Goal: Task Accomplishment & Management: Manage account settings

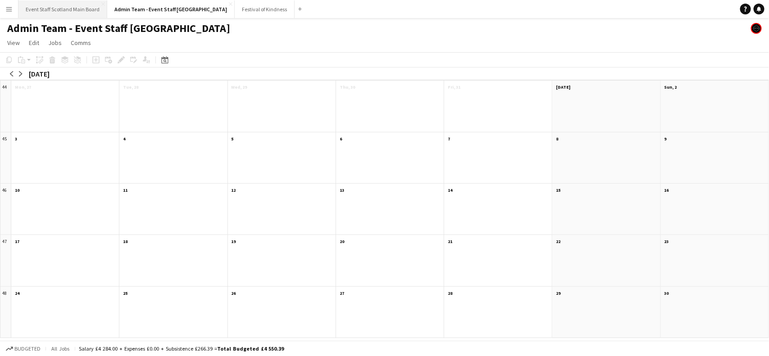
click at [66, 8] on button "Event Staff Scotland Main Board Close" at bounding box center [62, 9] width 89 height 18
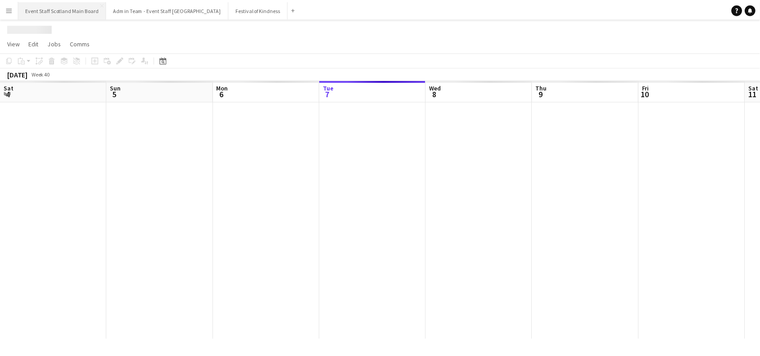
scroll to position [0, 215]
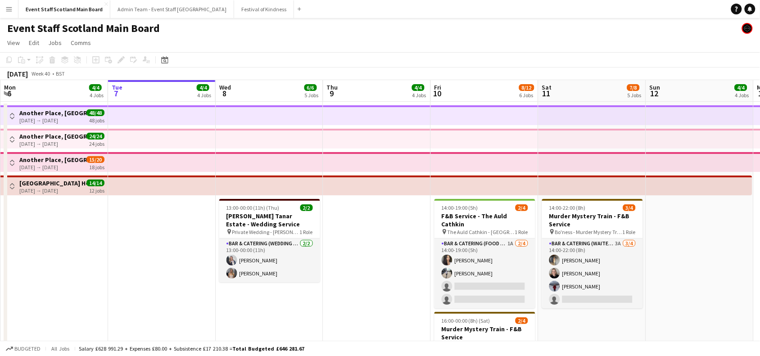
click at [8, 185] on button "Toggle View" at bounding box center [12, 186] width 11 height 11
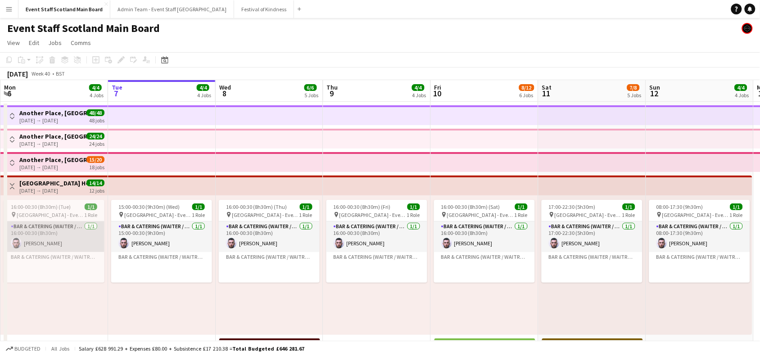
click at [36, 241] on app-card-role "Bar & Catering (Waiter / waitress) [DATE] 16:00-00:30 (8h30m) [PERSON_NAME]" at bounding box center [54, 237] width 101 height 31
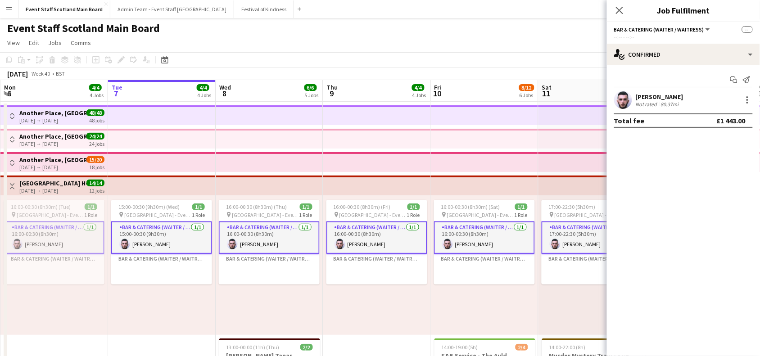
click at [36, 241] on app-card-role "Bar & Catering (Waiter / waitress) [DATE] 16:00-00:30 (8h30m) [PERSON_NAME]" at bounding box center [54, 238] width 101 height 32
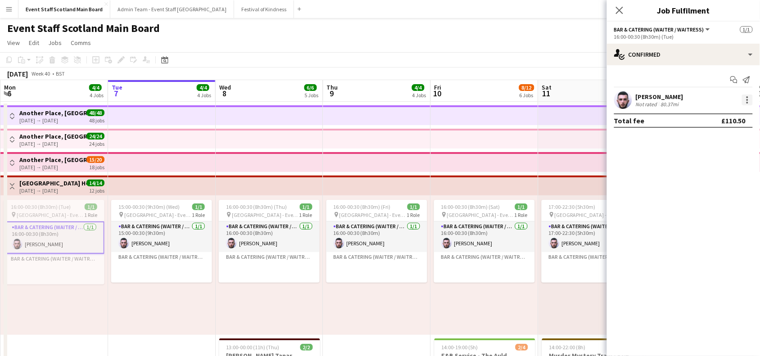
click at [749, 98] on div at bounding box center [747, 100] width 11 height 11
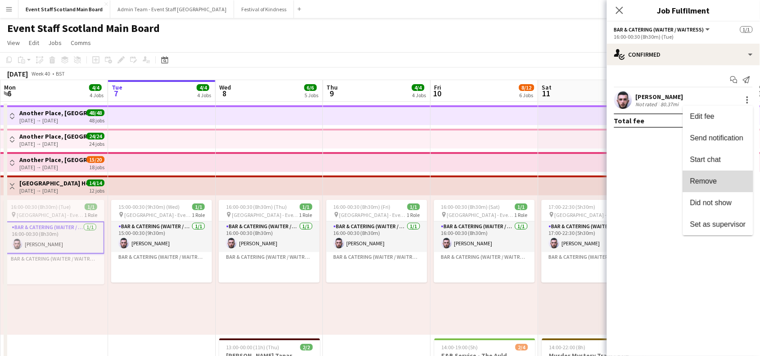
click at [723, 179] on span "Remove" at bounding box center [718, 181] width 56 height 8
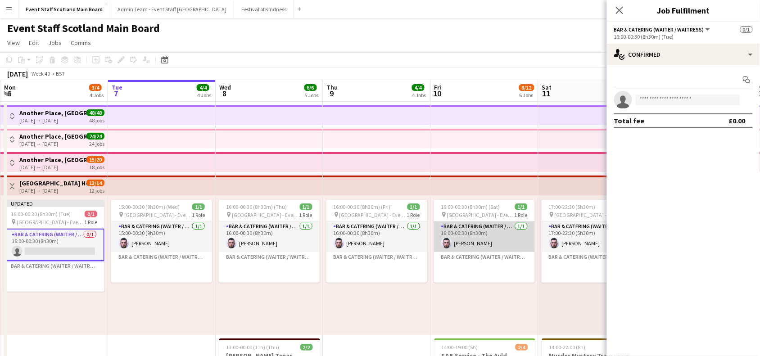
click at [483, 230] on app-card-role "Bar & Catering (Waiter / waitress) [DATE] 16:00-00:30 (8h30m) [PERSON_NAME]" at bounding box center [484, 237] width 101 height 31
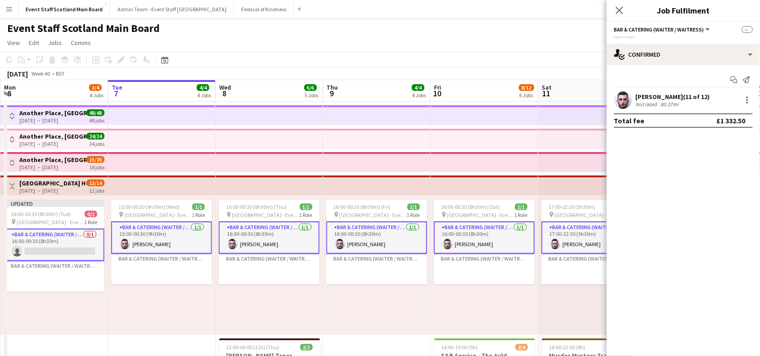
click at [483, 230] on app-card-role "Bar & Catering (Waiter / waitress) [DATE] 16:00-00:30 (8h30m) [PERSON_NAME]" at bounding box center [484, 238] width 101 height 32
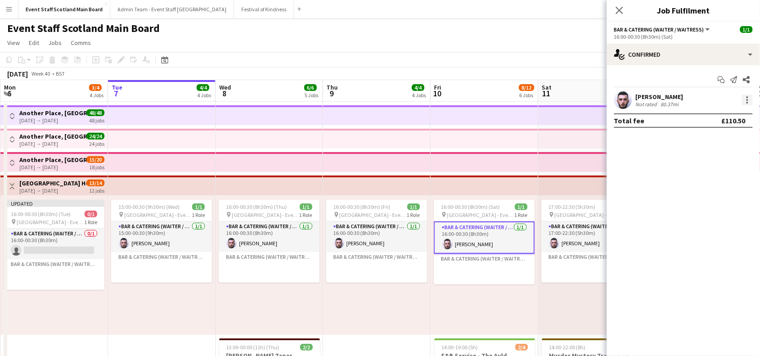
click at [748, 95] on div at bounding box center [747, 100] width 11 height 11
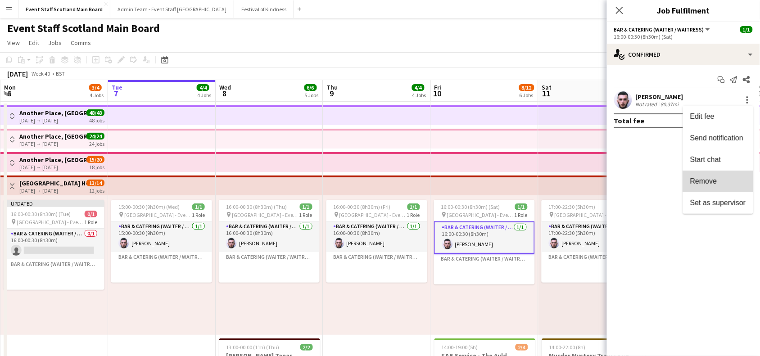
click at [719, 185] on span "Remove" at bounding box center [718, 181] width 56 height 8
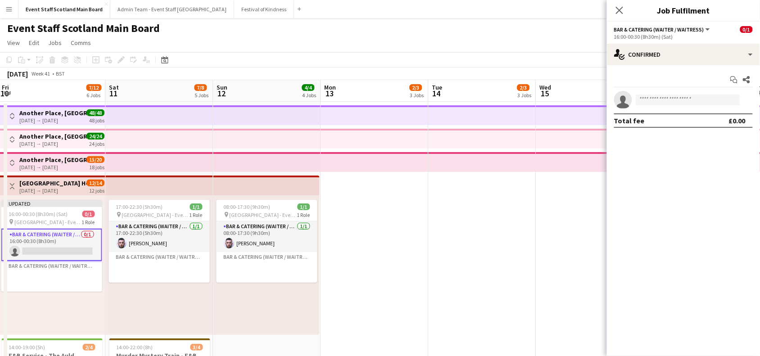
drag, startPoint x: 516, startPoint y: 310, endPoint x: 69, endPoint y: 312, distance: 447.1
click at [69, 312] on app-calendar-viewport "Mon 6 3/4 4 Jobs Tue 7 4/4 4 Jobs Wed 8 6/6 5 Jobs Thu 9 4/4 4 Jobs Fri 10 7/12…" at bounding box center [380, 330] width 760 height 500
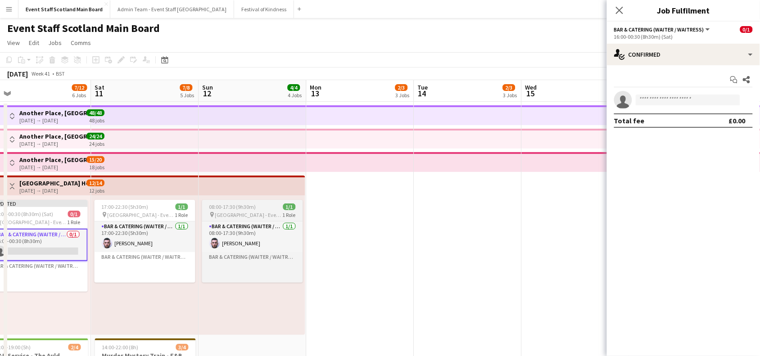
click at [261, 208] on div "08:00-17:30 (9h30m) 1/1" at bounding box center [252, 206] width 101 height 7
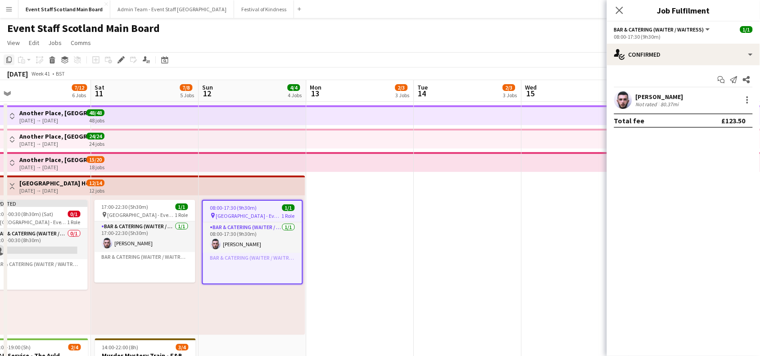
click at [10, 61] on icon "Copy" at bounding box center [8, 59] width 7 height 7
click at [368, 217] on app-date-cell at bounding box center [361, 341] width 108 height 479
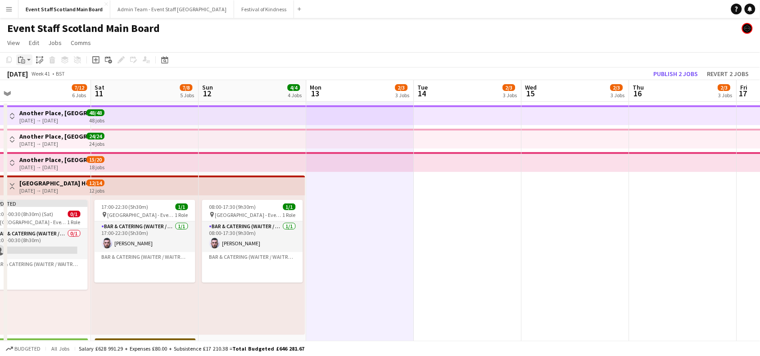
click at [24, 57] on icon "Paste" at bounding box center [21, 59] width 7 height 7
click at [33, 73] on link "Paste Ctrl+V" at bounding box center [66, 77] width 85 height 8
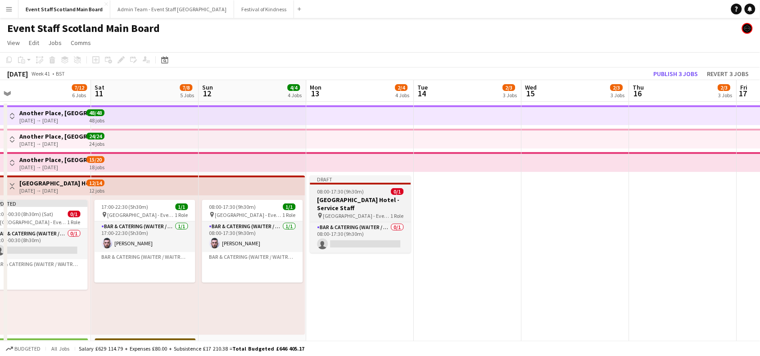
click at [358, 198] on h3 "[GEOGRAPHIC_DATA] Hotel - Service Staff" at bounding box center [360, 204] width 101 height 16
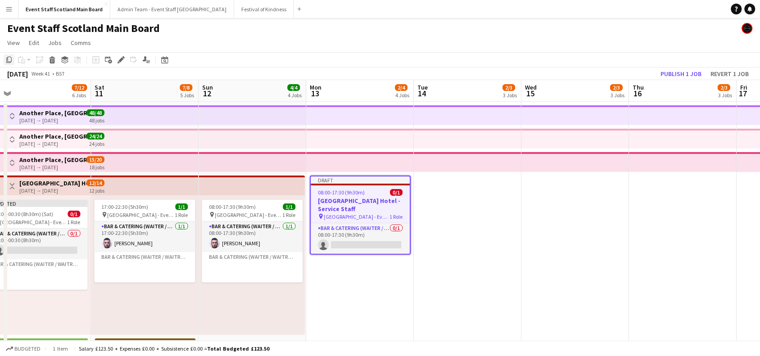
click at [11, 59] on icon at bounding box center [8, 60] width 5 height 6
click at [474, 199] on app-date-cell at bounding box center [468, 341] width 108 height 479
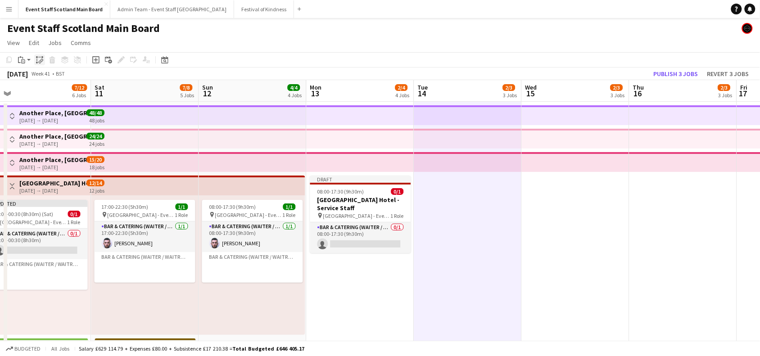
click at [39, 57] on icon at bounding box center [39, 57] width 3 height 0
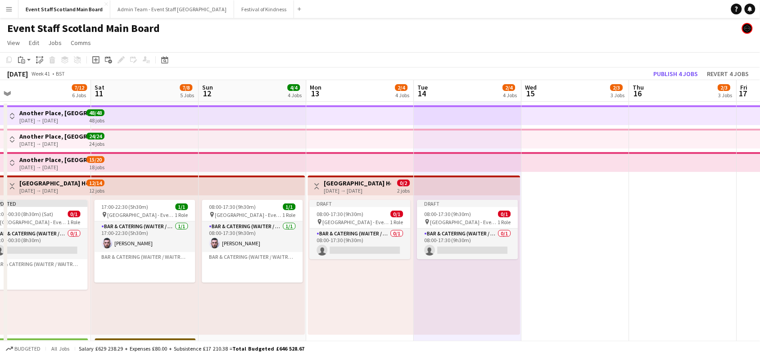
click at [589, 185] on app-date-cell at bounding box center [576, 341] width 108 height 479
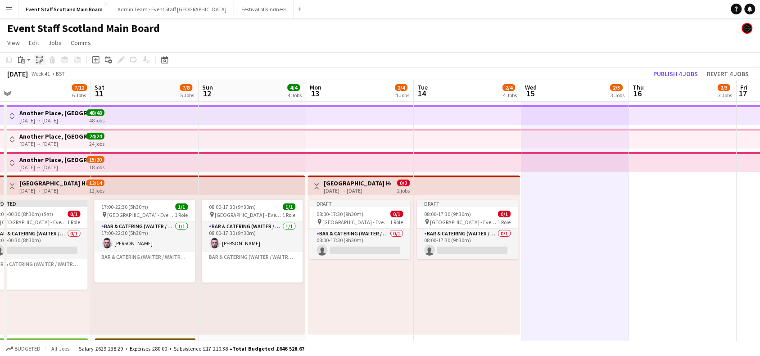
click at [41, 62] on icon "Paste linked Job" at bounding box center [39, 59] width 7 height 7
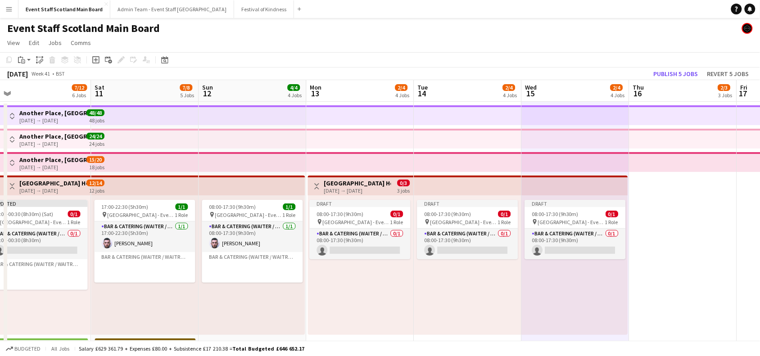
click at [699, 215] on app-date-cell at bounding box center [683, 341] width 108 height 479
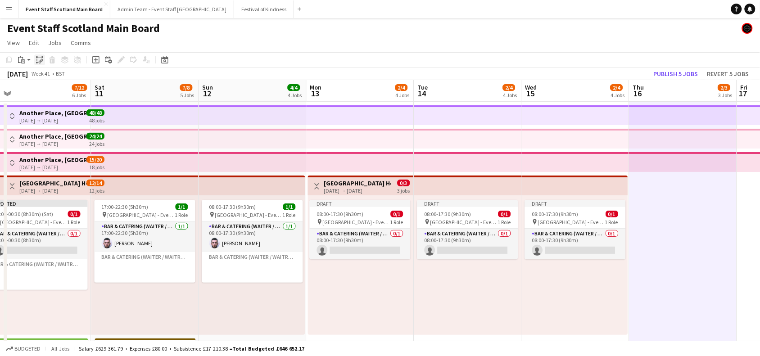
click at [43, 61] on icon "Paste linked Job" at bounding box center [39, 59] width 7 height 7
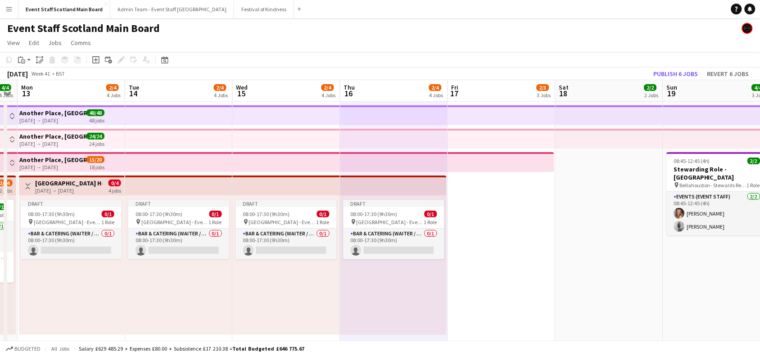
drag, startPoint x: 746, startPoint y: 212, endPoint x: 457, endPoint y: 239, distance: 290.7
click at [457, 239] on app-calendar-viewport "Fri 10 7/12 6 Jobs Sat 11 7/8 5 Jobs Sun 12 4/4 4 Jobs Mon 13 2/4 4 Jobs Tue 14…" at bounding box center [380, 330] width 760 height 500
click at [488, 233] on app-date-cell at bounding box center [501, 341] width 108 height 479
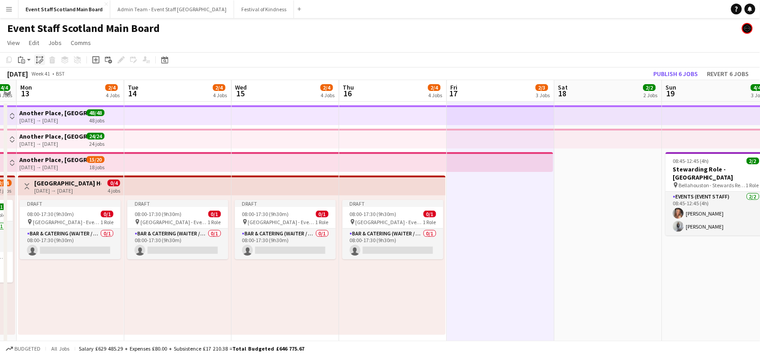
click at [41, 62] on icon "Paste linked Job" at bounding box center [39, 59] width 7 height 7
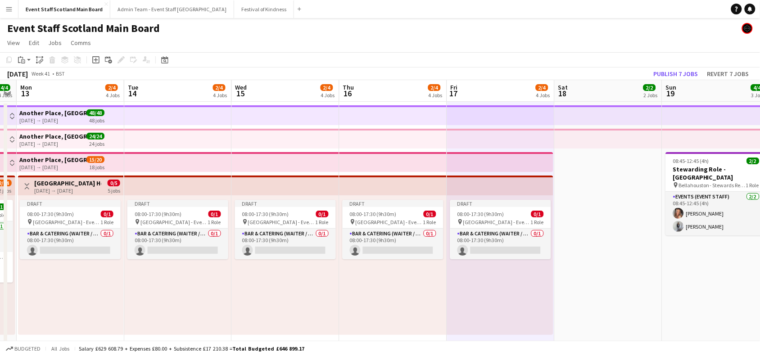
click at [602, 161] on app-date-cell at bounding box center [609, 341] width 108 height 479
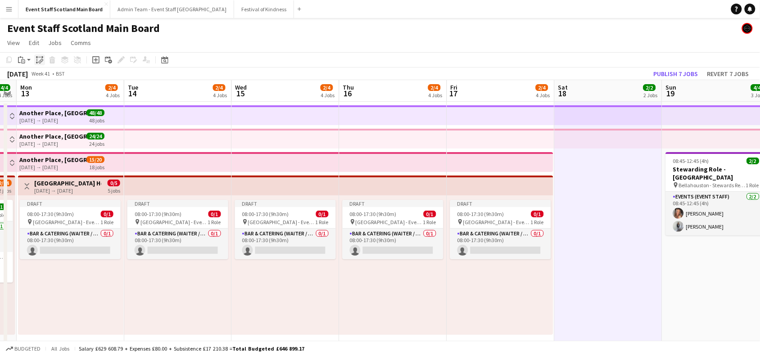
click at [43, 63] on icon "Paste linked Job" at bounding box center [39, 59] width 7 height 7
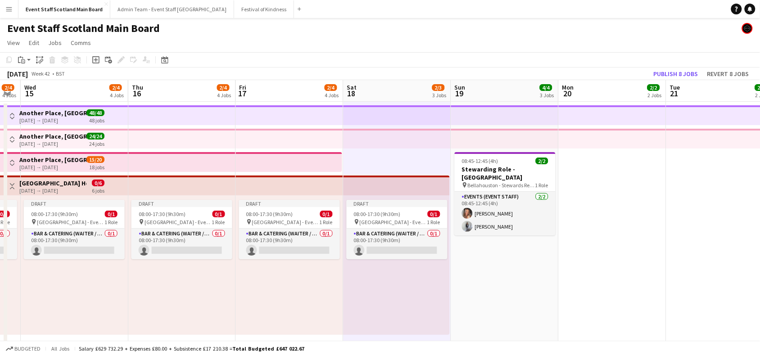
drag, startPoint x: 707, startPoint y: 263, endPoint x: 485, endPoint y: 269, distance: 222.0
click at [485, 269] on app-calendar-viewport "Sun 12 4/4 4 Jobs Mon 13 2/4 4 Jobs Tue 14 2/4 4 Jobs Wed 15 2/4 4 Jobs Thu 16 …" at bounding box center [380, 330] width 760 height 500
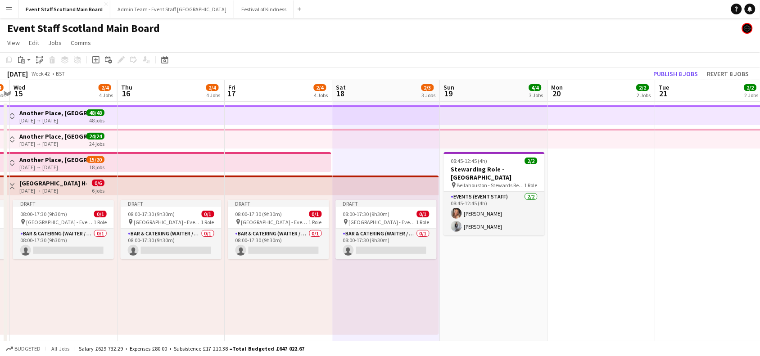
click at [485, 269] on app-date-cell "08:45-12:45 (4h) 2/2 Stewarding Role - [GEOGRAPHIC_DATA] pin Bellahouston - Ste…" at bounding box center [494, 341] width 108 height 479
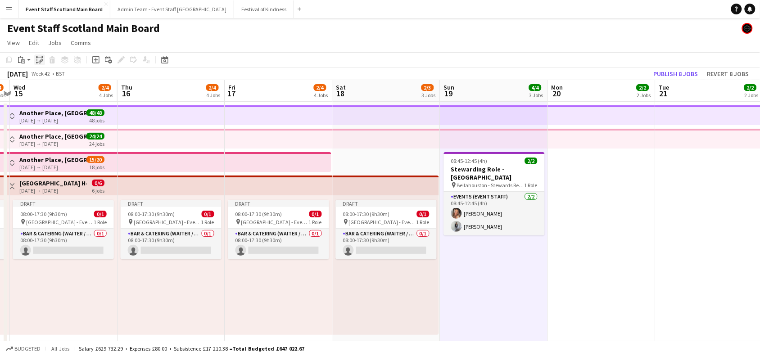
click at [38, 57] on icon at bounding box center [39, 57] width 3 height 0
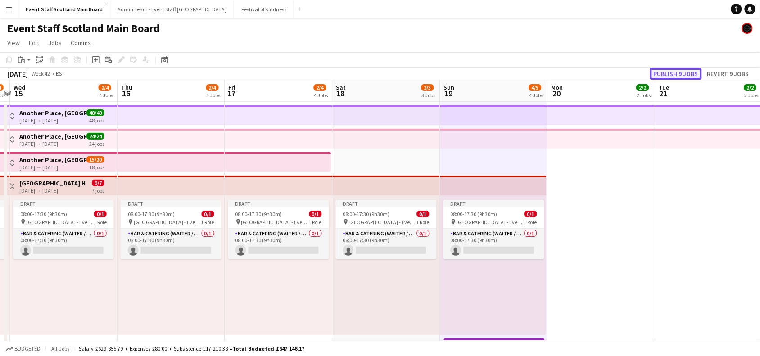
click at [686, 72] on button "Publish 9 jobs" at bounding box center [676, 74] width 52 height 12
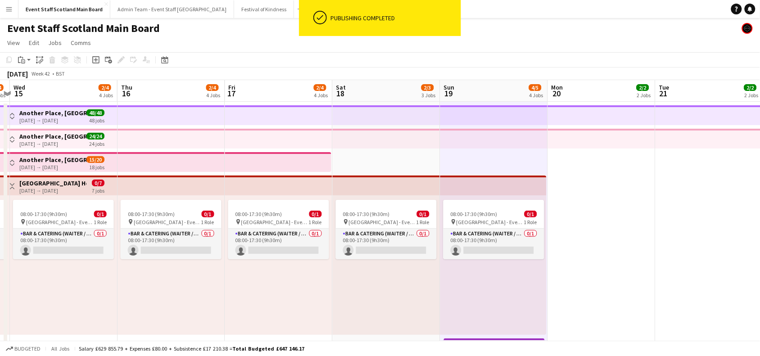
click at [14, 185] on app-icon "Toggle View" at bounding box center [12, 186] width 6 height 6
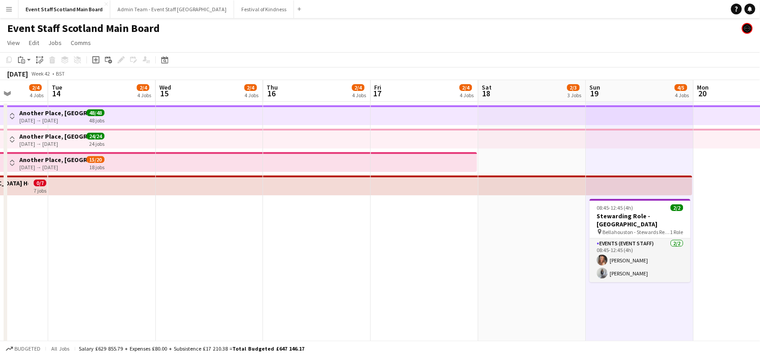
drag, startPoint x: 98, startPoint y: 245, endPoint x: 243, endPoint y: 262, distance: 146.0
click at [243, 262] on app-calendar-viewport "Sat 11 7/8 5 Jobs Sun 12 4/4 4 Jobs Mon 13 2/4 4 Jobs Tue 14 2/4 4 Jobs Wed 15 …" at bounding box center [380, 330] width 760 height 500
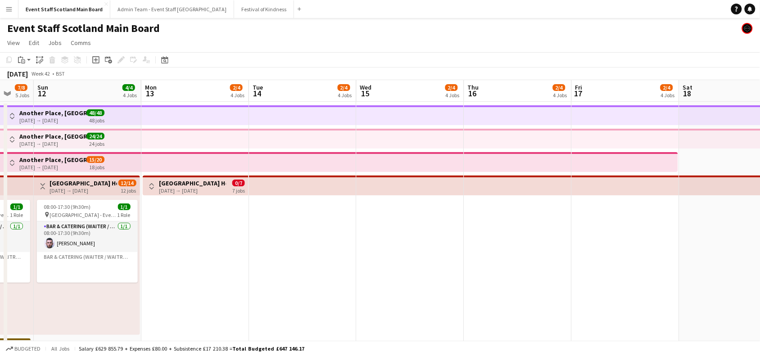
drag, startPoint x: 140, startPoint y: 250, endPoint x: 353, endPoint y: 258, distance: 212.2
click at [353, 258] on app-calendar-viewport "Fri 10 7/12 6 Jobs Sat 11 7/8 5 Jobs Sun 12 4/4 4 Jobs Mon 13 2/4 4 Jobs Tue 14…" at bounding box center [380, 330] width 760 height 500
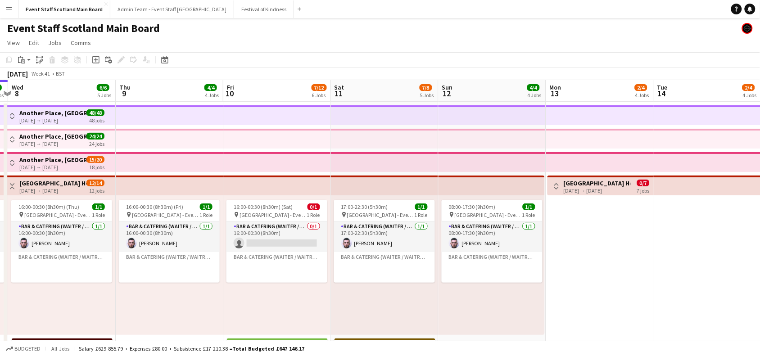
scroll to position [0, 183]
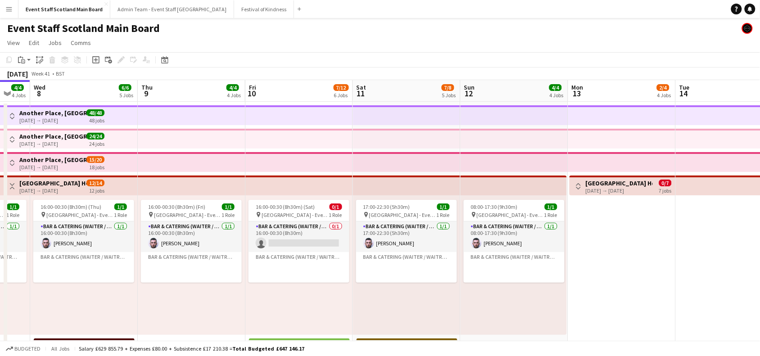
drag, startPoint x: 180, startPoint y: 269, endPoint x: 599, endPoint y: 252, distance: 419.0
click at [599, 252] on app-calendar-viewport "Mon 6 3/4 4 Jobs Tue 7 4/4 4 Jobs Wed 8 6/6 5 Jobs Thu 9 4/4 4 Jobs Fri 10 7/12…" at bounding box center [380, 330] width 760 height 500
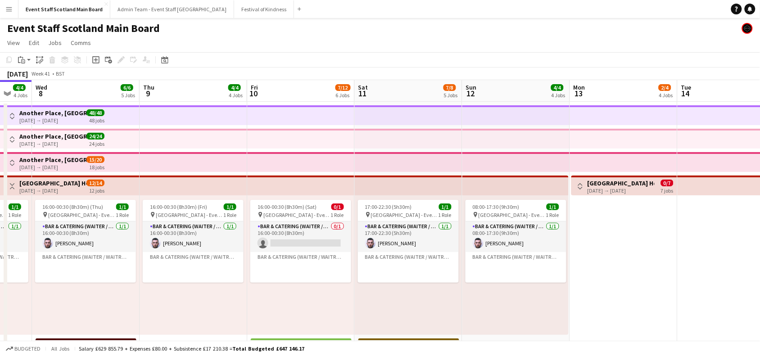
click at [14, 186] on app-icon "Toggle View" at bounding box center [12, 186] width 6 height 6
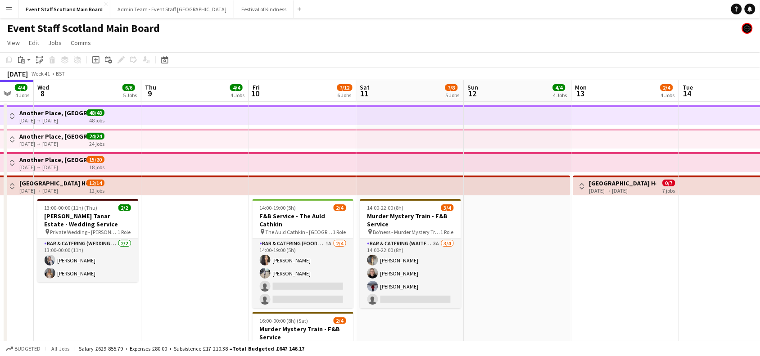
scroll to position [0, 182]
drag, startPoint x: 688, startPoint y: 248, endPoint x: 689, endPoint y: 227, distance: 20.8
click at [689, 227] on app-date-cell at bounding box center [732, 271] width 108 height 339
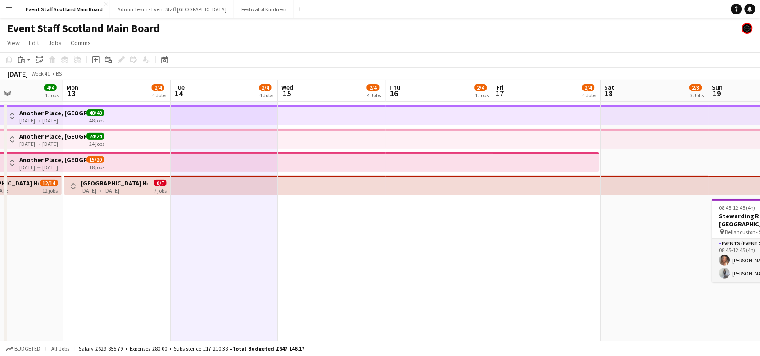
drag, startPoint x: 722, startPoint y: 242, endPoint x: 213, endPoint y: 306, distance: 512.8
click at [213, 306] on app-calendar-viewport "Fri 10 7/12 6 Jobs Sat 11 7/8 5 Jobs Sun 12 4/4 4 Jobs Mon 13 2/4 4 Jobs Tue 14…" at bounding box center [380, 260] width 760 height 361
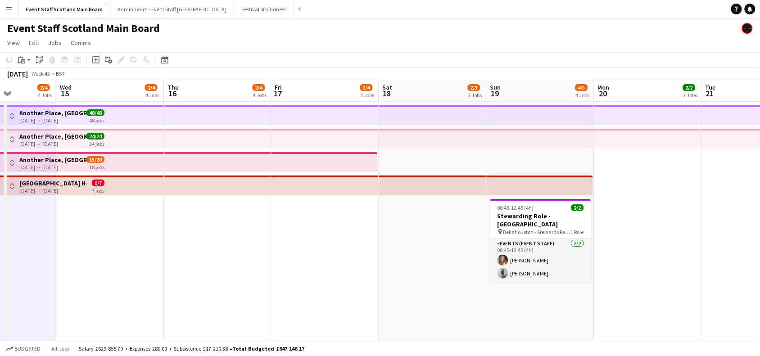
scroll to position [0, 280]
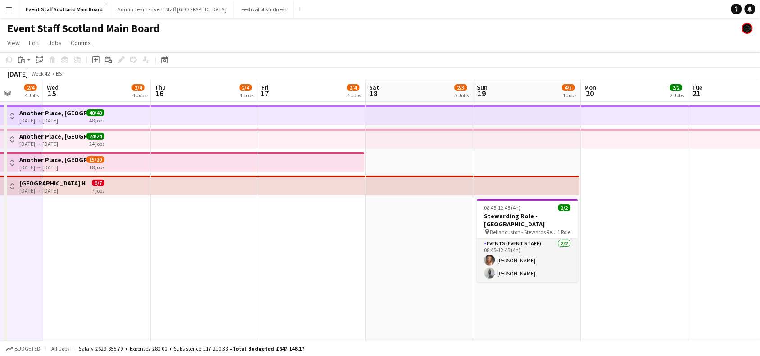
drag, startPoint x: 608, startPoint y: 250, endPoint x: 158, endPoint y: 281, distance: 450.8
click at [158, 281] on app-calendar-viewport "Sun 12 4/4 4 Jobs Mon 13 2/4 4 Jobs Tue 14 2/4 4 Jobs Wed 15 2/4 4 Jobs Thu 16 …" at bounding box center [380, 260] width 760 height 361
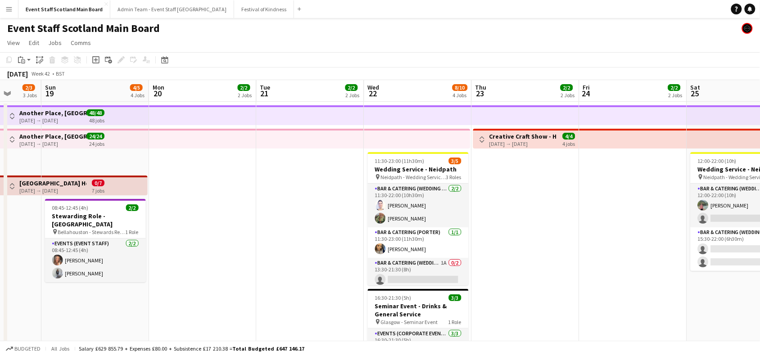
drag, startPoint x: 492, startPoint y: 208, endPoint x: 270, endPoint y: 289, distance: 235.7
click at [270, 289] on app-calendar-viewport "Thu 16 2/4 4 Jobs Fri 17 2/4 4 Jobs Sat 18 2/3 3 Jobs Sun 19 4/5 4 Jobs Mon 20 …" at bounding box center [380, 260] width 760 height 361
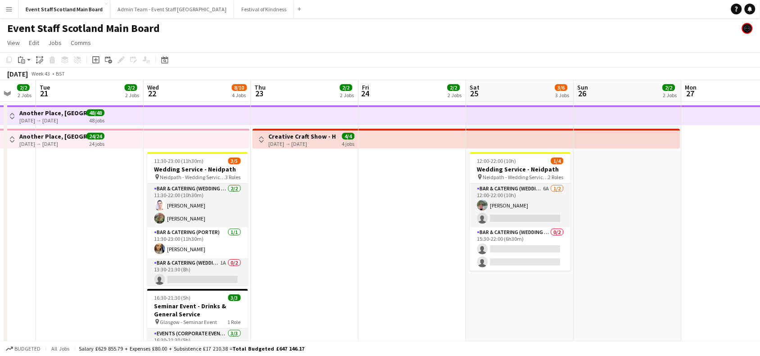
drag, startPoint x: 627, startPoint y: 199, endPoint x: 398, endPoint y: 280, distance: 242.2
click at [398, 280] on app-calendar-viewport "Sat 18 2/3 3 Jobs Sun 19 4/5 4 Jobs Mon 20 2/2 2 Jobs Tue 21 2/2 2 Jobs Wed 22 …" at bounding box center [380, 260] width 760 height 361
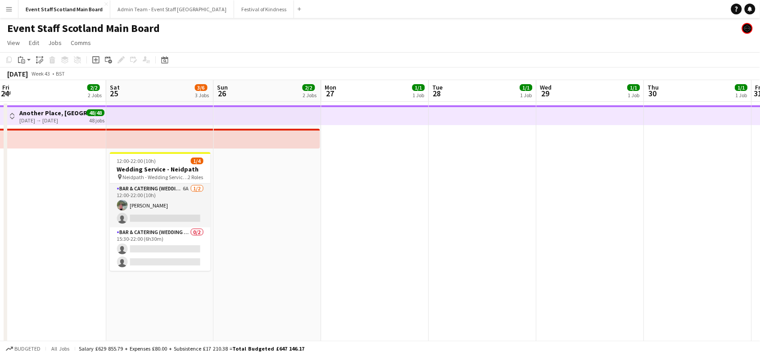
drag, startPoint x: 692, startPoint y: 214, endPoint x: 311, endPoint y: 363, distance: 409.7
click at [311, 356] on html "Menu Boards Boards Boards All jobs Status Workforce Workforce My Workforce Recr…" at bounding box center [380, 228] width 760 height 456
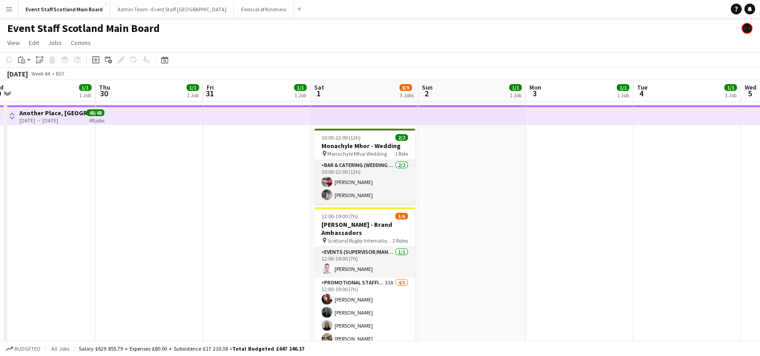
drag, startPoint x: 690, startPoint y: 214, endPoint x: 79, endPoint y: 318, distance: 620.2
click at [79, 318] on app-calendar-viewport "Sat 25 3/6 3 Jobs Sun 26 2/2 2 Jobs Mon 27 1/1 1 Job Tue 28 1/1 1 Job Wed 29 1/…" at bounding box center [380, 260] width 760 height 361
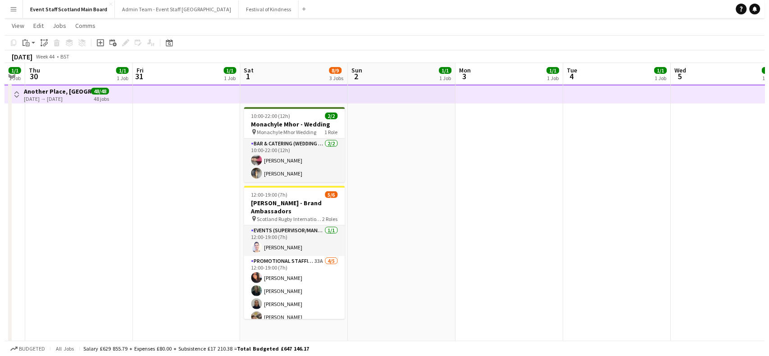
scroll to position [0, 0]
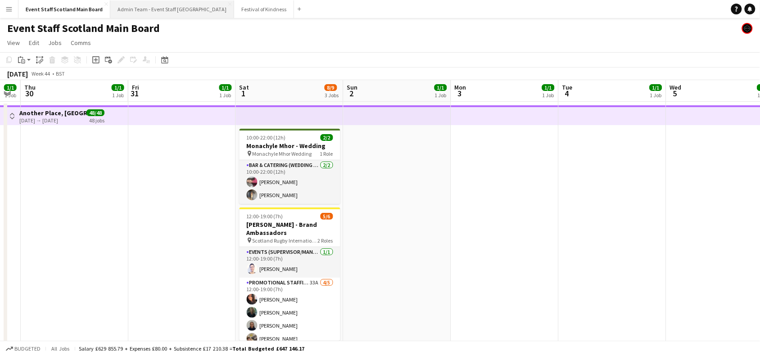
click at [156, 0] on button "Admin Team - Event Staff [GEOGRAPHIC_DATA] Close" at bounding box center [172, 9] width 124 height 18
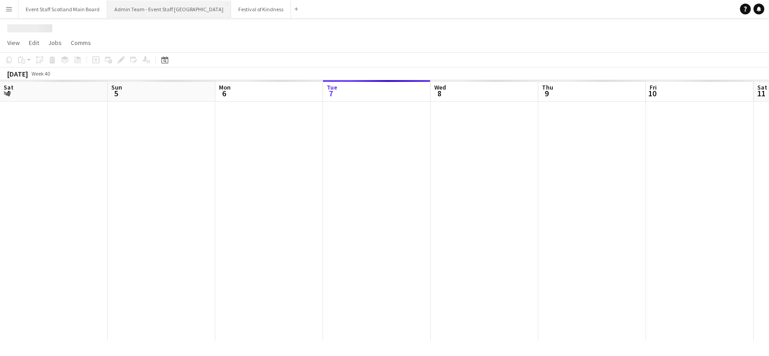
scroll to position [0, 215]
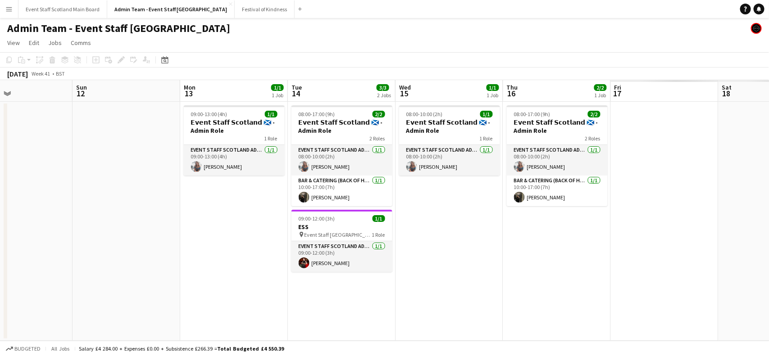
drag, startPoint x: 661, startPoint y: 206, endPoint x: 126, endPoint y: 199, distance: 534.9
click at [126, 199] on app-calendar-viewport "Wed 8 1/1 1 Job Thu 9 2/2 1 Job Fri 10 2/2 1 Job Sat 11 Sun 12 Mon 13 1/1 1 Job…" at bounding box center [384, 210] width 769 height 261
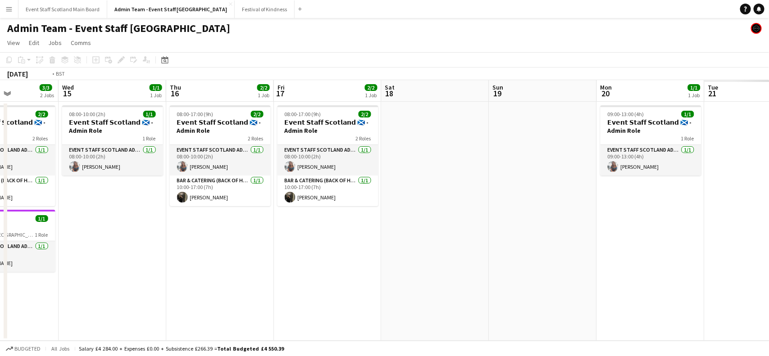
scroll to position [0, 368]
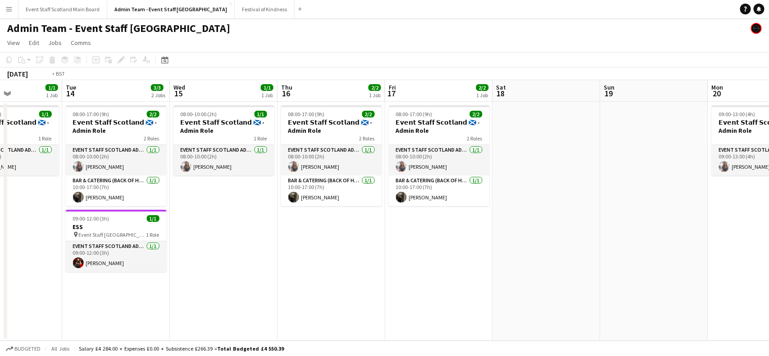
drag, startPoint x: 651, startPoint y: 263, endPoint x: 64, endPoint y: 318, distance: 589.6
click at [64, 318] on app-calendar-viewport "Fri 10 2/2 1 Job Sat 11 Sun 12 Mon 13 1/1 1 Job Tue 14 3/3 2 Jobs Wed 15 1/1 1 …" at bounding box center [384, 210] width 769 height 261
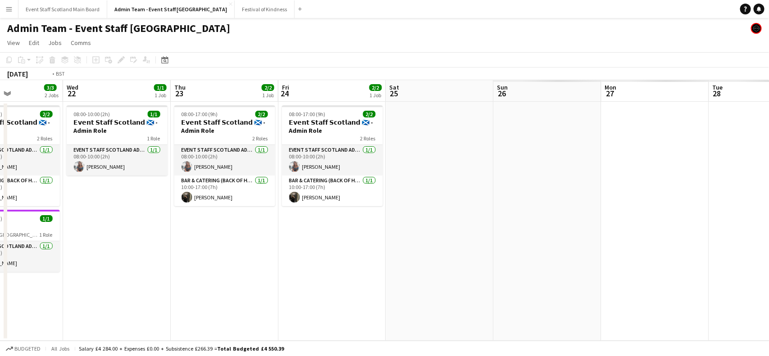
drag, startPoint x: 745, startPoint y: 262, endPoint x: 178, endPoint y: 292, distance: 568.0
click at [178, 292] on app-calendar-viewport "Fri 17 2/2 1 Job Sat 18 Sun 19 Mon 20 1/1 1 Job Tue 21 3/3 2 Jobs Wed 22 1/1 1 …" at bounding box center [384, 210] width 769 height 261
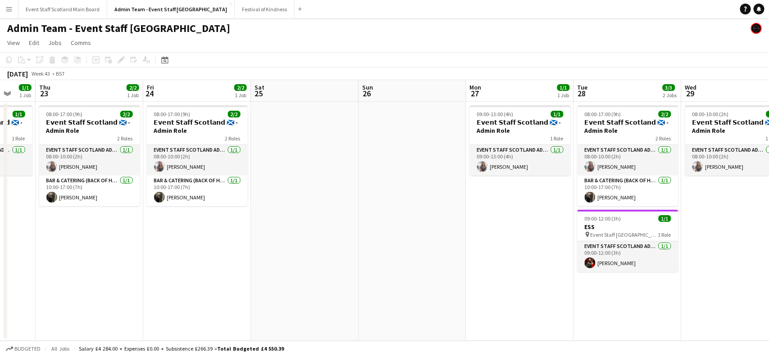
drag, startPoint x: 641, startPoint y: 257, endPoint x: 86, endPoint y: 282, distance: 554.8
click at [86, 282] on app-calendar-viewport "Sun 19 Mon 20 1/1 1 Job Tue 21 3/3 2 Jobs Wed 22 1/1 1 Job Thu 23 2/2 1 Job Fri…" at bounding box center [384, 210] width 769 height 261
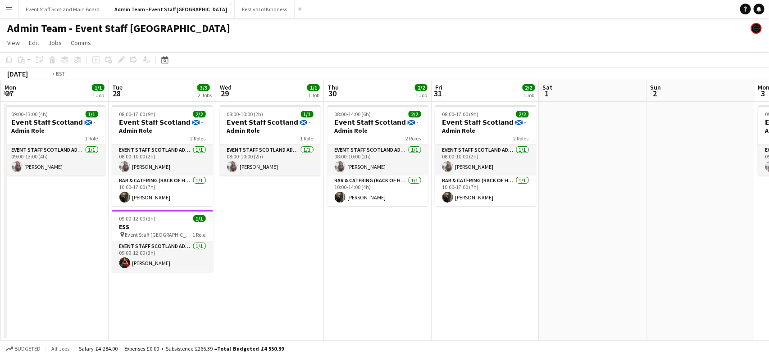
drag, startPoint x: 635, startPoint y: 140, endPoint x: 141, endPoint y: 257, distance: 507.5
click at [141, 257] on app-calendar-viewport "Fri 24 2/2 1 Job Sat 25 Sun 26 Mon 27 1/1 1 Job Tue 28 3/3 2 Jobs Wed 29 1/1 1 …" at bounding box center [384, 210] width 769 height 261
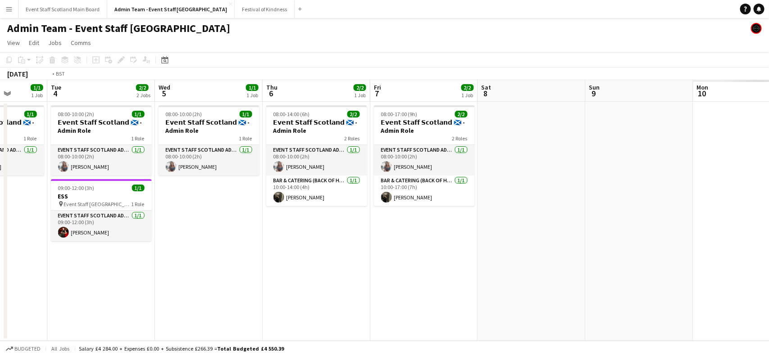
drag, startPoint x: 601, startPoint y: 239, endPoint x: 113, endPoint y: 304, distance: 493.3
click at [113, 304] on app-calendar-viewport "Fri 31 2/2 1 Job Sat 1 Sun 2 Mon 3 1/1 1 Job Tue 4 2/2 2 Jobs Wed 5 1/1 1 Job T…" at bounding box center [384, 210] width 769 height 261
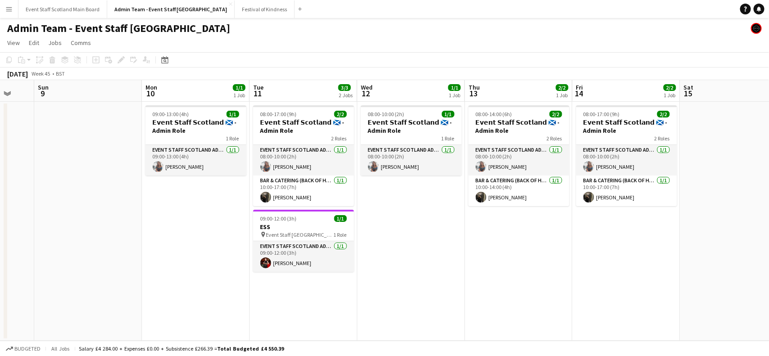
drag, startPoint x: 556, startPoint y: 251, endPoint x: 160, endPoint y: 266, distance: 396.5
click at [160, 266] on app-calendar-viewport "Thu 6 2/2 1 Job Fri 7 2/2 1 Job Sat 8 Sun 9 Mon 10 1/1 1 Job Tue 11 3/3 2 Jobs …" at bounding box center [384, 210] width 769 height 261
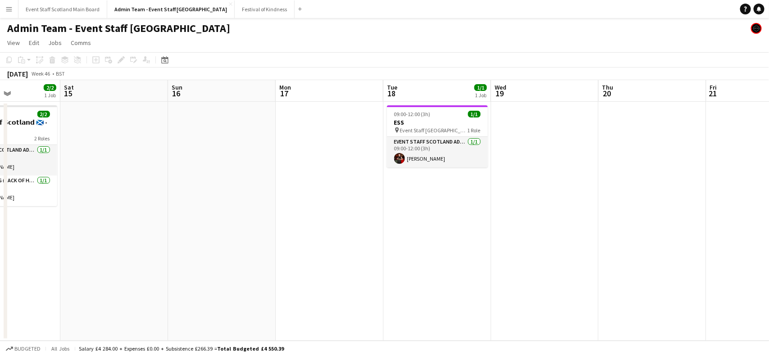
scroll to position [0, 286]
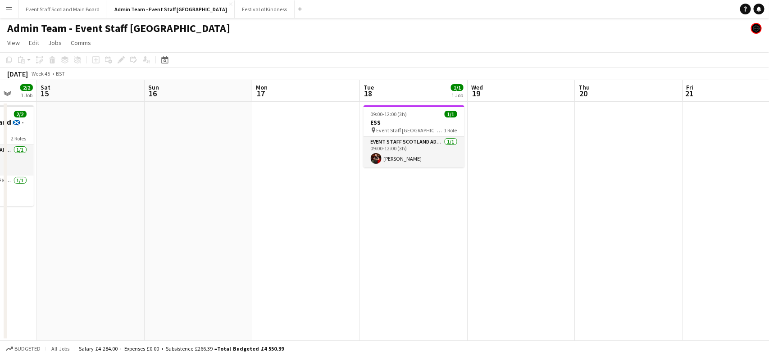
drag, startPoint x: 644, startPoint y: 262, endPoint x: 0, endPoint y: 293, distance: 645.0
click at [0, 293] on app-calendar-viewport "Wed 12 1/1 1 Job Thu 13 2/2 1 Job Fri 14 2/2 1 Job Sat 15 Sun 16 Mon 17 Tue 18 …" at bounding box center [384, 210] width 769 height 261
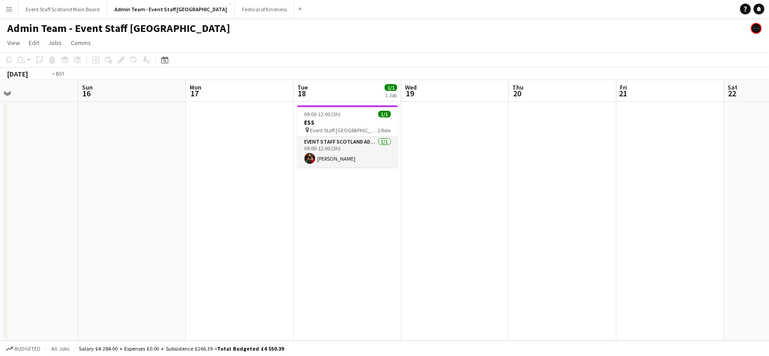
drag, startPoint x: 629, startPoint y: 178, endPoint x: 86, endPoint y: 203, distance: 543.5
click at [86, 203] on app-calendar-viewport "Wed 12 1/1 1 Job Thu 13 2/2 1 Job Fri 14 2/2 1 Job Sat 15 Sun 16 Mon 17 Tue 18 …" at bounding box center [384, 210] width 769 height 261
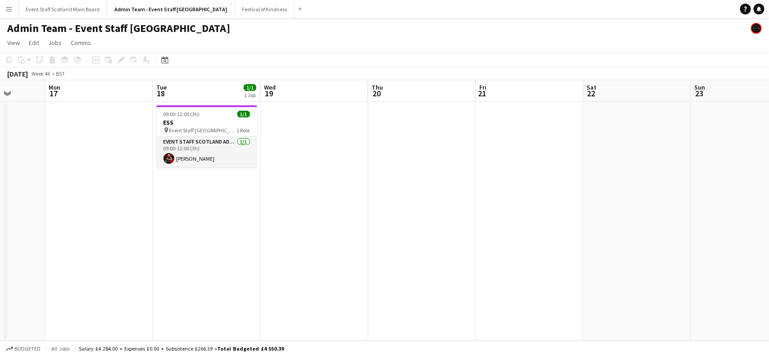
scroll to position [0, 251]
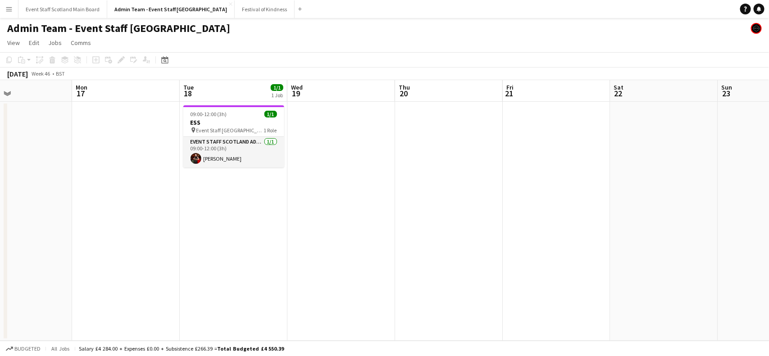
drag, startPoint x: 147, startPoint y: 197, endPoint x: 725, endPoint y: 161, distance: 579.2
click at [725, 161] on app-calendar-viewport "Fri 14 2/2 1 Job Sat 15 Sun 16 Mon 17 Tue 18 1/1 1 Job Wed 19 Thu 20 Fri 21 Sat…" at bounding box center [384, 210] width 769 height 261
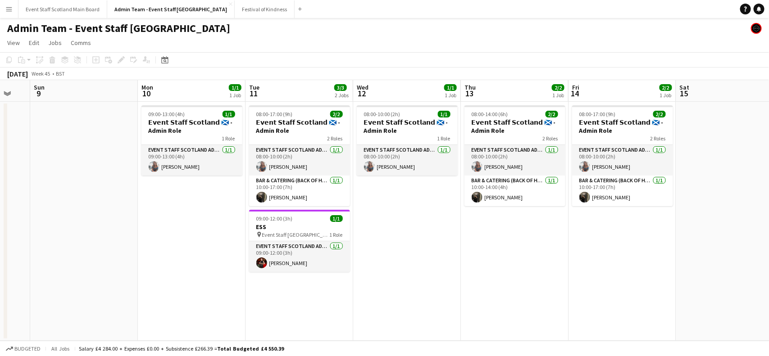
drag, startPoint x: 128, startPoint y: 170, endPoint x: 728, endPoint y: 199, distance: 600.8
click at [728, 199] on app-calendar-viewport "Fri 7 2/2 1 Job Sat 8 Sun 9 Mon 10 1/1 1 Job Tue 11 3/3 2 Jobs Wed 12 1/1 1 Job…" at bounding box center [384, 210] width 769 height 261
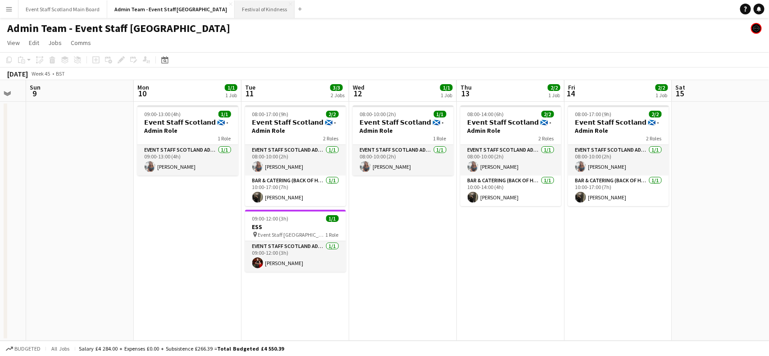
click at [235, 9] on button "Festival of Kindness Close" at bounding box center [265, 9] width 60 height 18
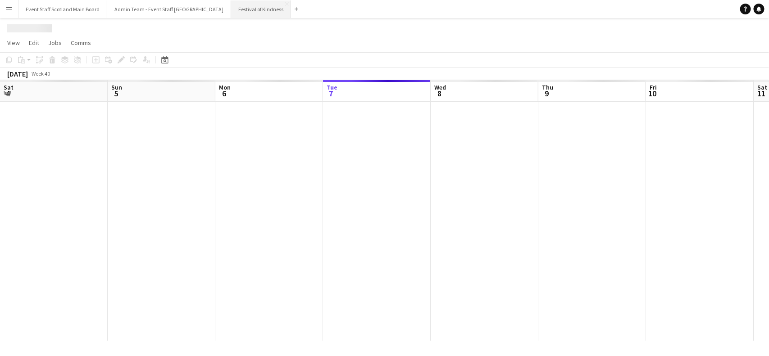
scroll to position [0, 215]
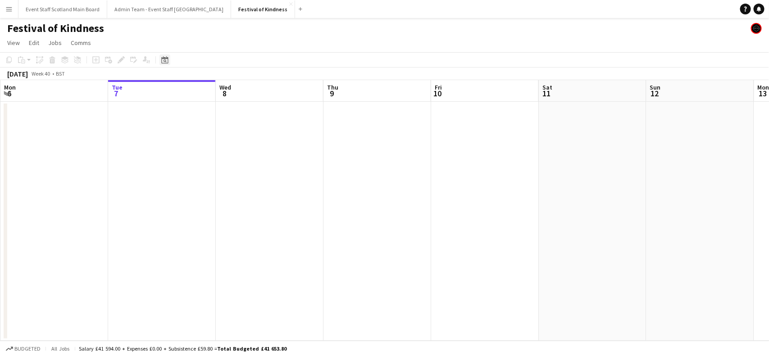
click at [164, 60] on icon "Date picker" at bounding box center [164, 59] width 7 height 7
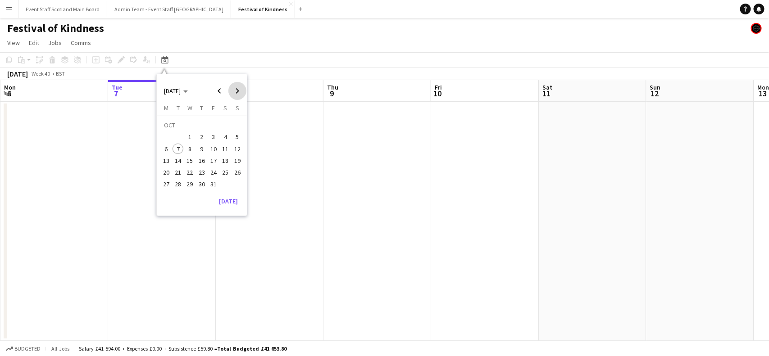
click at [237, 91] on span "Next month" at bounding box center [237, 91] width 18 height 18
click at [217, 93] on span "Previous month" at bounding box center [219, 91] width 18 height 18
click at [214, 163] on span "21" at bounding box center [213, 163] width 11 height 11
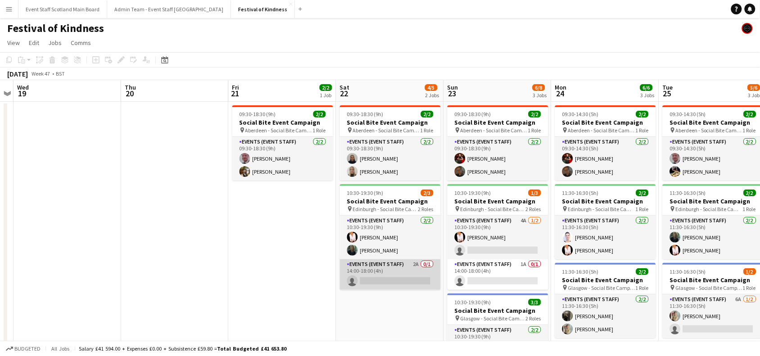
click at [408, 278] on app-card-role "Events (Event Staff) 2A 0/1 14:00-18:00 (4h) single-neutral-actions" at bounding box center [390, 274] width 101 height 31
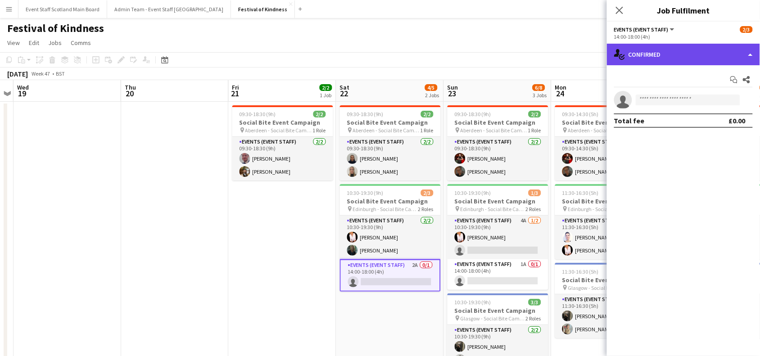
click at [706, 48] on div "single-neutral-actions-check-2 Confirmed" at bounding box center [683, 55] width 153 height 22
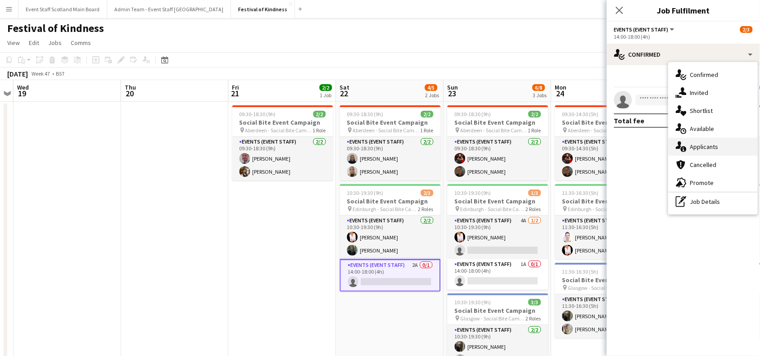
click at [714, 143] on span "Applicants" at bounding box center [704, 147] width 28 height 8
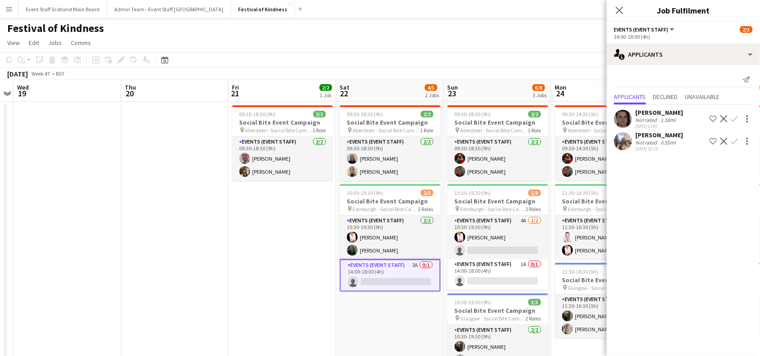
click at [199, 262] on app-date-cell at bounding box center [175, 273] width 108 height 342
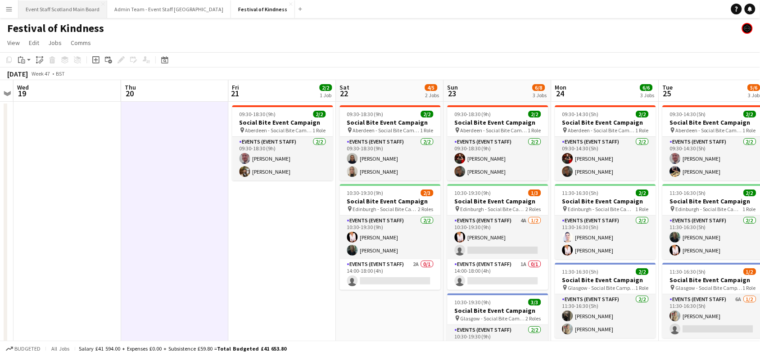
click at [61, 10] on button "Event Staff Scotland Main Board Close" at bounding box center [62, 9] width 89 height 18
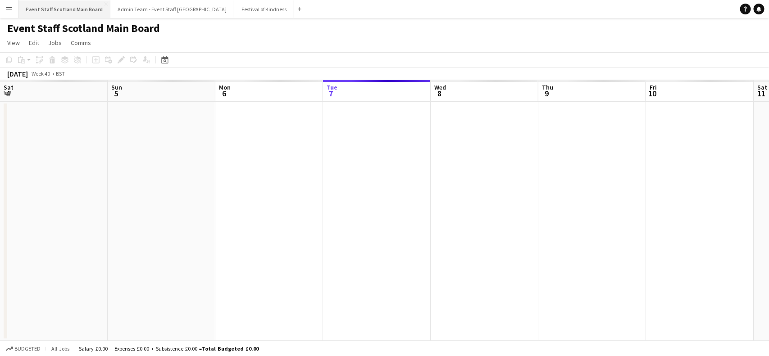
scroll to position [0, 215]
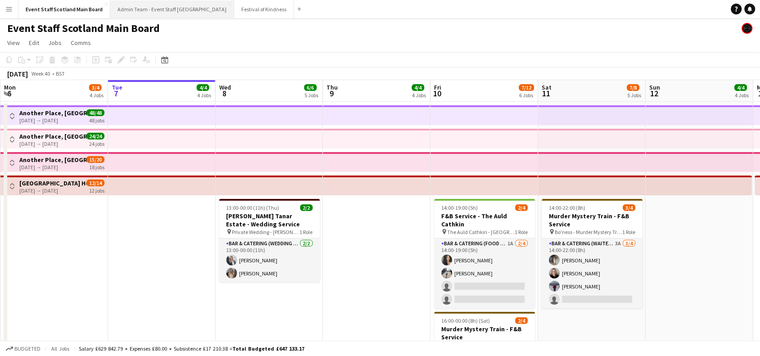
click at [143, 5] on button "Admin Team - Event Staff [GEOGRAPHIC_DATA] Close" at bounding box center [172, 9] width 124 height 18
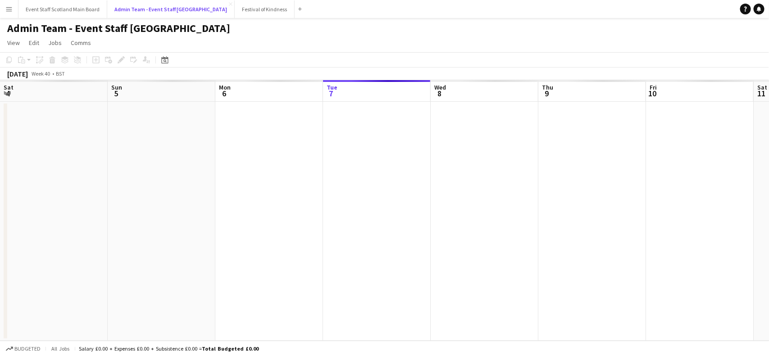
scroll to position [0, 215]
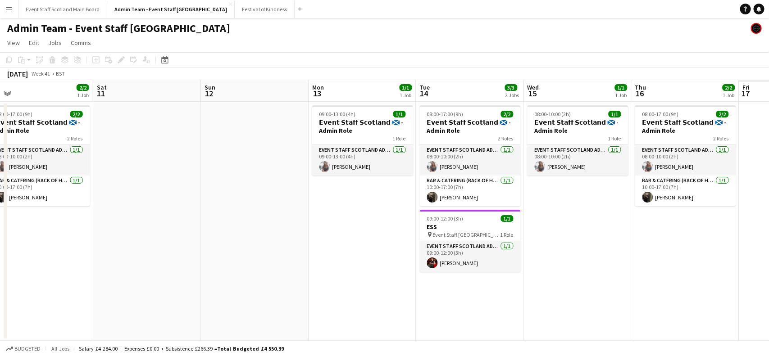
drag, startPoint x: 689, startPoint y: 249, endPoint x: 149, endPoint y: 285, distance: 541.9
click at [149, 285] on app-calendar-viewport "Mon 6 1/1 1 Job Tue 7 3/3 2 Jobs Wed 8 1/1 1 Job Thu 9 2/2 1 Job Fri 10 2/2 1 J…" at bounding box center [384, 210] width 769 height 261
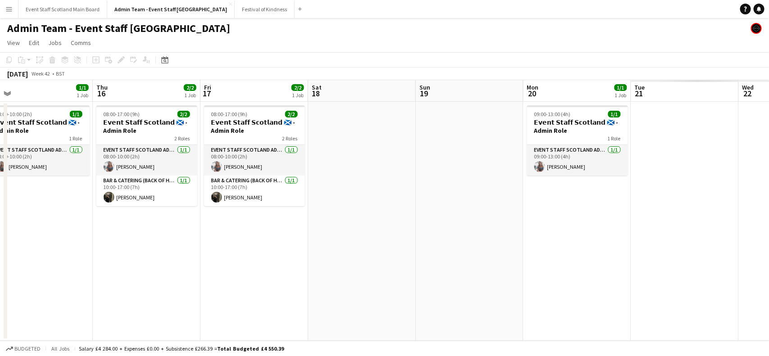
drag, startPoint x: 608, startPoint y: 275, endPoint x: 136, endPoint y: 330, distance: 475.5
click at [136, 330] on app-calendar-viewport "Sun 12 Mon 13 1/1 1 Job Tue 14 3/3 2 Jobs Wed 15 1/1 1 Job Thu 16 2/2 1 Job Fri…" at bounding box center [384, 210] width 769 height 261
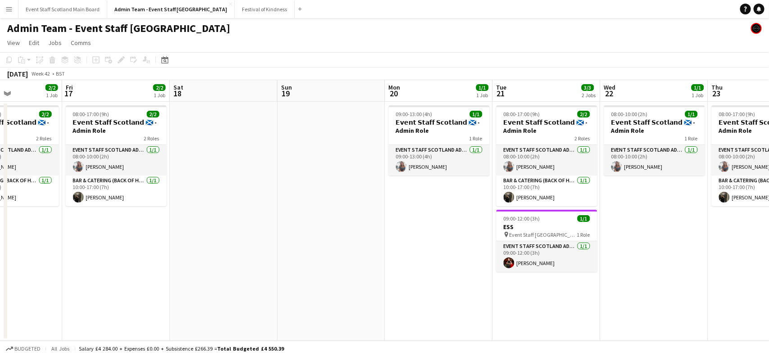
drag, startPoint x: 539, startPoint y: 271, endPoint x: 119, endPoint y: 262, distance: 420.2
click at [119, 262] on app-calendar-viewport "Sun 12 Mon 13 1/1 1 Job Tue 14 3/3 2 Jobs Wed 15 1/1 1 Job Thu 16 2/2 1 Job Fri…" at bounding box center [384, 210] width 769 height 261
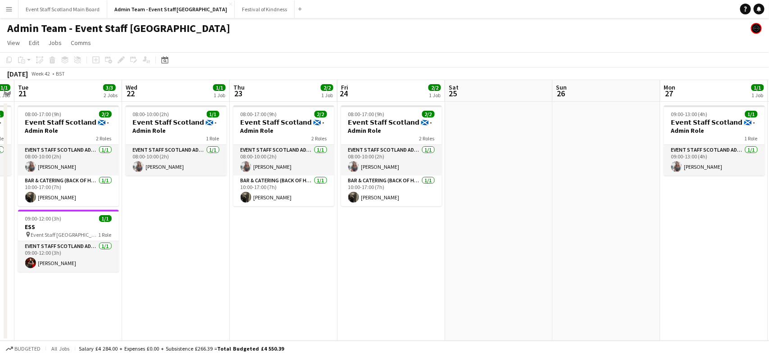
scroll to position [0, 308]
drag, startPoint x: 433, startPoint y: 257, endPoint x: 266, endPoint y: 249, distance: 166.8
click at [266, 249] on app-calendar-viewport "Sat 18 Sun 19 Mon 20 1/1 1 Job Tue 21 3/3 2 Jobs Wed 22 1/1 1 Job Thu 23 2/2 1 …" at bounding box center [384, 210] width 769 height 261
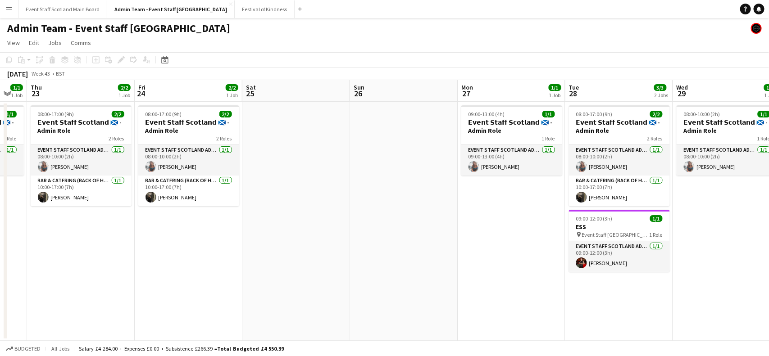
scroll to position [0, 425]
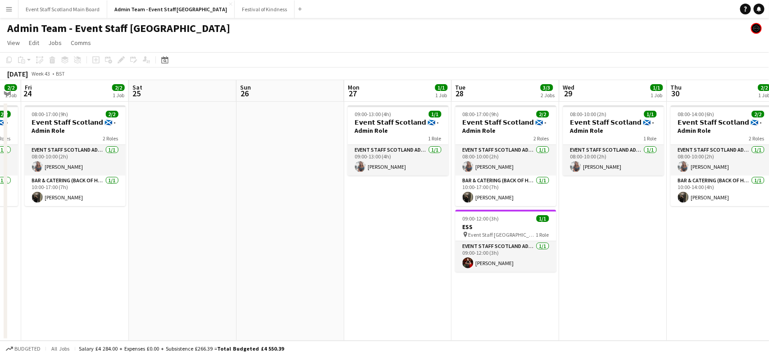
drag, startPoint x: 621, startPoint y: 214, endPoint x: 289, endPoint y: 245, distance: 333.7
click at [289, 245] on app-calendar-viewport "Mon 20 1/1 1 Job Tue 21 3/3 2 Jobs Wed 22 1/1 1 Job Thu 23 2/2 1 Job Fri 24 2/2…" at bounding box center [384, 210] width 769 height 261
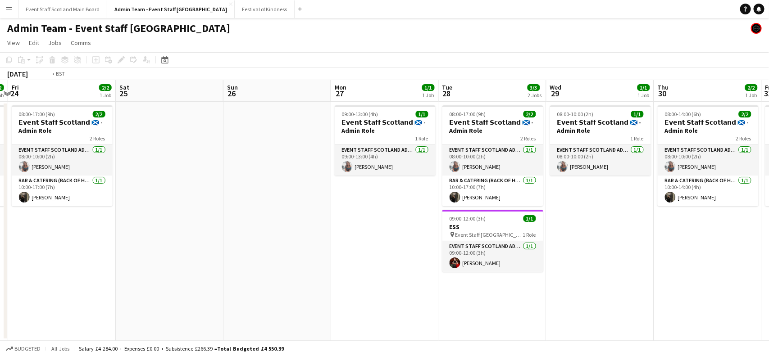
drag, startPoint x: 701, startPoint y: 269, endPoint x: 273, endPoint y: 277, distance: 428.2
click at [273, 277] on app-calendar-viewport "Mon 20 1/1 1 Job Tue 21 3/3 2 Jobs Wed 22 1/1 1 Job Thu 23 2/2 1 Job Fri 24 2/2…" at bounding box center [384, 210] width 769 height 261
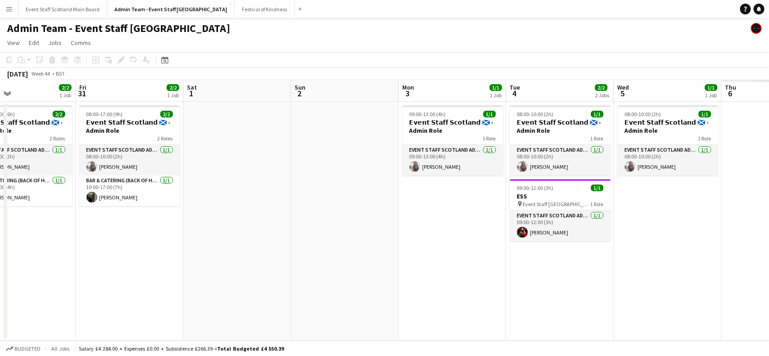
drag, startPoint x: 663, startPoint y: 226, endPoint x: 311, endPoint y: 230, distance: 352.5
click at [311, 230] on app-calendar-viewport "Mon 27 1/1 1 Job Tue 28 3/3 2 Jobs Wed 29 1/1 1 Job Thu 30 2/2 1 Job Fri 31 2/2…" at bounding box center [384, 210] width 769 height 261
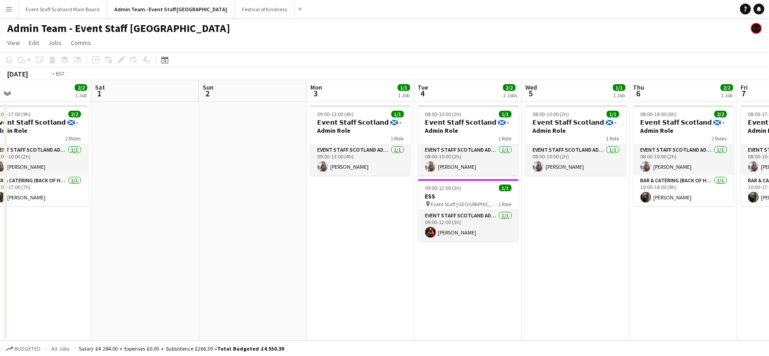
drag, startPoint x: 637, startPoint y: 231, endPoint x: 300, endPoint y: 267, distance: 339.1
click at [300, 267] on app-calendar-viewport "Mon 27 1/1 1 Job Tue 28 3/3 2 Jobs Wed 29 1/1 1 Job Thu 30 2/2 1 Job Fri 31 2/2…" at bounding box center [384, 210] width 769 height 261
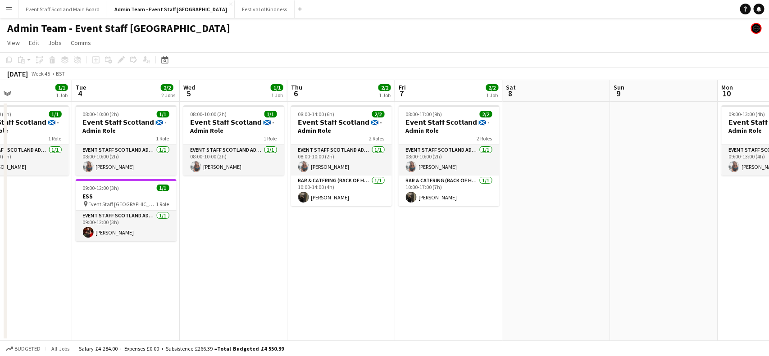
drag, startPoint x: 640, startPoint y: 246, endPoint x: 237, endPoint y: 285, distance: 405.2
click at [237, 285] on app-calendar-viewport "Fri 31 2/2 1 Job Sat 1 Sun 2 Mon 3 1/1 1 Job Tue 4 2/2 2 Jobs Wed 5 1/1 1 Job T…" at bounding box center [384, 210] width 769 height 261
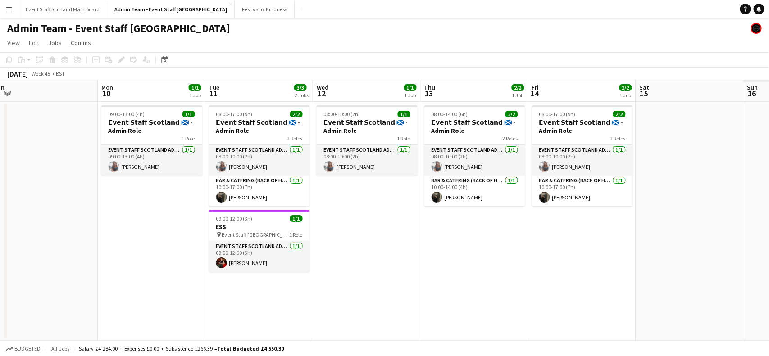
drag, startPoint x: 646, startPoint y: 277, endPoint x: 332, endPoint y: 302, distance: 315.2
click at [332, 302] on app-calendar-viewport "Wed 5 1/1 1 Job Thu 6 2/2 1 Job Fri 7 2/2 1 Job Sat 8 Sun 9 Mon 10 1/1 1 Job Tu…" at bounding box center [384, 210] width 769 height 261
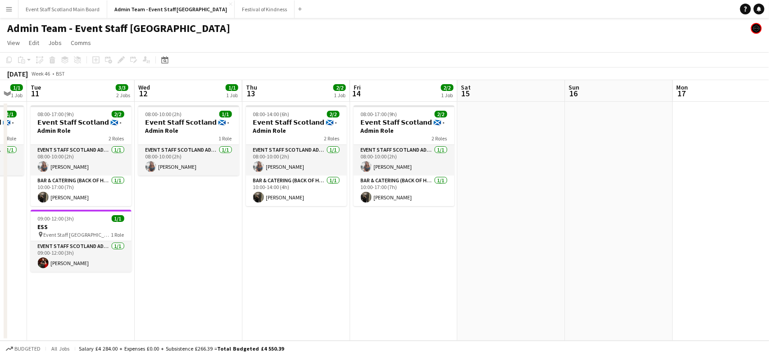
drag, startPoint x: 723, startPoint y: 247, endPoint x: 476, endPoint y: 273, distance: 248.6
click at [476, 273] on app-calendar-viewport "Fri 7 2/2 1 Job Sat 8 Sun 9 Mon 10 1/1 1 Job Tue 11 3/3 2 Jobs Wed 12 1/1 1 Job…" at bounding box center [384, 210] width 769 height 261
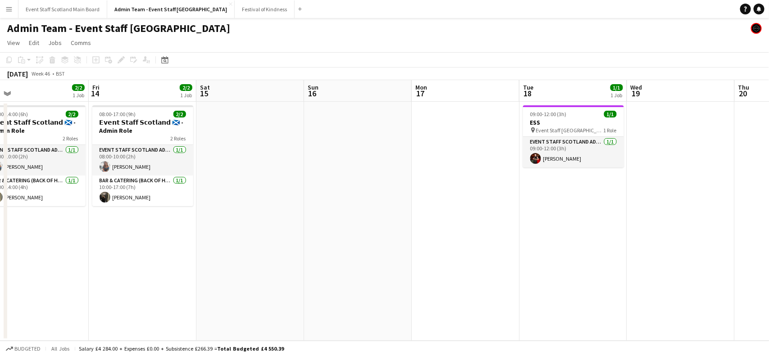
scroll to position [0, 196]
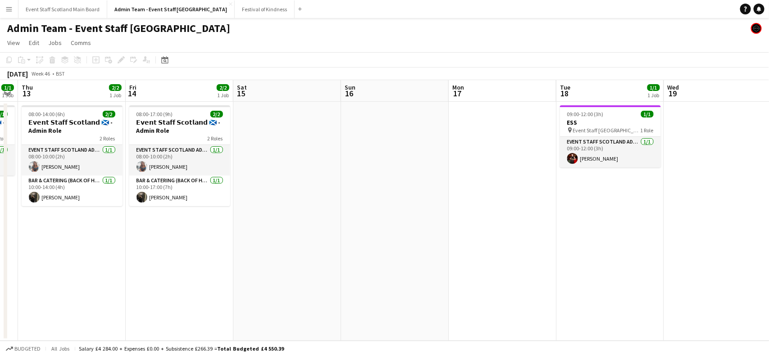
drag, startPoint x: 603, startPoint y: 258, endPoint x: 548, endPoint y: 273, distance: 57.5
click at [548, 273] on app-calendar-viewport "Tue 11 3/3 2 Jobs Wed 12 1/1 1 Job Thu 13 2/2 1 Job Fri 14 2/2 1 Job Sat 15 Sun…" at bounding box center [384, 210] width 769 height 261
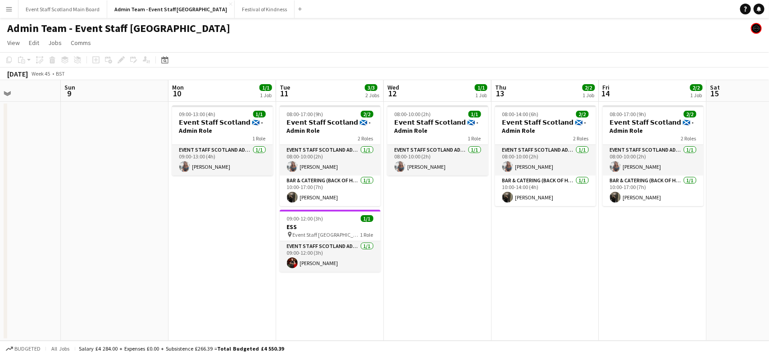
scroll to position [0, 285]
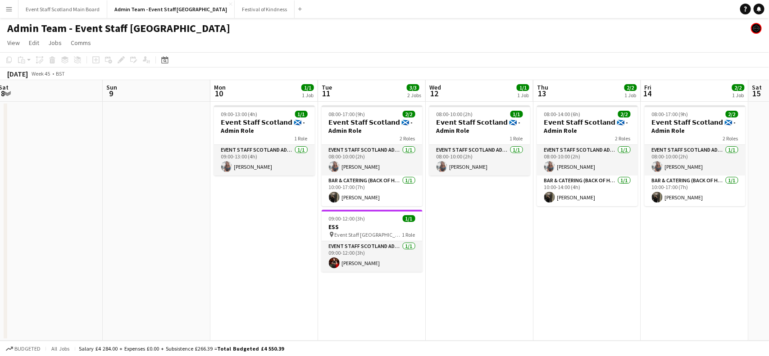
drag, startPoint x: 156, startPoint y: 260, endPoint x: 714, endPoint y: 219, distance: 558.9
click at [714, 219] on app-calendar-viewport "Thu 6 2/2 1 Job Fri 7 2/2 1 Job Sat 8 Sun 9 Mon 10 1/1 1 Job Tue 11 3/3 2 Jobs …" at bounding box center [384, 210] width 769 height 261
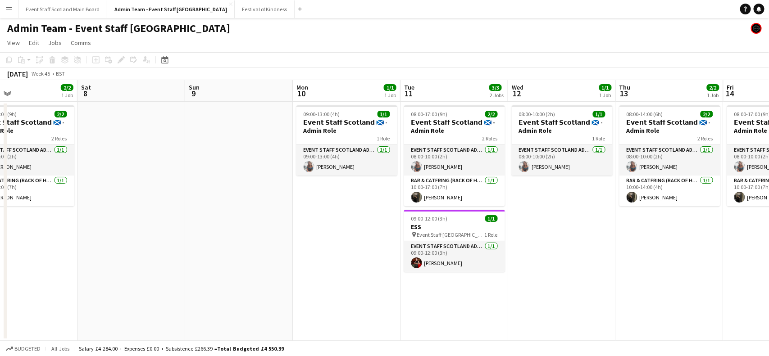
drag, startPoint x: 190, startPoint y: 249, endPoint x: 452, endPoint y: 225, distance: 263.1
click at [452, 225] on app-calendar-viewport "Wed 5 1/1 1 Job Thu 6 2/2 1 Job Fri 7 2/2 1 Job Sat 8 Sun 9 Mon 10 1/1 1 Job Tu…" at bounding box center [384, 210] width 769 height 261
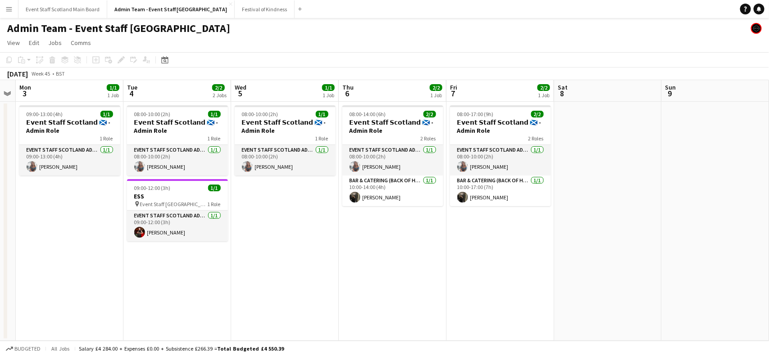
scroll to position [0, 199]
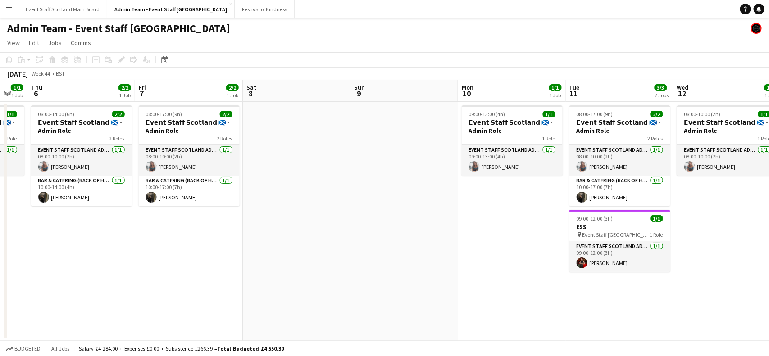
drag, startPoint x: 200, startPoint y: 232, endPoint x: 98, endPoint y: 248, distance: 103.4
click at [98, 248] on app-calendar-viewport "Mon 3 1/1 1 Job Tue 4 2/2 2 Jobs Wed 5 1/1 1 Job Thu 6 2/2 1 Job Fri 7 2/2 1 Jo…" at bounding box center [384, 210] width 769 height 261
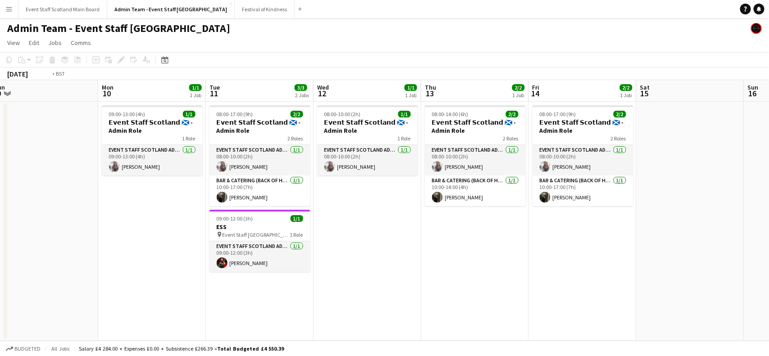
drag, startPoint x: 748, startPoint y: 269, endPoint x: 151, endPoint y: 301, distance: 598.3
click at [151, 301] on app-calendar-viewport "Thu 6 2/2 1 Job Fri 7 2/2 1 Job Sat 8 Sun 9 Mon 10 1/1 1 Job Tue 11 3/3 2 Jobs …" at bounding box center [384, 210] width 769 height 261
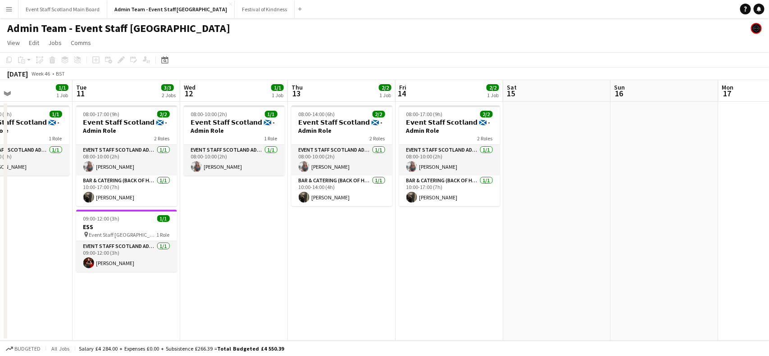
scroll to position [0, 241]
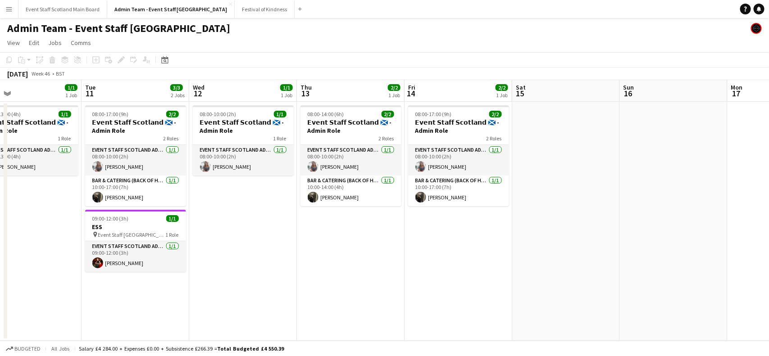
drag, startPoint x: 90, startPoint y: 239, endPoint x: 249, endPoint y: 244, distance: 158.6
click at [249, 244] on app-calendar-viewport "Sat 8 Sun 9 Mon 10 1/1 1 Job Tue 11 3/3 2 Jobs Wed 12 1/1 1 Job Thu 13 2/2 1 Jo…" at bounding box center [384, 210] width 769 height 261
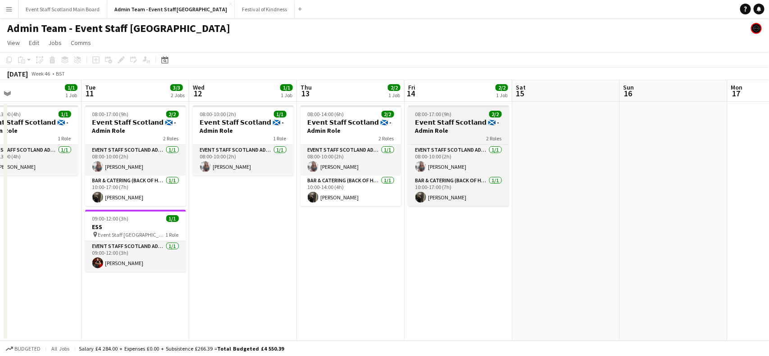
click at [462, 123] on h3 "𝗘𝘃𝗲𝗻𝘁 𝗦𝘁𝗮𝗳𝗳 𝗦𝗰𝗼𝘁𝗹𝗮𝗻𝗱 🏴󠁧󠁢󠁳󠁣󠁴󠁿 - Admin Role" at bounding box center [458, 126] width 101 height 16
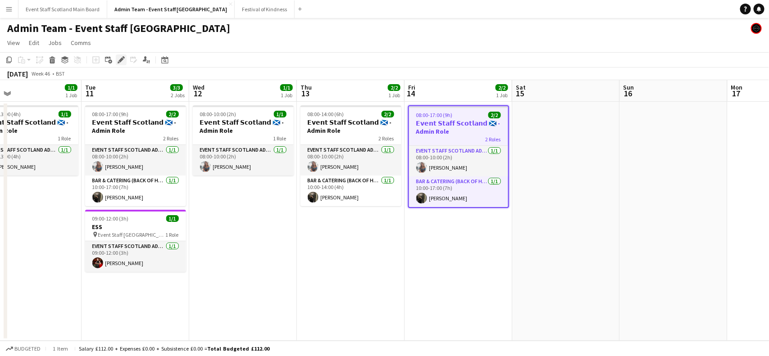
click at [121, 59] on icon at bounding box center [120, 60] width 5 height 5
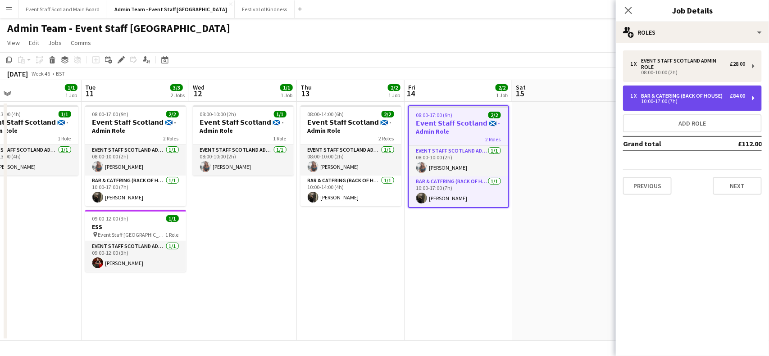
click at [752, 99] on div "1 x Bar & Catering (Back of House) £84.00 10:00-17:00 (7h)" at bounding box center [692, 98] width 139 height 25
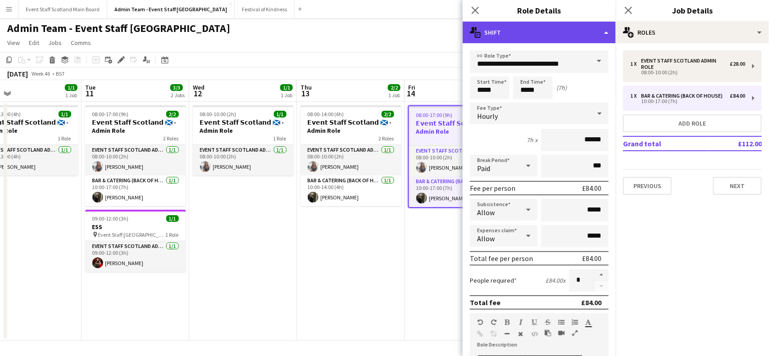
click at [609, 32] on div "multiple-actions-text Shift" at bounding box center [538, 33] width 153 height 22
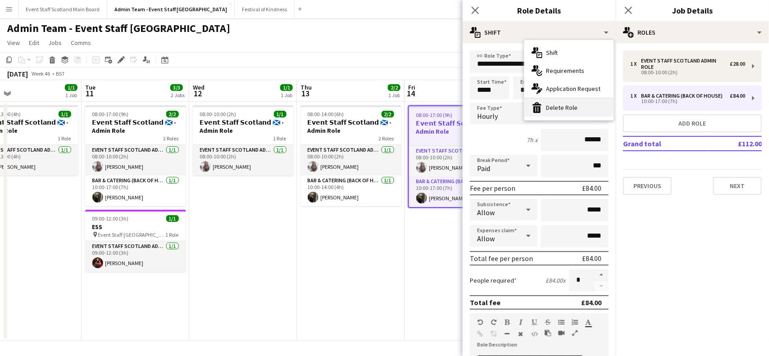
click at [575, 107] on div "bin-2 Delete Role" at bounding box center [568, 108] width 89 height 18
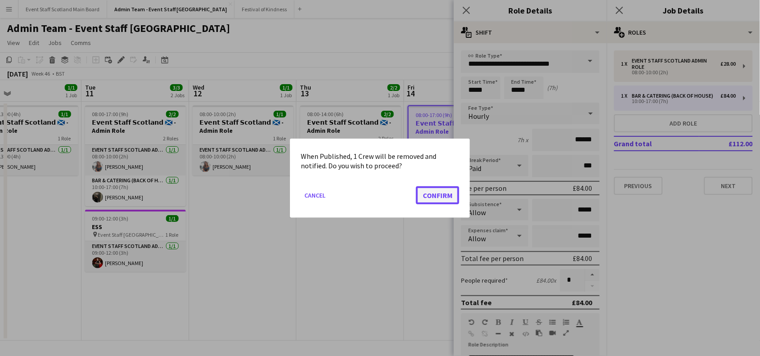
click at [440, 190] on button "Confirm" at bounding box center [437, 195] width 43 height 18
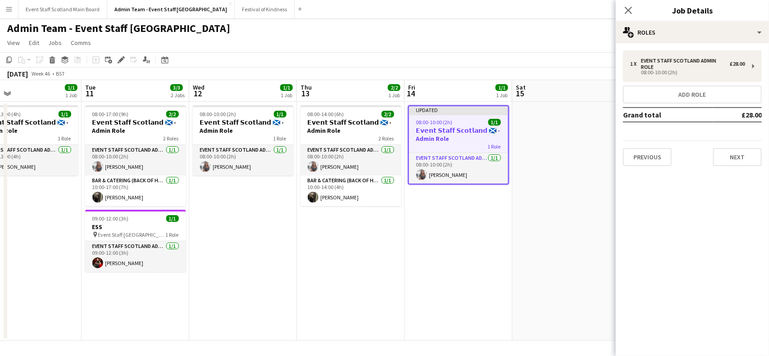
click at [549, 214] on app-date-cell at bounding box center [566, 221] width 108 height 239
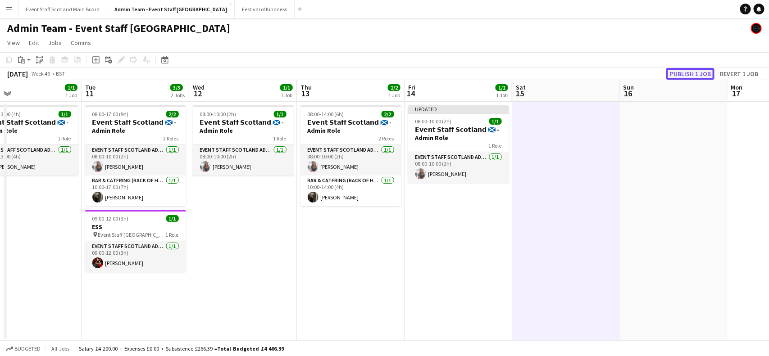
click at [678, 72] on button "Publish 1 job" at bounding box center [690, 74] width 48 height 12
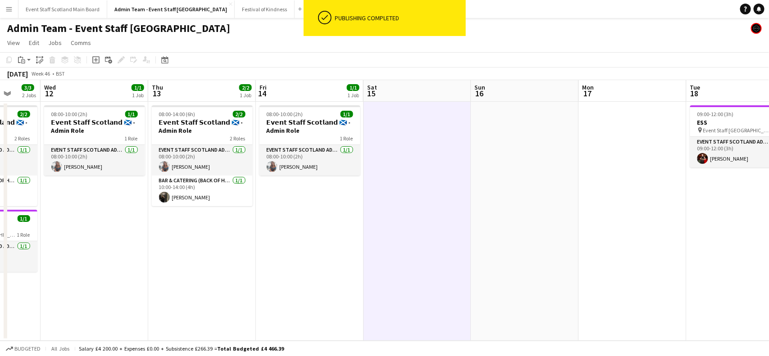
scroll to position [0, 390]
drag, startPoint x: 653, startPoint y: 200, endPoint x: 504, endPoint y: 203, distance: 149.0
click at [504, 203] on app-calendar-viewport "Sat 8 Sun 9 Mon 10 1/1 1 Job Tue 11 3/3 2 Jobs Wed 12 1/1 1 Job Thu 13 2/2 1 Jo…" at bounding box center [384, 210] width 769 height 261
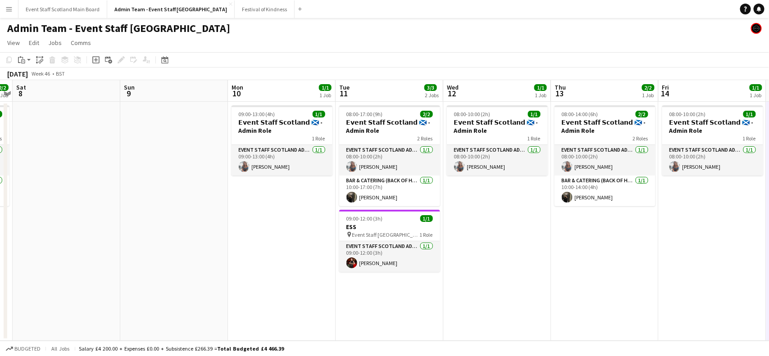
drag, startPoint x: 77, startPoint y: 259, endPoint x: 517, endPoint y: 216, distance: 442.4
click at [517, 216] on app-calendar-viewport "Thu 6 2/2 1 Job Fri 7 2/2 1 Job Sat 8 Sun 9 Mon 10 1/1 1 Job Tue 11 3/3 2 Jobs …" at bounding box center [384, 210] width 769 height 261
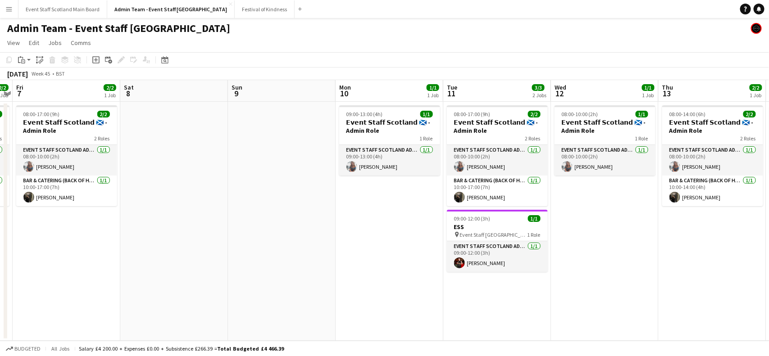
scroll to position [0, 273]
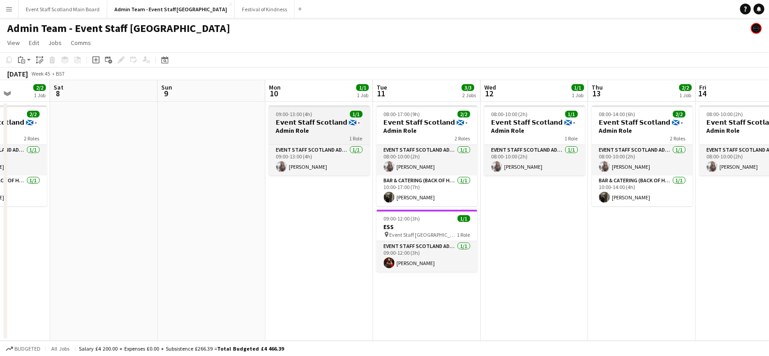
click at [302, 113] on span "09:00-13:00 (4h)" at bounding box center [294, 114] width 36 height 7
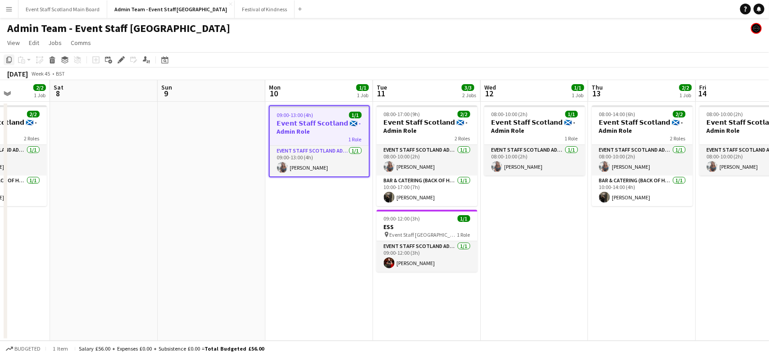
click at [9, 57] on icon "Copy" at bounding box center [8, 59] width 7 height 7
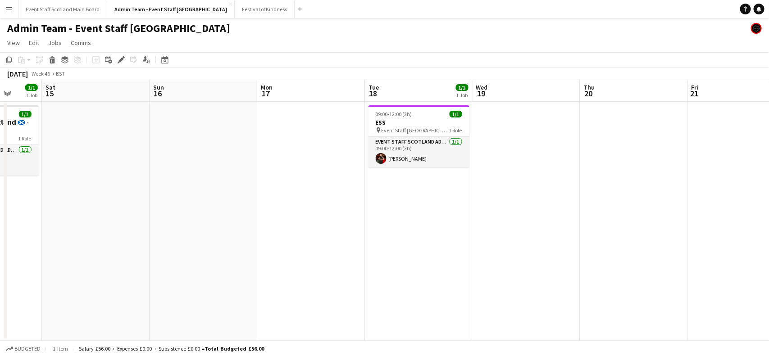
scroll to position [0, 258]
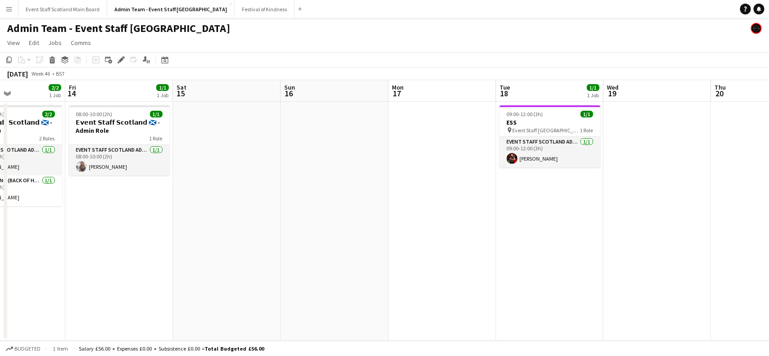
drag, startPoint x: 630, startPoint y: 226, endPoint x: 0, endPoint y: 248, distance: 630.7
click at [0, 248] on app-calendar-viewport "Tue 11 3/3 2 Jobs Wed 12 1/1 1 Job Thu 13 2/2 1 Job Fri 14 1/1 1 Job Sat 15 Sun…" at bounding box center [384, 210] width 769 height 261
click at [442, 134] on app-date-cell at bounding box center [442, 221] width 108 height 239
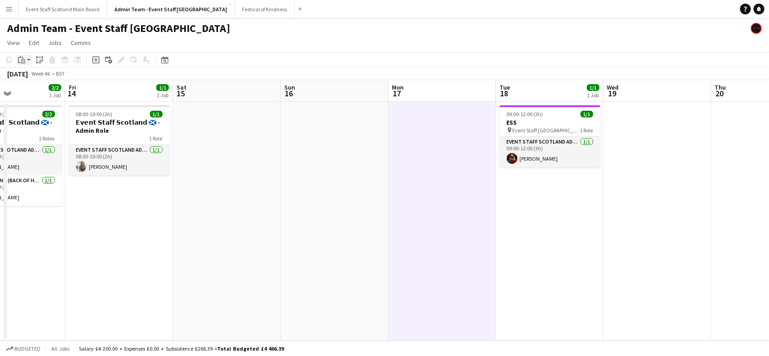
click at [21, 54] on div "Paste" at bounding box center [21, 59] width 11 height 11
click at [49, 89] on link "Paste with crew Ctrl+Shift+V" at bounding box center [66, 92] width 85 height 8
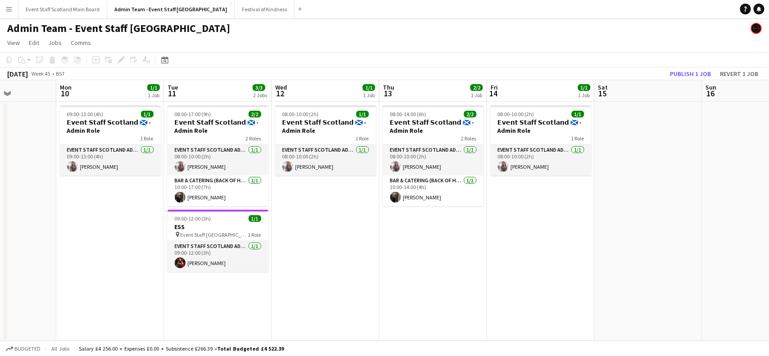
drag, startPoint x: 79, startPoint y: 248, endPoint x: 579, endPoint y: 186, distance: 503.5
click at [579, 186] on app-calendar-viewport "Fri 7 2/2 1 Job Sat 8 Sun 9 Mon 10 1/1 1 Job Tue 11 3/3 2 Jobs Wed 12 1/1 1 Job…" at bounding box center [384, 210] width 769 height 261
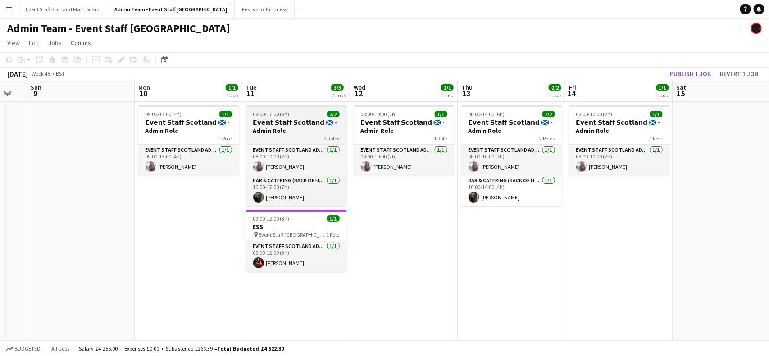
click at [303, 111] on div "08:00-17:00 (9h) 2/2" at bounding box center [296, 114] width 101 height 7
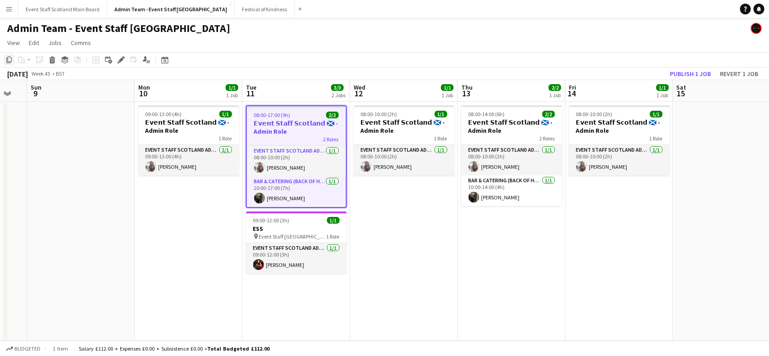
click at [7, 62] on icon at bounding box center [8, 60] width 5 height 6
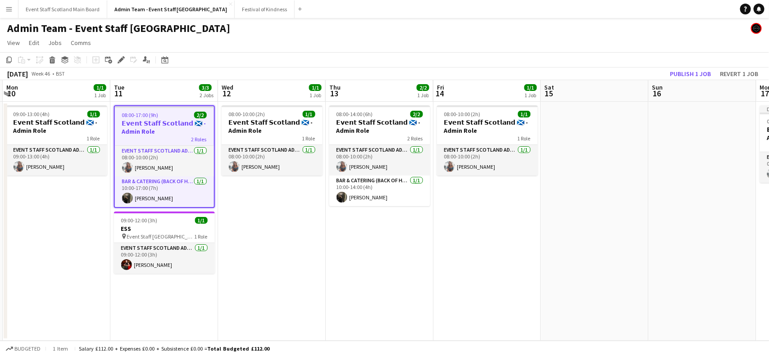
drag, startPoint x: 725, startPoint y: 233, endPoint x: 348, endPoint y: 262, distance: 378.0
click at [348, 262] on app-calendar-viewport "Fri 7 2/2 1 Job Sat 8 Sun 9 Mon 10 1/1 1 Job Tue 11 3/3 2 Jobs Wed 12 1/1 1 Job…" at bounding box center [384, 210] width 769 height 261
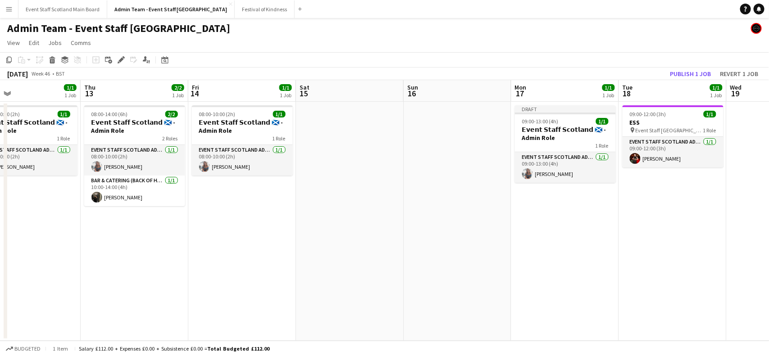
click at [674, 213] on app-date-cell "09:00-12:00 (3h) 1/1 ESS pin Event Staff Scotland - ESS 1 Role EVENT STAFF SCOT…" at bounding box center [673, 221] width 108 height 239
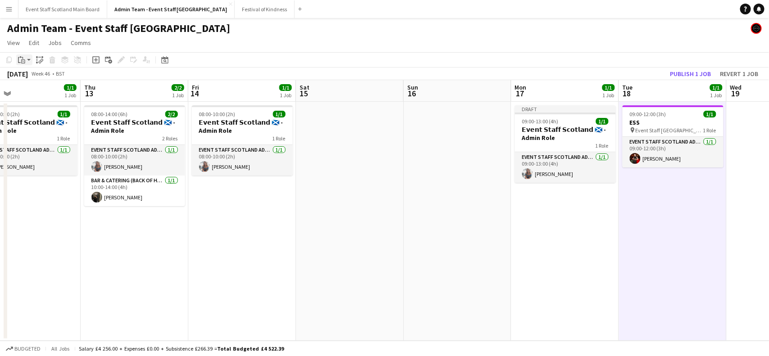
click at [23, 61] on icon "Paste" at bounding box center [21, 59] width 7 height 7
click at [46, 93] on link "Paste with crew Ctrl+Shift+V" at bounding box center [66, 92] width 85 height 8
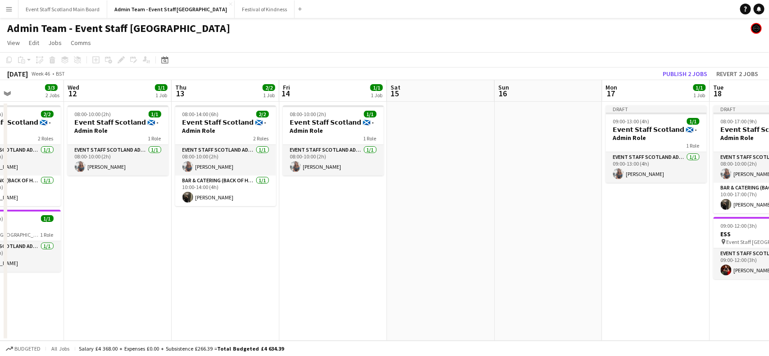
scroll to position [0, 254]
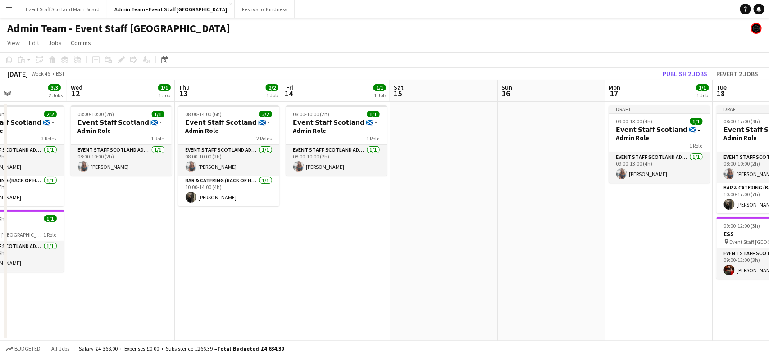
drag, startPoint x: 55, startPoint y: 212, endPoint x: 259, endPoint y: 187, distance: 205.1
click at [259, 187] on app-calendar-viewport "Sun 9 Mon 10 1/1 1 Job Tue 11 3/3 2 Jobs Wed 12 1/1 1 Job Thu 13 2/2 1 Job Fri …" at bounding box center [384, 210] width 769 height 261
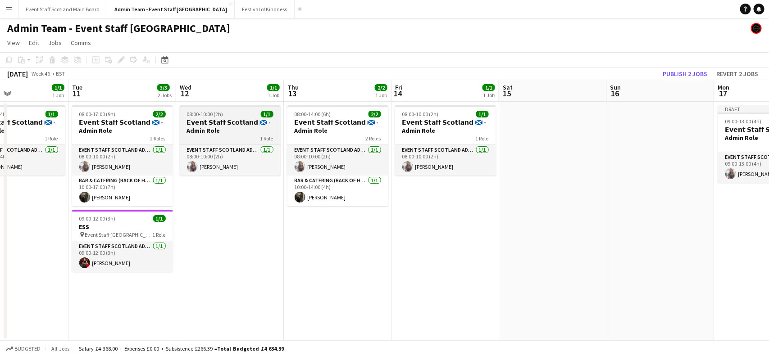
click at [234, 122] on h3 "𝗘𝘃𝗲𝗻𝘁 𝗦𝘁𝗮𝗳𝗳 𝗦𝗰𝗼𝘁𝗹𝗮𝗻𝗱 🏴󠁧󠁢󠁳󠁣󠁴󠁿 - Admin Role" at bounding box center [230, 126] width 101 height 16
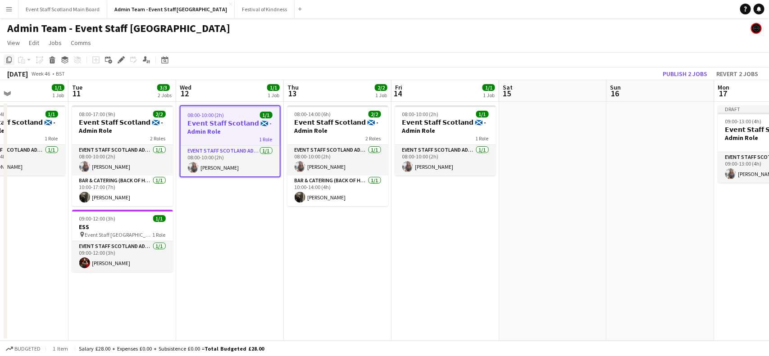
click at [10, 61] on icon "Copy" at bounding box center [8, 59] width 7 height 7
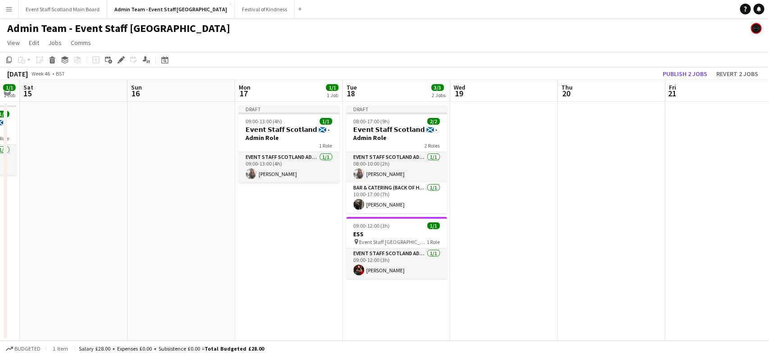
scroll to position [0, 456]
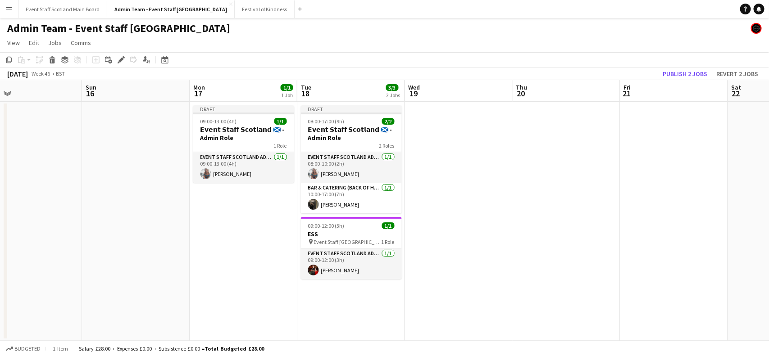
drag, startPoint x: 556, startPoint y: 212, endPoint x: 32, endPoint y: 269, distance: 528.1
click at [32, 269] on app-calendar-viewport "Tue 11 3/3 2 Jobs Wed 12 1/1 1 Job Thu 13 2/2 1 Job Fri 14 1/1 1 Job Sat 15 Sun…" at bounding box center [384, 210] width 769 height 261
click at [442, 109] on app-date-cell at bounding box center [459, 221] width 108 height 239
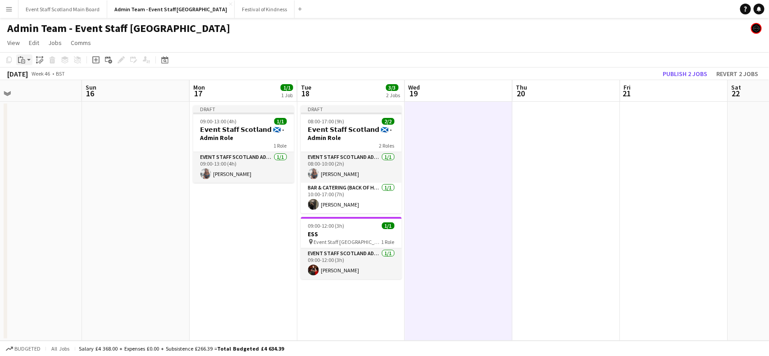
click at [25, 57] on div "Paste" at bounding box center [21, 59] width 11 height 11
click at [50, 91] on link "Paste with crew Ctrl+Shift+V" at bounding box center [66, 92] width 85 height 8
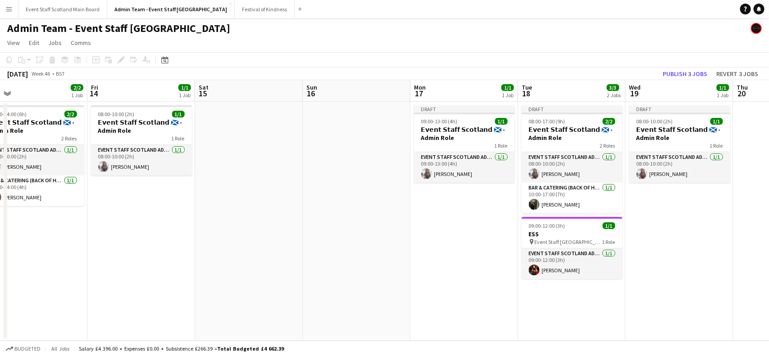
drag, startPoint x: 62, startPoint y: 190, endPoint x: 500, endPoint y: 148, distance: 440.1
click at [500, 148] on app-calendar-viewport "Tue 11 3/3 2 Jobs Wed 12 1/1 1 Job Thu 13 2/2 1 Job Fri 14 1/1 1 Job Sat 15 Sun…" at bounding box center [384, 210] width 769 height 261
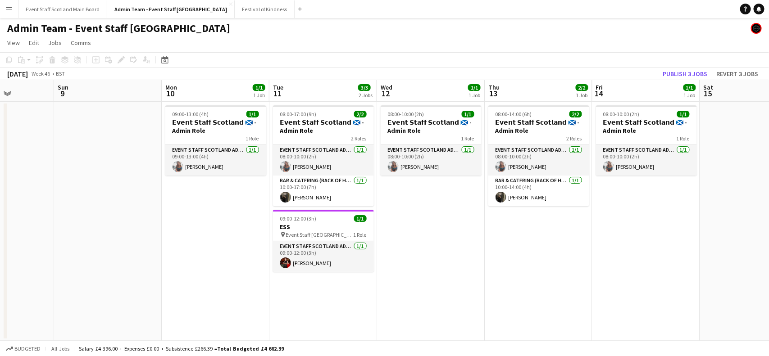
scroll to position [0, 266]
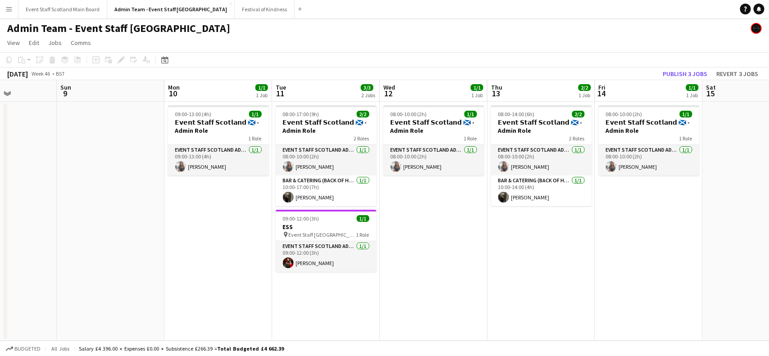
drag, startPoint x: 107, startPoint y: 234, endPoint x: 397, endPoint y: 229, distance: 290.4
click at [397, 229] on app-calendar-viewport "Thu 6 2/2 1 Job Fri 7 2/2 1 Job Sat 8 Sun 9 Mon 10 1/1 1 Job Tue 11 3/3 2 Jobs …" at bounding box center [384, 210] width 769 height 261
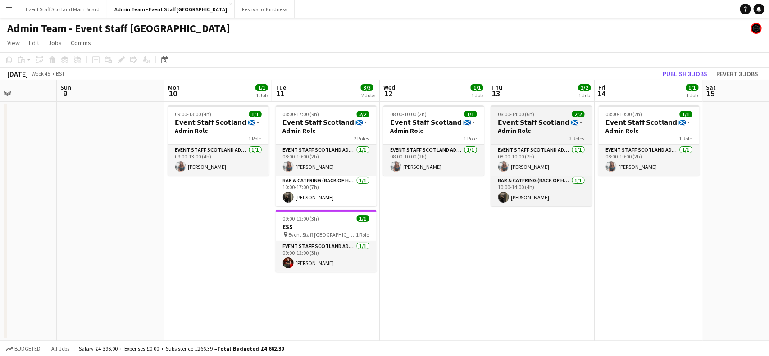
click at [528, 129] on h3 "𝗘𝘃𝗲𝗻𝘁 𝗦𝘁𝗮𝗳𝗳 𝗦𝗰𝗼𝘁𝗹𝗮𝗻𝗱 🏴󠁧󠁢󠁳󠁣󠁴󠁿 - Admin Role" at bounding box center [541, 126] width 101 height 16
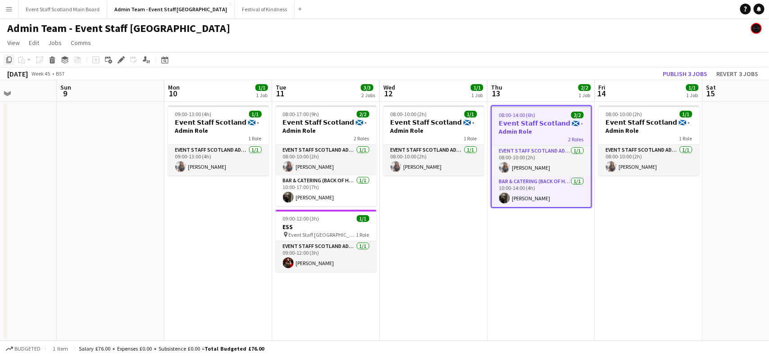
click at [10, 59] on icon "Copy" at bounding box center [8, 59] width 7 height 7
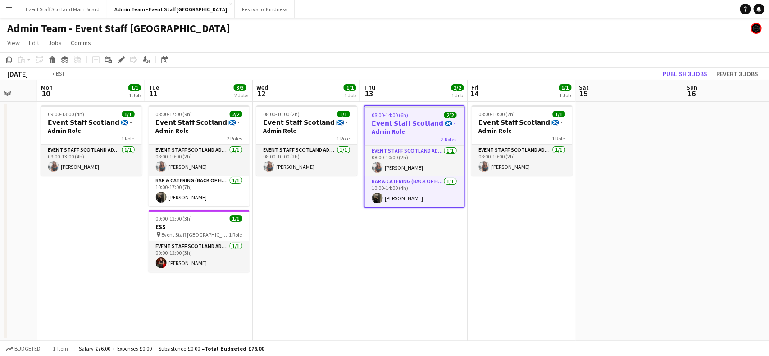
scroll to position [0, 458]
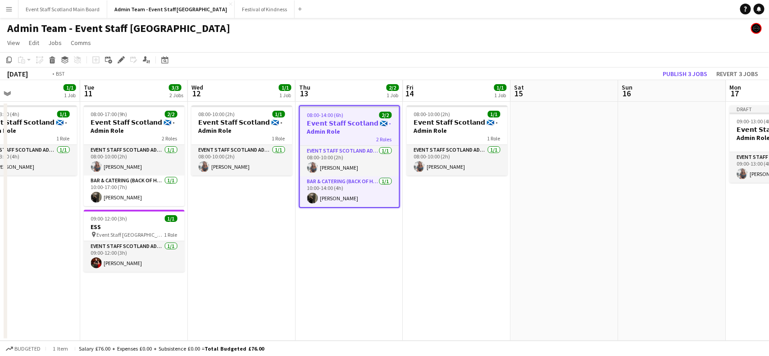
drag, startPoint x: 742, startPoint y: 190, endPoint x: 5, endPoint y: 256, distance: 739.9
click at [5, 256] on div "Thu 6 2/2 1 Job Fri 7 2/2 1 Job Sat 8 Sun 9 Mon 10 1/1 1 Job Tue 11 3/3 2 Jobs …" at bounding box center [384, 210] width 769 height 261
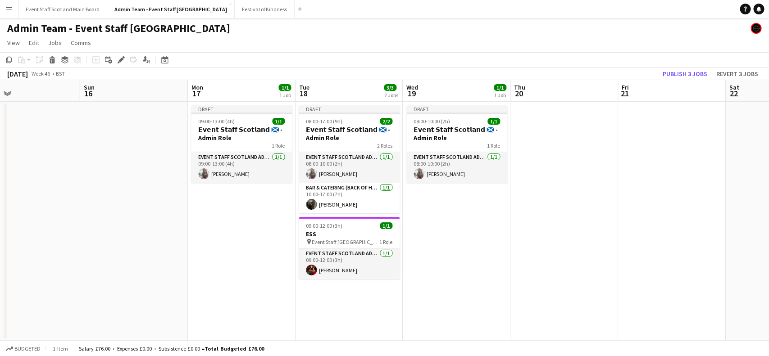
click at [548, 126] on app-date-cell at bounding box center [565, 221] width 108 height 239
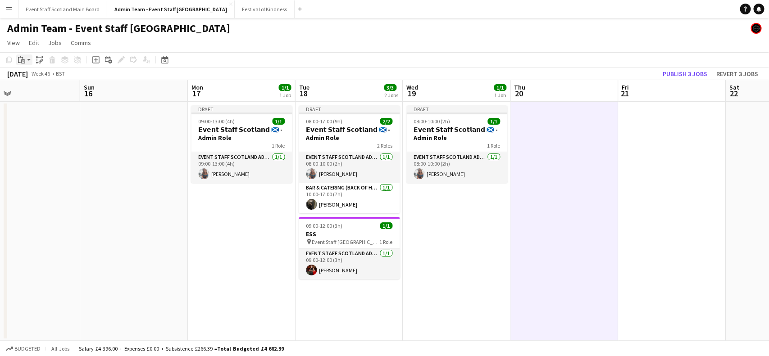
click at [23, 56] on icon "Paste" at bounding box center [21, 59] width 7 height 7
click at [25, 62] on icon at bounding box center [23, 61] width 4 height 4
click at [46, 93] on link "Paste with crew Ctrl+Shift+V" at bounding box center [66, 92] width 85 height 8
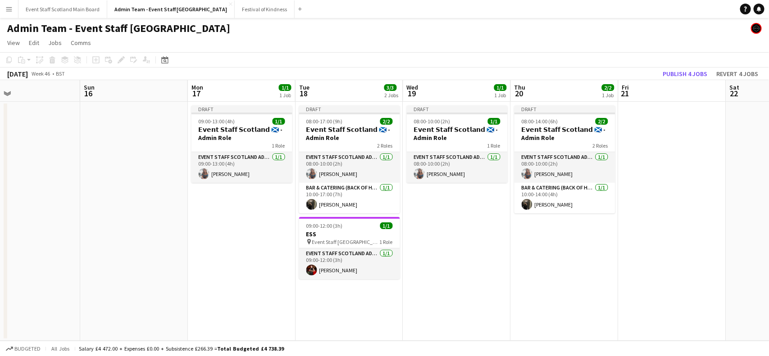
click at [633, 139] on app-date-cell at bounding box center [672, 221] width 108 height 239
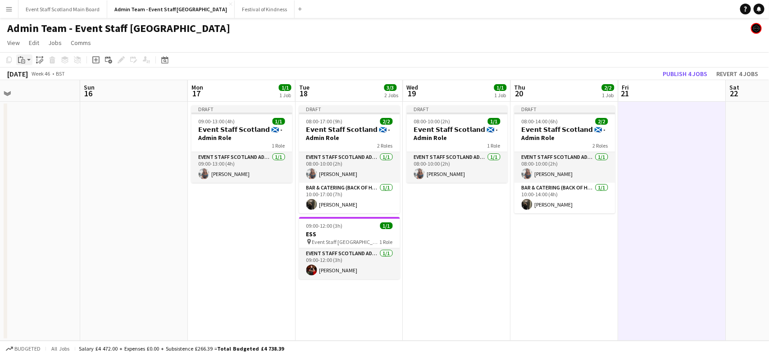
click at [21, 59] on icon "Paste" at bounding box center [21, 59] width 7 height 7
click at [42, 90] on link "Paste with crew Ctrl+Shift+V" at bounding box center [66, 92] width 85 height 8
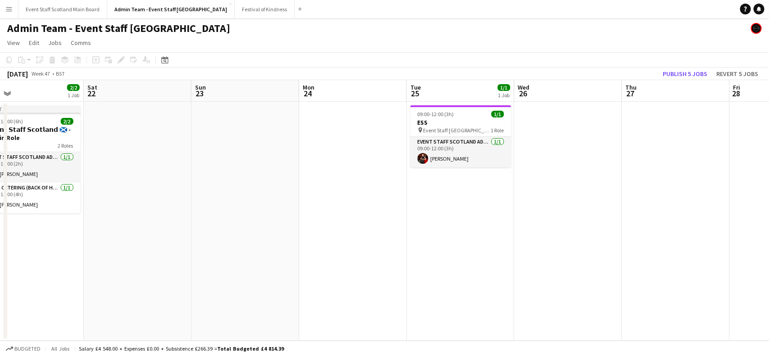
drag, startPoint x: 664, startPoint y: 269, endPoint x: 6, endPoint y: 257, distance: 658.3
click at [6, 257] on div "Tue 18 3/3 2 Jobs Wed 19 1/1 1 Job Thu 20 2/2 1 Job Fri 21 2/2 1 Job Sat 22 Sun…" at bounding box center [384, 210] width 769 height 261
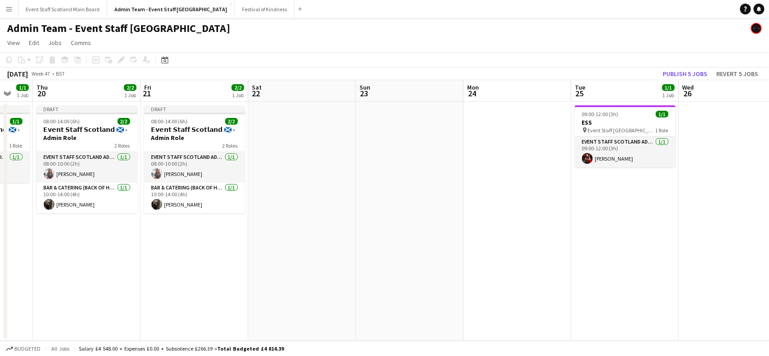
drag, startPoint x: 145, startPoint y: 191, endPoint x: 472, endPoint y: 174, distance: 327.8
click at [472, 174] on app-calendar-viewport "Tue 18 3/3 2 Jobs Wed 19 1/1 1 Job Thu 20 2/2 1 Job Fri 21 2/2 1 Job Sat 22 Sun…" at bounding box center [384, 210] width 769 height 261
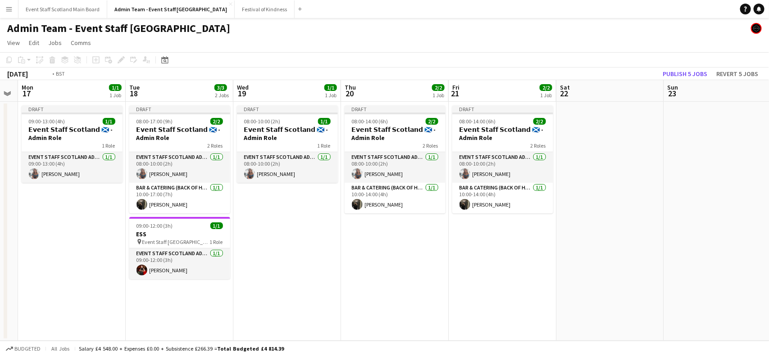
scroll to position [0, 265]
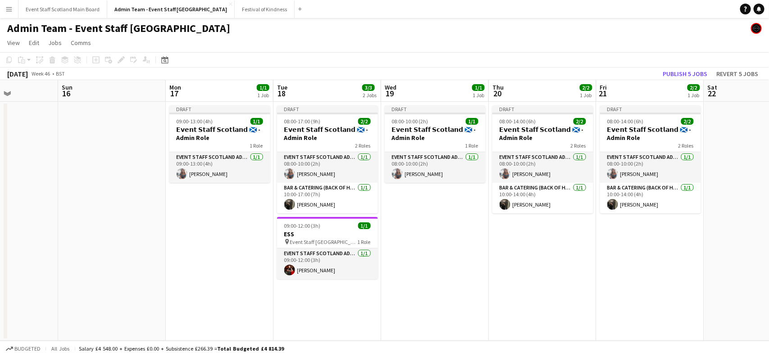
drag, startPoint x: 160, startPoint y: 259, endPoint x: 466, endPoint y: 245, distance: 306.5
click at [466, 245] on app-calendar-viewport "Thu 13 2/2 1 Job Fri 14 1/1 1 Job Sat 15 Sun 16 Mon 17 1/1 1 Job Tue 18 3/3 2 J…" at bounding box center [384, 210] width 769 height 261
click at [197, 123] on span "09:00-13:00 (4h)" at bounding box center [194, 121] width 36 height 7
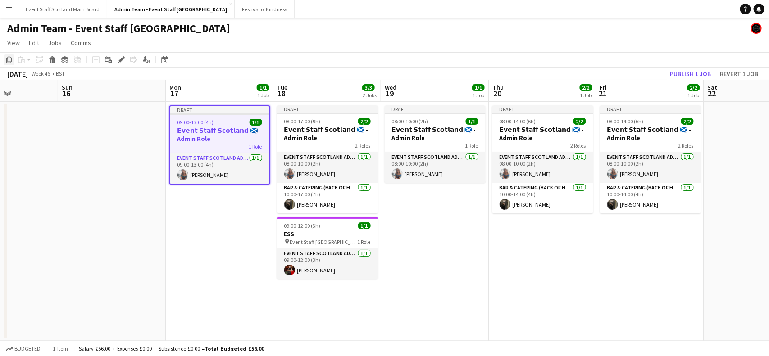
click at [4, 61] on div "Copy" at bounding box center [9, 59] width 11 height 11
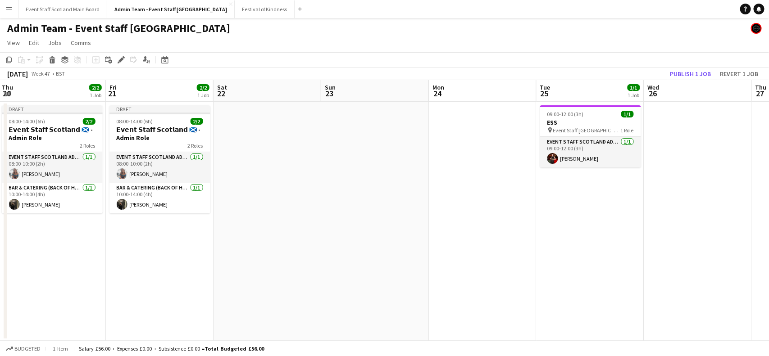
scroll to position [0, 345]
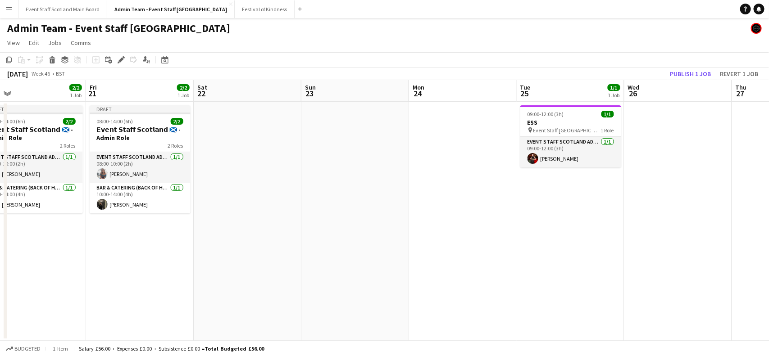
drag, startPoint x: 674, startPoint y: 242, endPoint x: 163, endPoint y: 220, distance: 511.0
click at [163, 220] on app-calendar-viewport "Mon 17 1/1 1 Job Tue 18 3/3 2 Jobs Wed 19 1/1 1 Job Thu 20 2/2 1 Job Fri 21 2/2…" at bounding box center [384, 210] width 769 height 261
click at [455, 114] on app-date-cell at bounding box center [462, 221] width 108 height 239
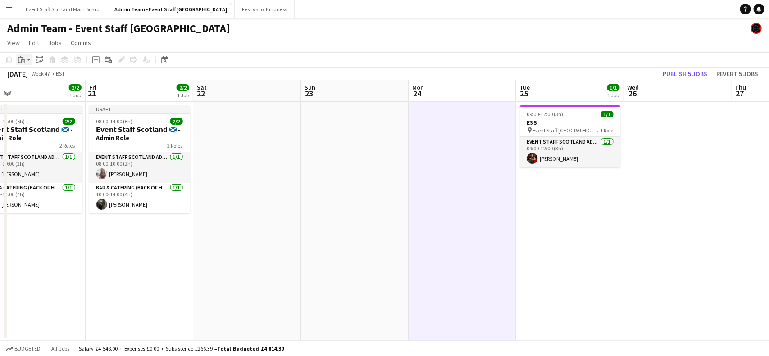
click at [24, 63] on div "Paste" at bounding box center [21, 59] width 11 height 11
click at [41, 91] on link "Paste with crew Ctrl+Shift+V" at bounding box center [66, 92] width 85 height 8
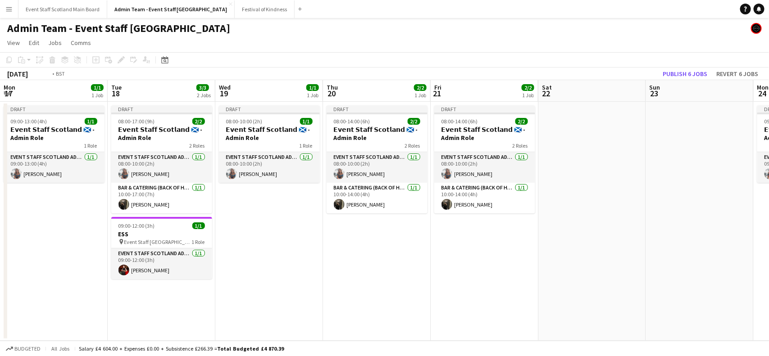
scroll to position [0, 285]
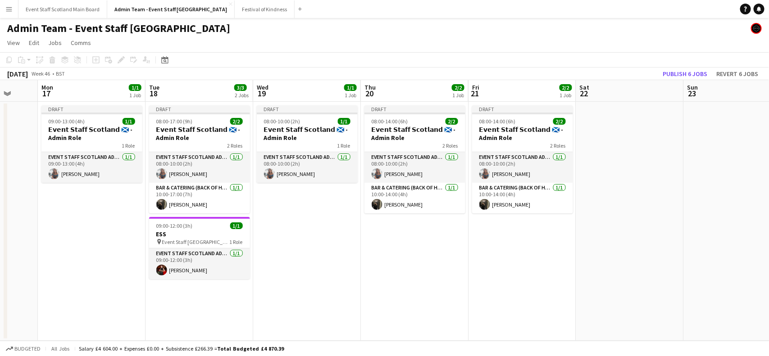
drag, startPoint x: 46, startPoint y: 242, endPoint x: 429, endPoint y: 176, distance: 387.8
click at [429, 176] on app-calendar-viewport "Fri 14 1/1 1 Job Sat 15 Sun 16 Mon 17 1/1 1 Job Tue 18 3/3 2 Jobs Wed 19 1/1 1 …" at bounding box center [384, 210] width 769 height 261
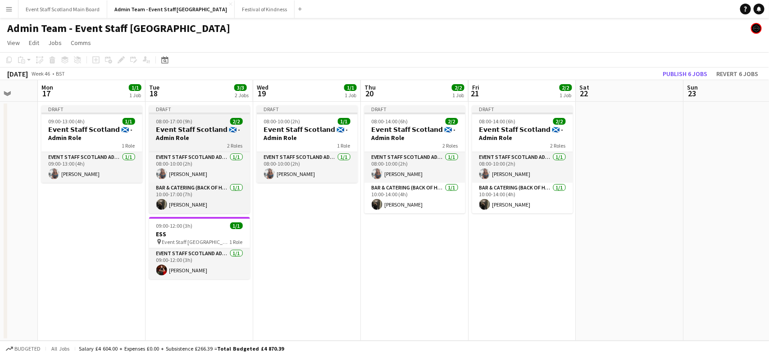
click at [197, 121] on div "08:00-17:00 (9h) 2/2" at bounding box center [199, 121] width 101 height 7
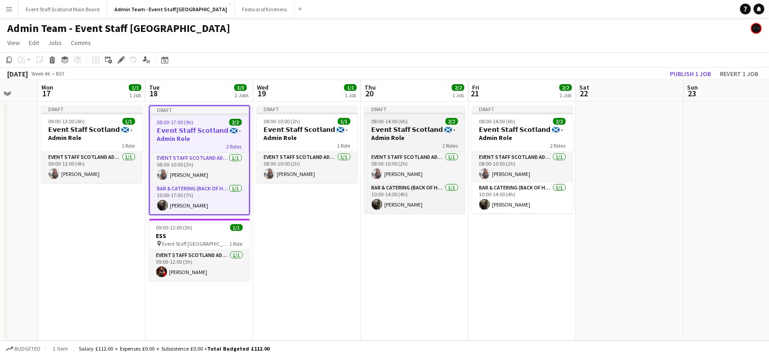
click at [406, 124] on span "08:00-14:00 (6h)" at bounding box center [389, 121] width 36 height 7
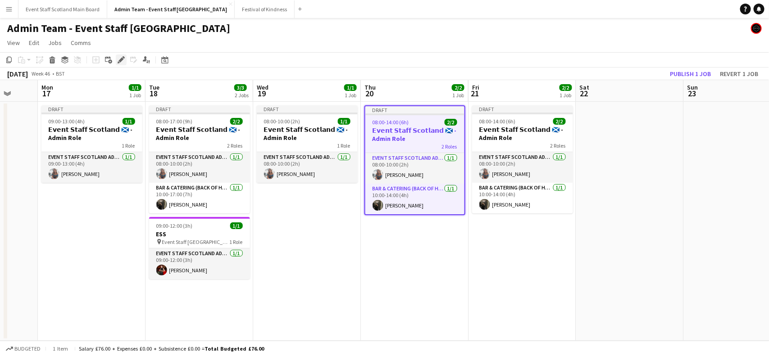
click at [122, 61] on icon "Edit" at bounding box center [121, 59] width 7 height 7
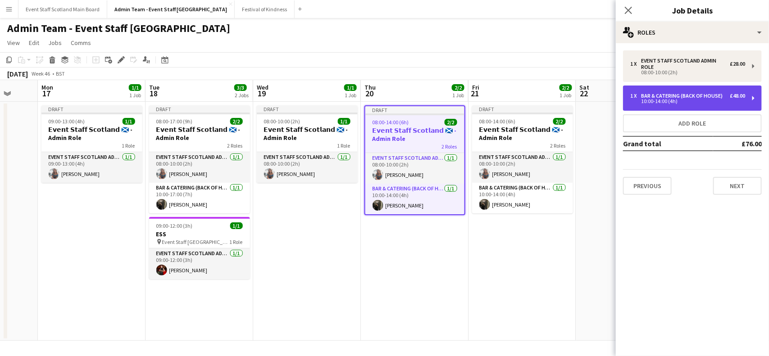
click at [664, 99] on div "10:00-14:00 (4h)" at bounding box center [687, 101] width 115 height 5
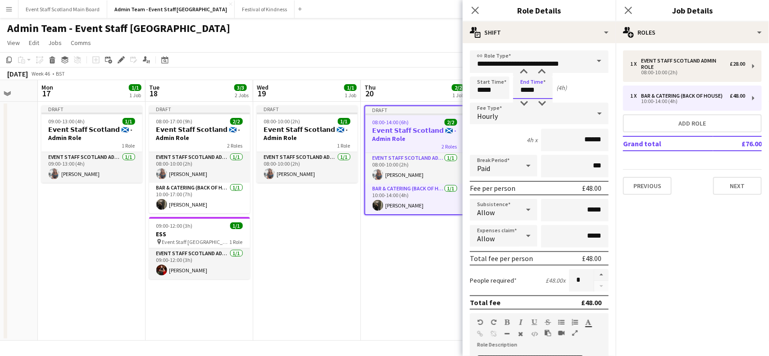
click at [528, 90] on input "*****" at bounding box center [533, 88] width 40 height 23
click at [525, 72] on div at bounding box center [524, 72] width 18 height 9
type input "*****"
click at [525, 72] on div at bounding box center [524, 72] width 18 height 9
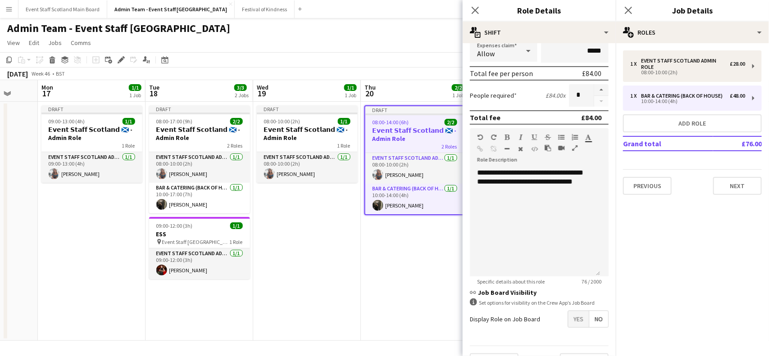
scroll to position [187, 0]
click at [581, 353] on button "Next" at bounding box center [584, 360] width 49 height 18
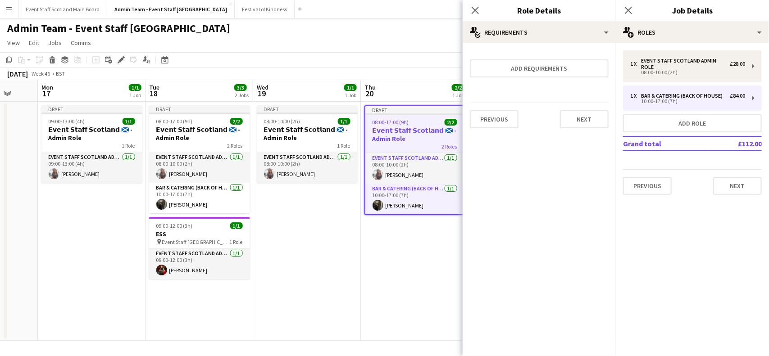
scroll to position [0, 0]
click at [579, 120] on button "Next" at bounding box center [584, 119] width 49 height 18
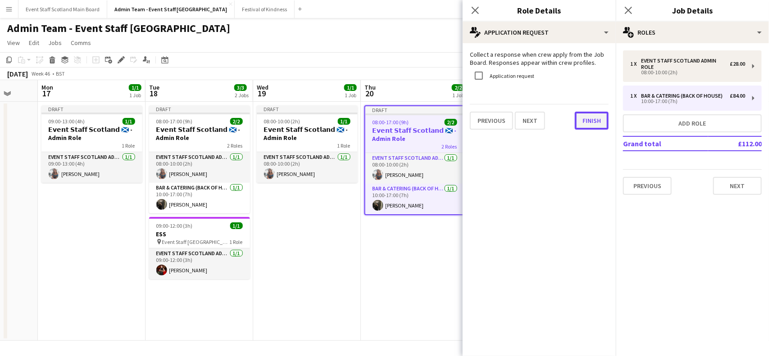
click at [595, 118] on button "Finish" at bounding box center [591, 121] width 34 height 18
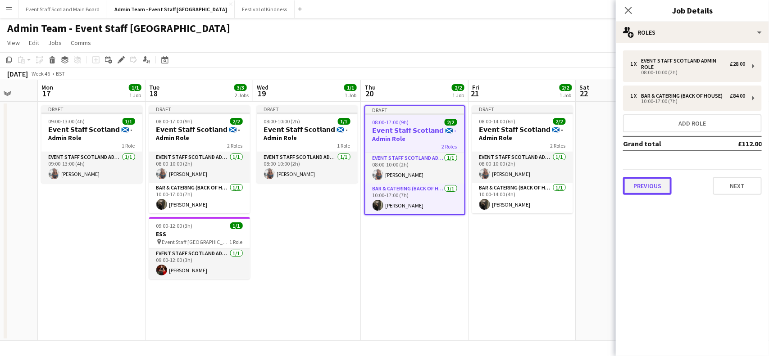
click at [660, 181] on button "Previous" at bounding box center [647, 186] width 49 height 18
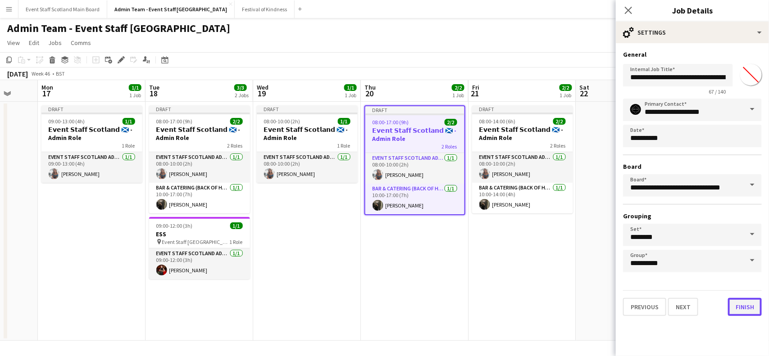
click at [749, 303] on button "Finish" at bounding box center [745, 307] width 34 height 18
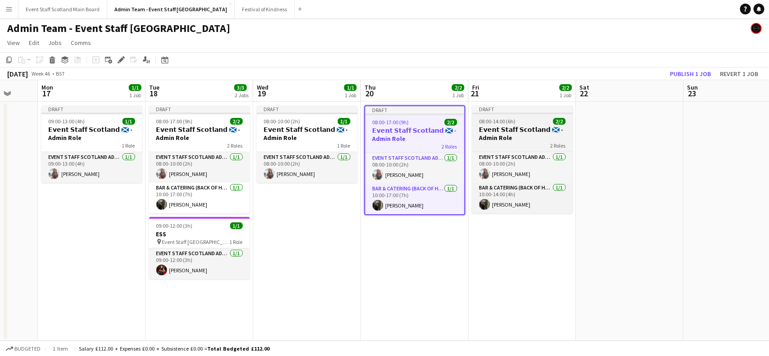
click at [534, 124] on div "08:00-14:00 (6h) 2/2" at bounding box center [522, 121] width 101 height 7
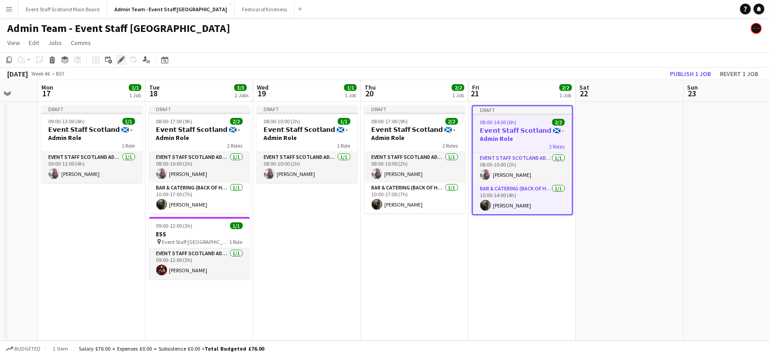
click at [120, 57] on icon "Edit" at bounding box center [121, 59] width 7 height 7
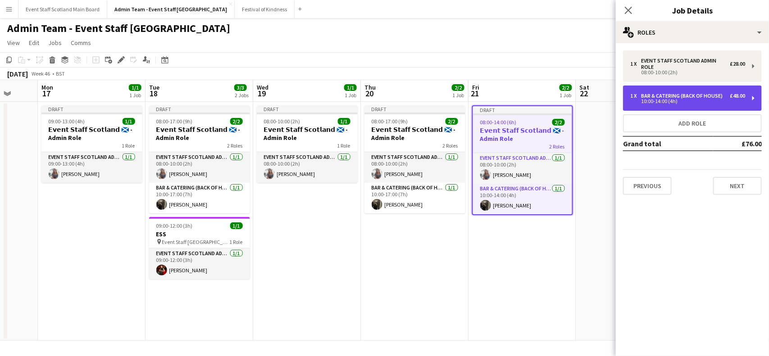
click at [657, 100] on div "10:00-14:00 (4h)" at bounding box center [687, 101] width 115 height 5
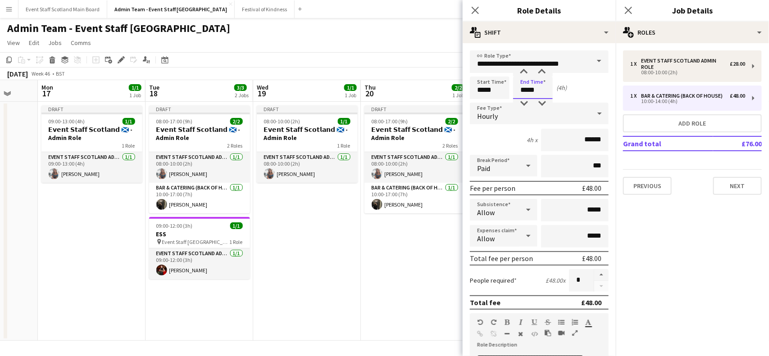
click at [526, 89] on input "*****" at bounding box center [533, 88] width 40 height 23
click at [523, 70] on div at bounding box center [524, 72] width 18 height 9
type input "*****"
click at [523, 70] on div at bounding box center [524, 72] width 18 height 9
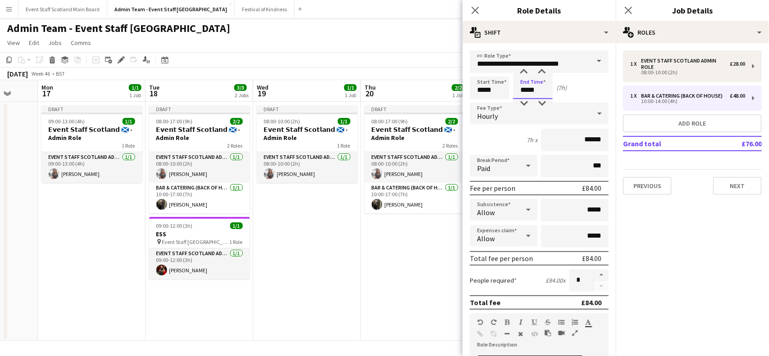
scroll to position [205, 0]
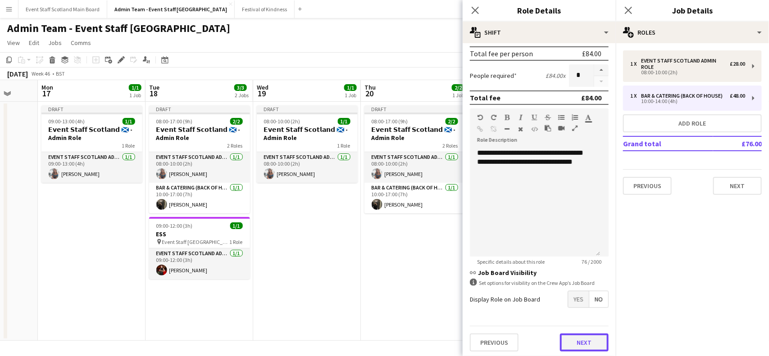
click at [581, 347] on button "Next" at bounding box center [584, 343] width 49 height 18
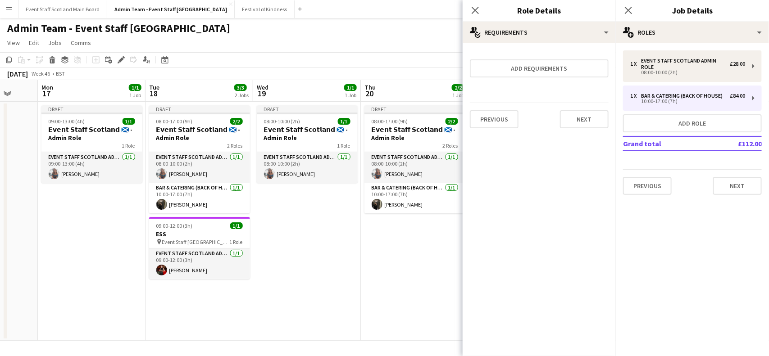
scroll to position [0, 0]
click at [577, 119] on button "Next" at bounding box center [584, 119] width 49 height 18
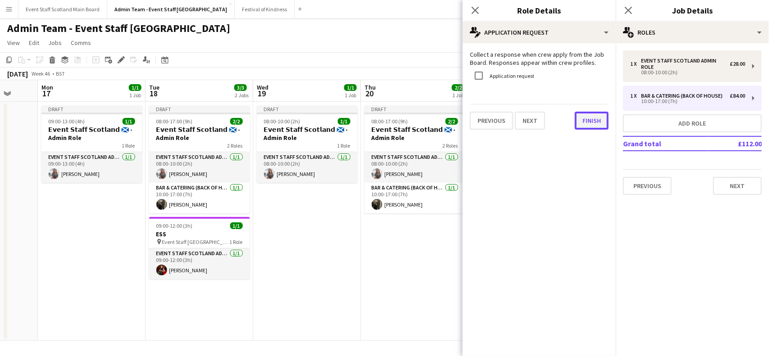
click at [591, 127] on button "Finish" at bounding box center [591, 121] width 34 height 18
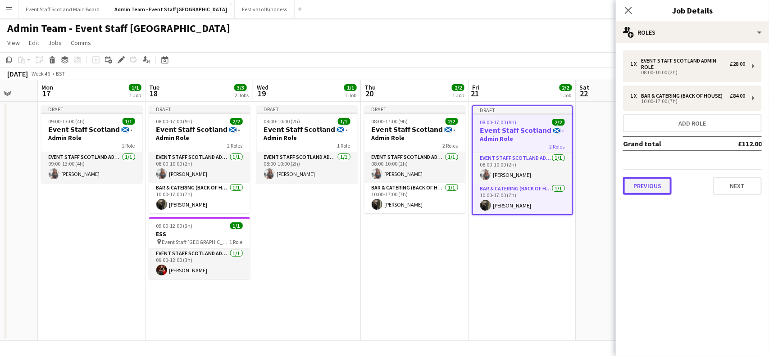
click at [660, 190] on button "Previous" at bounding box center [647, 186] width 49 height 18
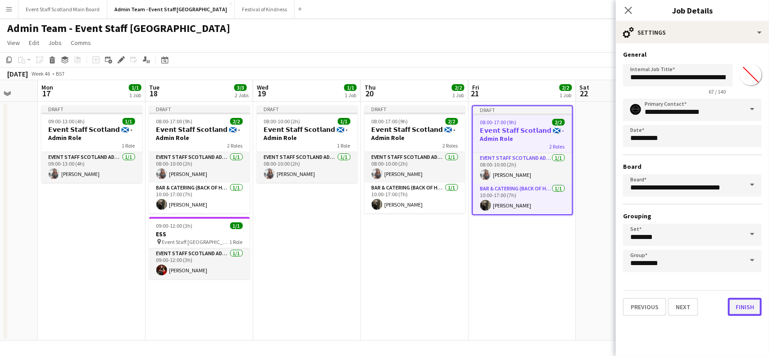
click at [753, 300] on button "Finish" at bounding box center [745, 307] width 34 height 18
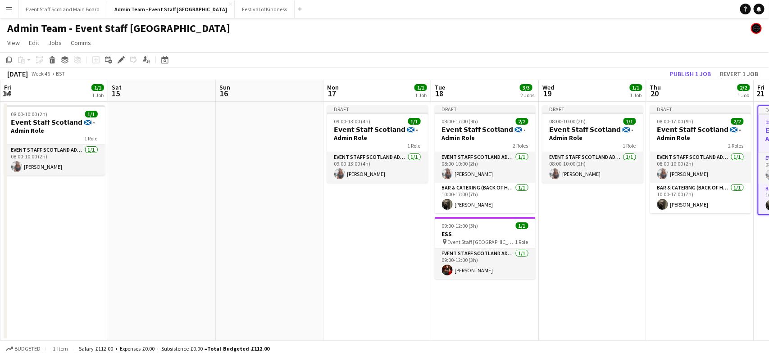
drag, startPoint x: 289, startPoint y: 263, endPoint x: 622, endPoint y: 256, distance: 333.2
click at [622, 256] on app-calendar-viewport "Wed 12 1/1 1 Job Thu 13 2/2 1 Job Fri 14 1/1 1 Job Sat 15 Sun 16 Mon 17 1/1 1 J…" at bounding box center [384, 210] width 769 height 261
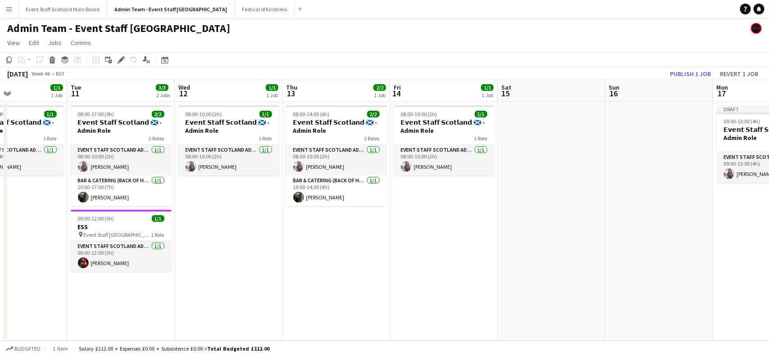
scroll to position [0, 222]
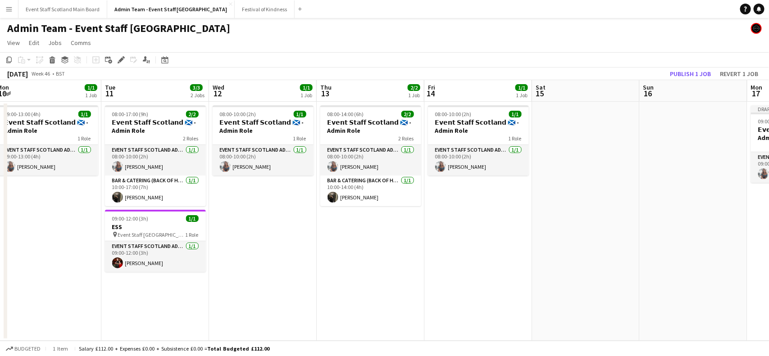
drag, startPoint x: 128, startPoint y: 296, endPoint x: 505, endPoint y: 258, distance: 378.3
click at [505, 258] on app-calendar-viewport "Sat 8 Sun 9 Mon 10 1/1 1 Job Tue 11 3/3 2 Jobs Wed 12 1/1 1 Job Thu 13 2/2 1 Jo…" at bounding box center [384, 210] width 769 height 261
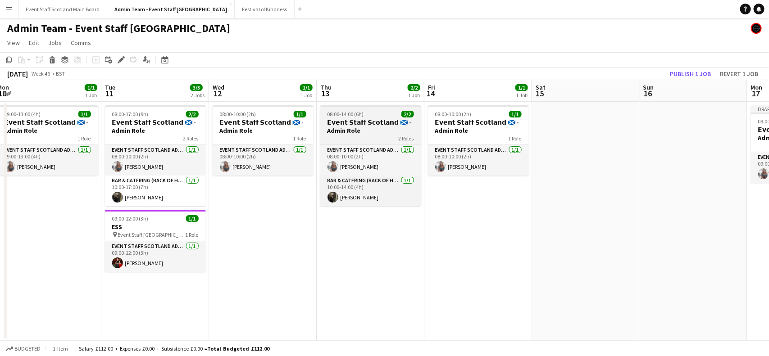
click at [370, 118] on h3 "𝗘𝘃𝗲𝗻𝘁 𝗦𝘁𝗮𝗳𝗳 𝗦𝗰𝗼𝘁𝗹𝗮𝗻𝗱 🏴󠁧󠁢󠁳󠁣󠁴󠁿 - Admin Role" at bounding box center [370, 126] width 101 height 16
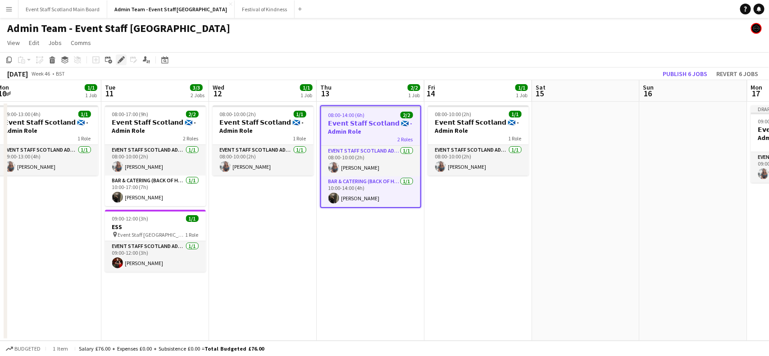
click at [122, 60] on icon at bounding box center [120, 60] width 5 height 5
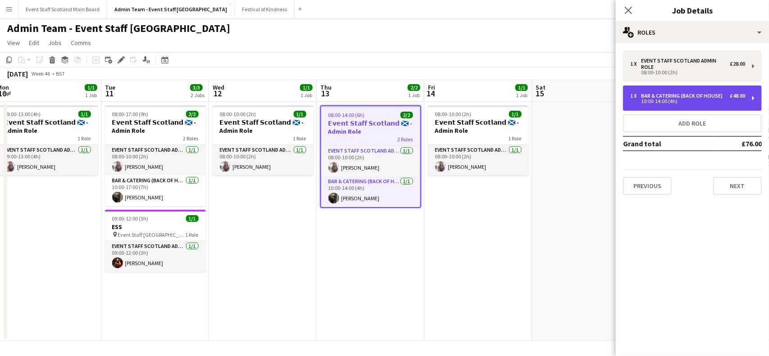
click at [745, 96] on div "1 x Bar & Catering (Back of House) £48.00 10:00-14:00 (4h)" at bounding box center [692, 98] width 139 height 25
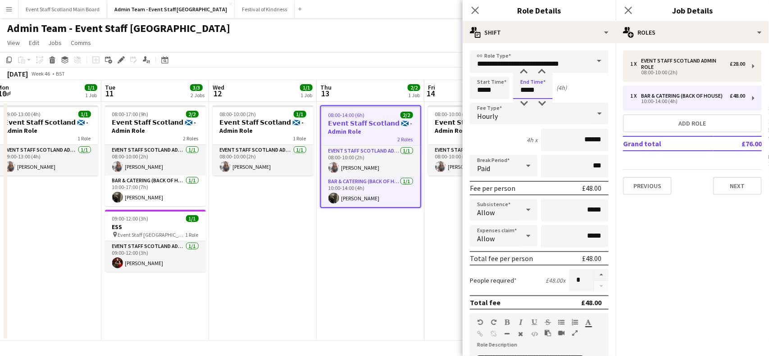
click at [528, 88] on input "*****" at bounding box center [533, 88] width 40 height 23
click at [521, 73] on div at bounding box center [524, 72] width 18 height 9
type input "*****"
click at [521, 73] on div at bounding box center [524, 72] width 18 height 9
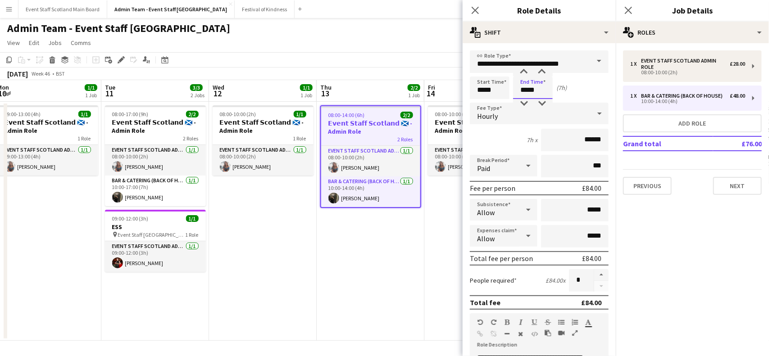
scroll to position [205, 0]
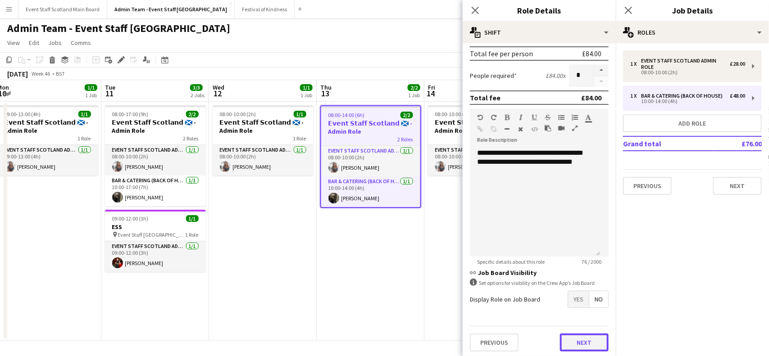
click at [581, 343] on button "Next" at bounding box center [584, 343] width 49 height 18
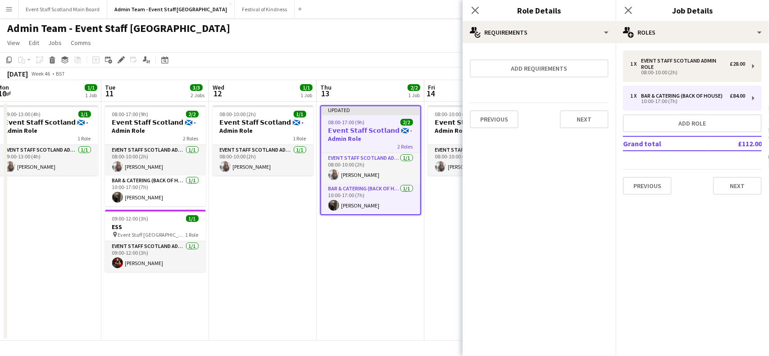
scroll to position [0, 0]
click at [581, 122] on button "Next" at bounding box center [584, 119] width 49 height 18
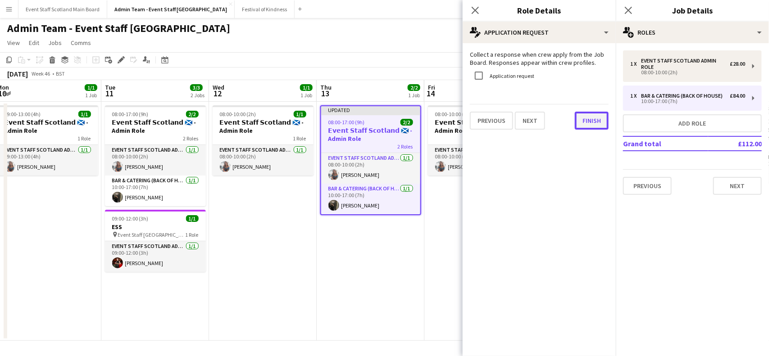
click at [584, 117] on button "Finish" at bounding box center [591, 121] width 34 height 18
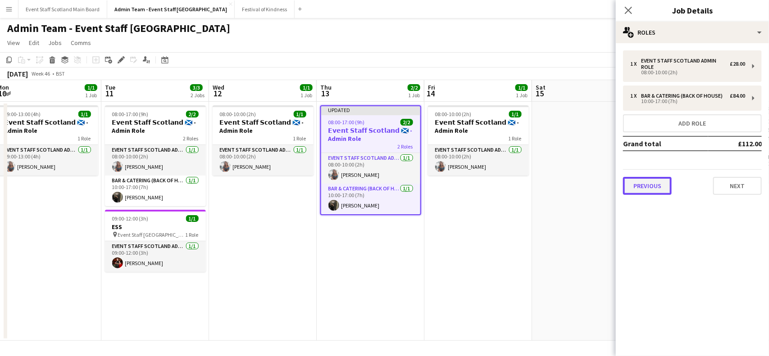
click at [638, 186] on button "Previous" at bounding box center [647, 186] width 49 height 18
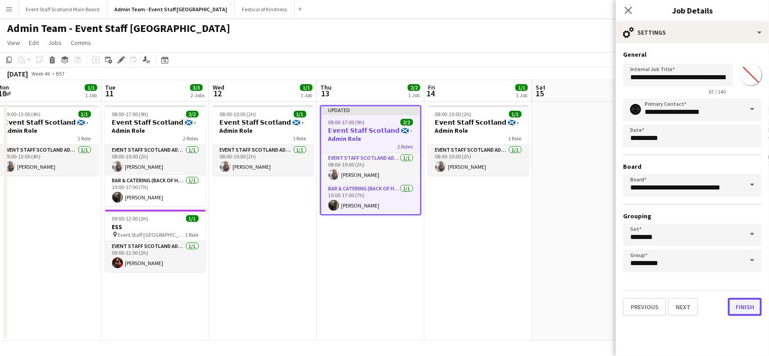
click at [743, 301] on button "Finish" at bounding box center [745, 307] width 34 height 18
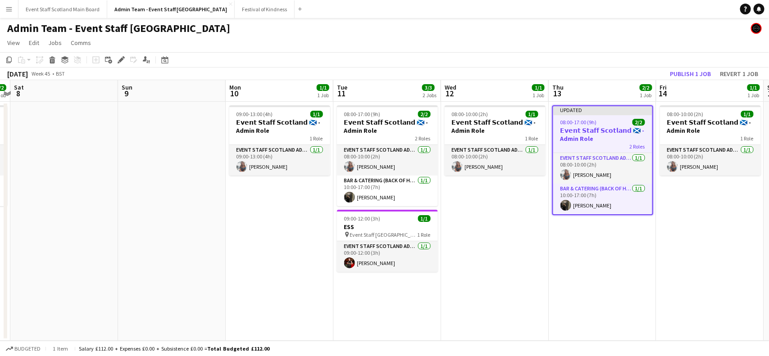
drag, startPoint x: 272, startPoint y: 251, endPoint x: 724, endPoint y: 243, distance: 451.6
click at [724, 243] on app-calendar-viewport "Thu 6 2/2 1 Job Fri 7 2/2 1 Job Sat 8 Sun 9 Mon 10 1/1 1 Job Tue 11 3/3 2 Jobs …" at bounding box center [384, 210] width 769 height 261
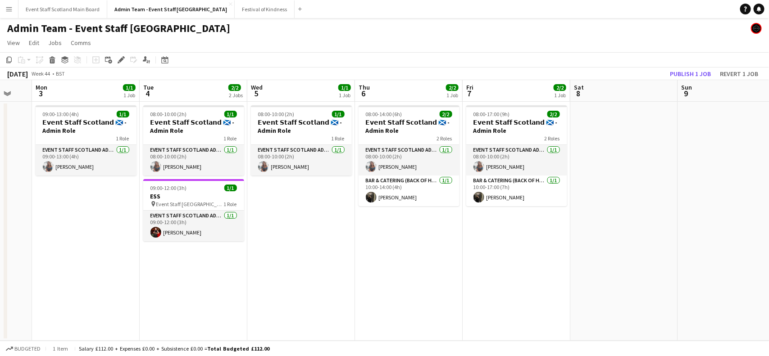
scroll to position [0, 282]
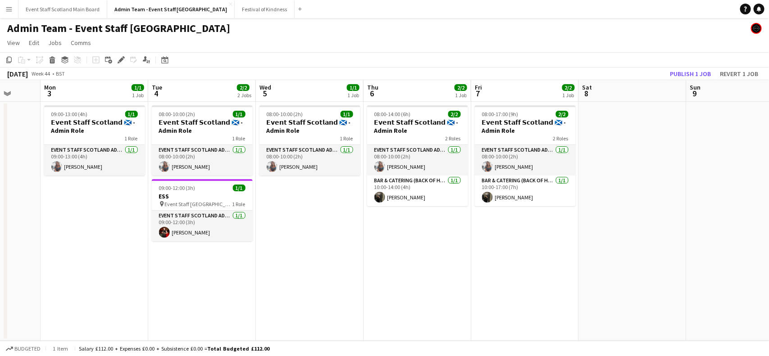
drag, startPoint x: 220, startPoint y: 294, endPoint x: 568, endPoint y: 256, distance: 350.5
click at [568, 256] on app-calendar-viewport "Fri 31 2/2 1 Job Sat 1 Sun 2 Mon 3 1/1 1 Job Tue 4 2/2 2 Jobs Wed 5 1/1 1 Job T…" at bounding box center [384, 210] width 769 height 261
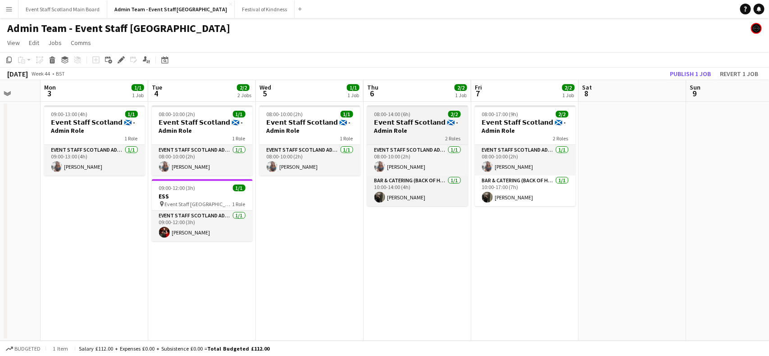
click at [407, 115] on span "08:00-14:00 (6h)" at bounding box center [392, 114] width 36 height 7
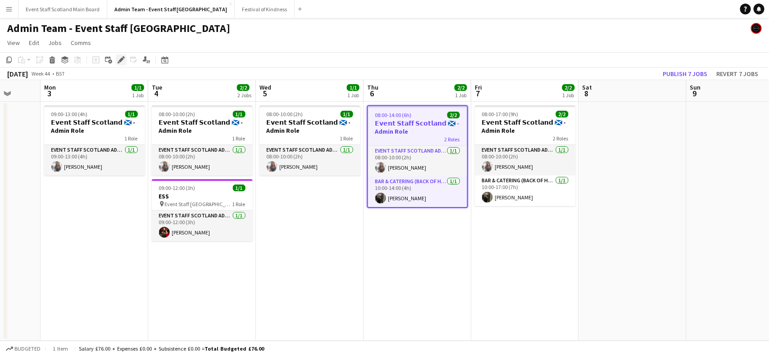
click at [119, 59] on icon "Edit" at bounding box center [121, 59] width 7 height 7
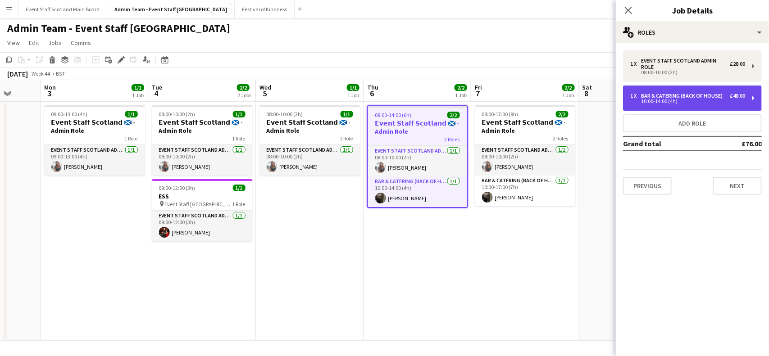
click at [668, 99] on div "10:00-14:00 (4h)" at bounding box center [687, 101] width 115 height 5
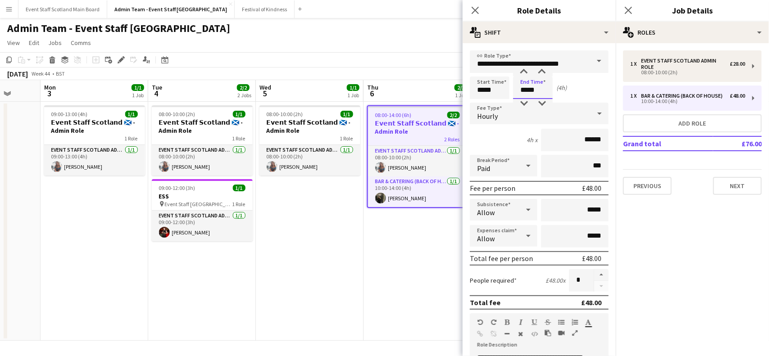
click at [528, 88] on input "*****" at bounding box center [533, 88] width 40 height 23
click at [525, 68] on div at bounding box center [524, 72] width 18 height 9
type input "*****"
click at [522, 70] on div at bounding box center [524, 72] width 18 height 9
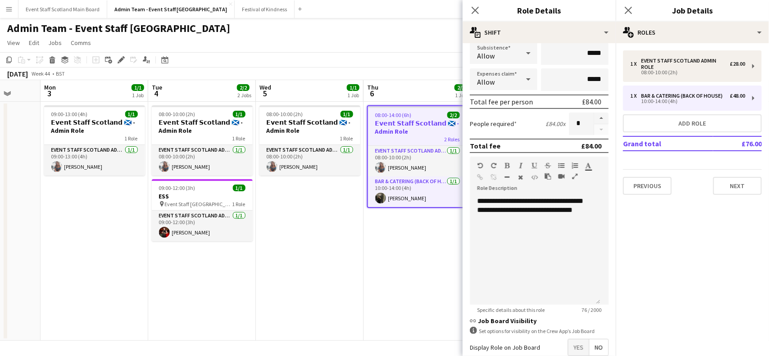
scroll to position [205, 0]
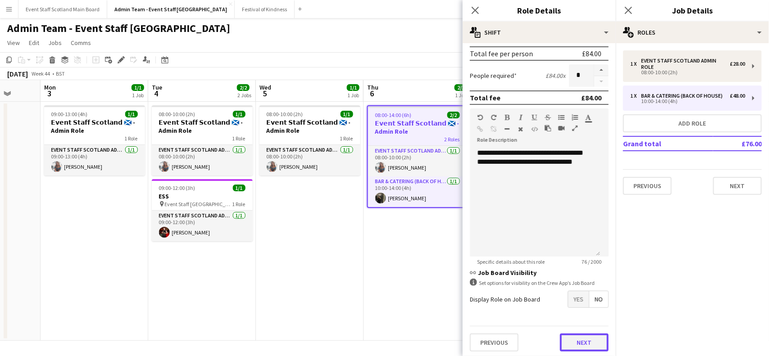
click at [588, 343] on button "Next" at bounding box center [584, 343] width 49 height 18
type input "*******"
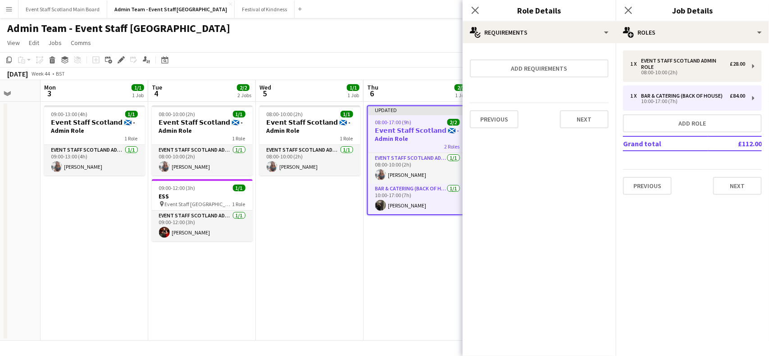
scroll to position [0, 0]
click at [580, 122] on button "Next" at bounding box center [584, 119] width 49 height 18
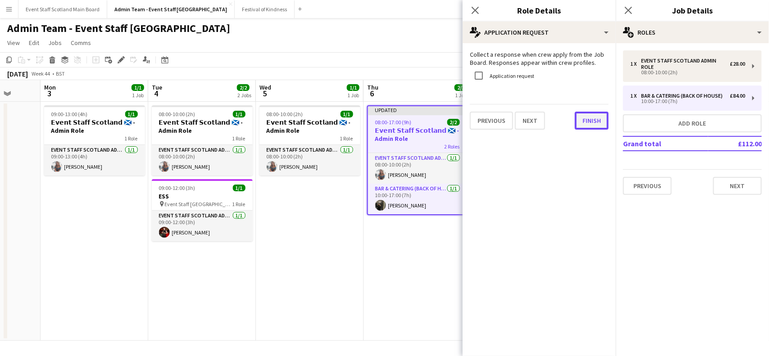
click at [595, 117] on button "Finish" at bounding box center [591, 121] width 34 height 18
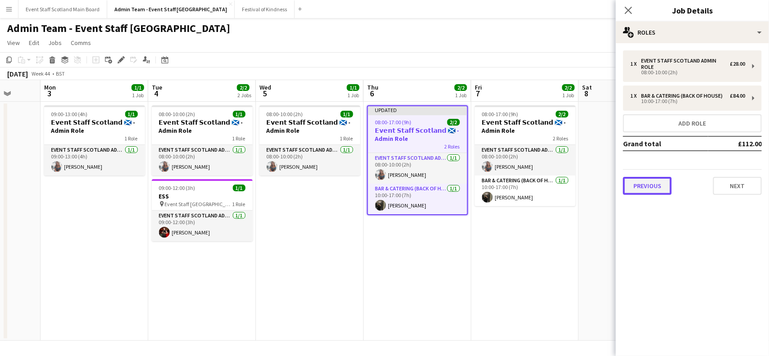
click at [641, 187] on button "Previous" at bounding box center [647, 186] width 49 height 18
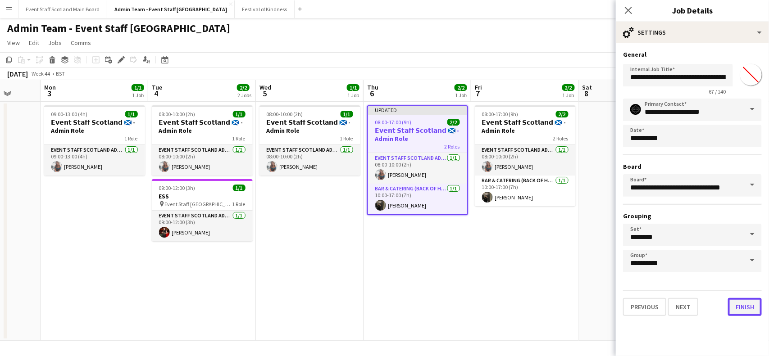
click at [743, 300] on button "Finish" at bounding box center [745, 307] width 34 height 18
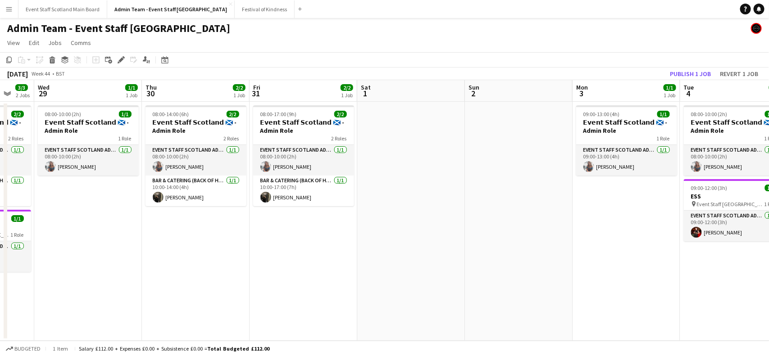
scroll to position [0, 280]
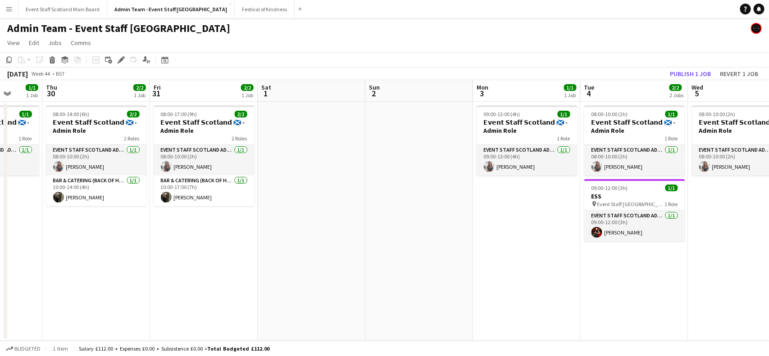
drag, startPoint x: 301, startPoint y: 232, endPoint x: 733, endPoint y: 243, distance: 432.4
click at [733, 243] on app-calendar-viewport "Mon 27 1/1 1 Job Tue 28 3/3 2 Jobs Wed 29 1/1 1 Job Thu 30 2/2 1 Job Fri 31 2/2…" at bounding box center [384, 210] width 769 height 261
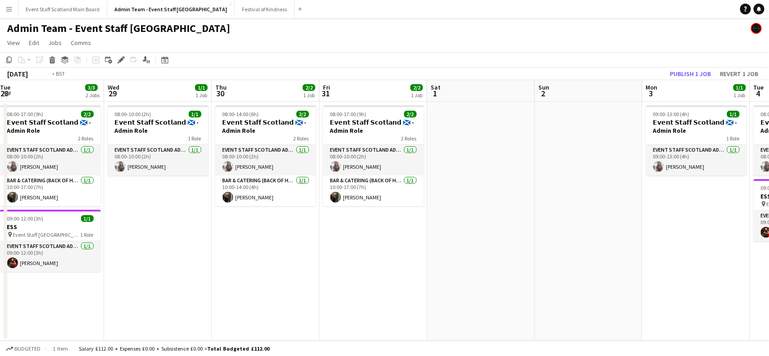
drag, startPoint x: 122, startPoint y: 262, endPoint x: 527, endPoint y: 213, distance: 407.7
click at [527, 213] on app-calendar-viewport "Sun 26 Mon 27 1/1 1 Job Tue 28 3/3 2 Jobs Wed 29 1/1 1 Job Thu 30 2/2 1 Job Fri…" at bounding box center [384, 210] width 769 height 261
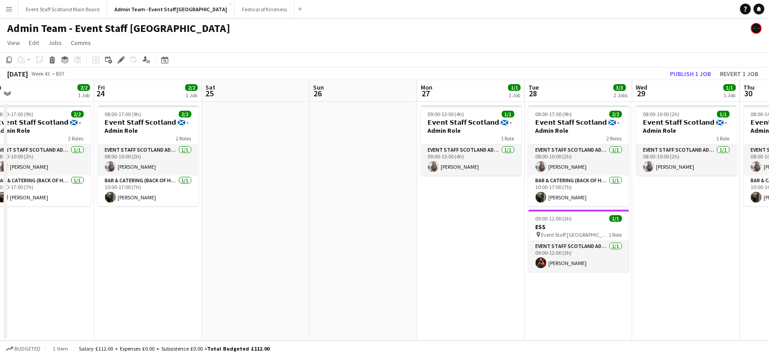
drag, startPoint x: 118, startPoint y: 250, endPoint x: 519, endPoint y: 235, distance: 401.0
click at [519, 235] on app-calendar-viewport "Tue 21 3/3 2 Jobs Wed 22 1/1 1 Job Thu 23 2/2 1 Job Fri 24 2/2 1 Job Sat 25 Sun…" at bounding box center [384, 210] width 769 height 261
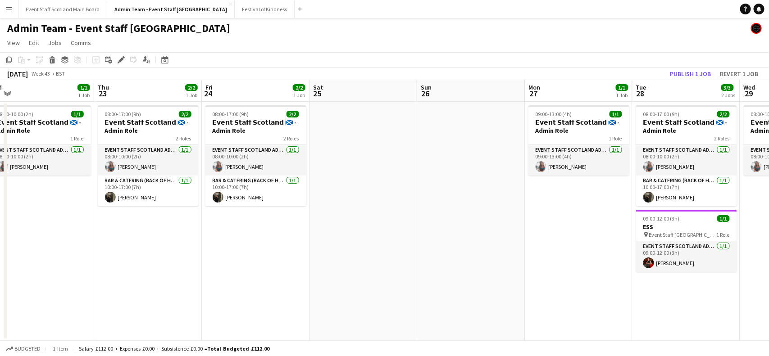
scroll to position [0, 228]
click at [635, 222] on app-date-cell "08:00-17:00 (9h) 2/2 𝗘𝘃𝗲𝗻𝘁 𝗦𝘁𝗮𝗳𝗳 𝗦𝗰𝗼𝘁𝗹𝗮𝗻𝗱 🏴󠁧󠁢󠁳󠁣󠁴󠁿 - Admin Role 2 Roles EVENT ST…" at bounding box center [687, 221] width 108 height 239
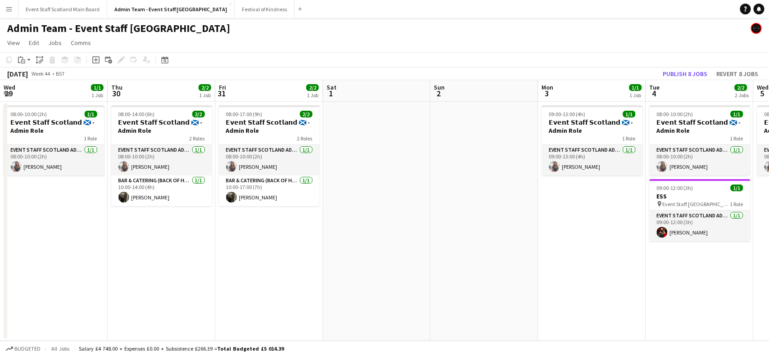
scroll to position [0, 446]
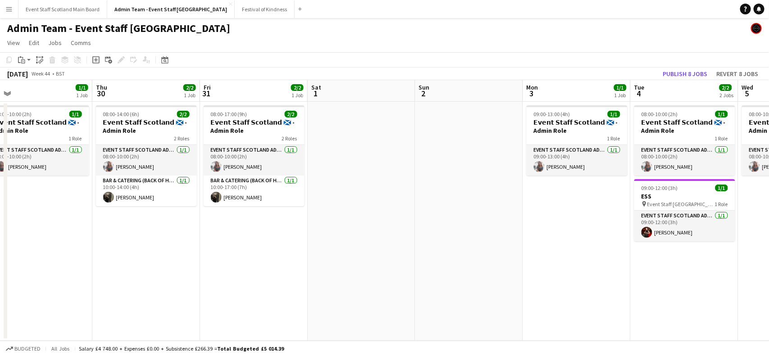
drag, startPoint x: 755, startPoint y: 210, endPoint x: 0, endPoint y: 227, distance: 755.7
click at [0, 227] on app-calendar-viewport "Sat 25 Sun 26 Mon 27 1/1 1 Job Tue 28 3/3 2 Jobs Wed 29 1/1 1 Job Thu 30 2/2 1 …" at bounding box center [384, 210] width 769 height 261
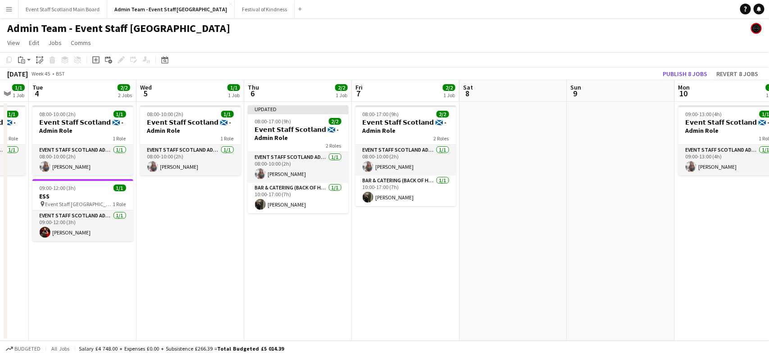
drag, startPoint x: 673, startPoint y: 271, endPoint x: 71, endPoint y: 266, distance: 602.4
click at [71, 266] on app-calendar-viewport "Sat 1 Sun 2 Mon 3 1/1 1 Job Tue 4 2/2 2 Jobs Wed 5 1/1 1 Job Thu 6 2/2 1 Job Fr…" at bounding box center [384, 210] width 769 height 261
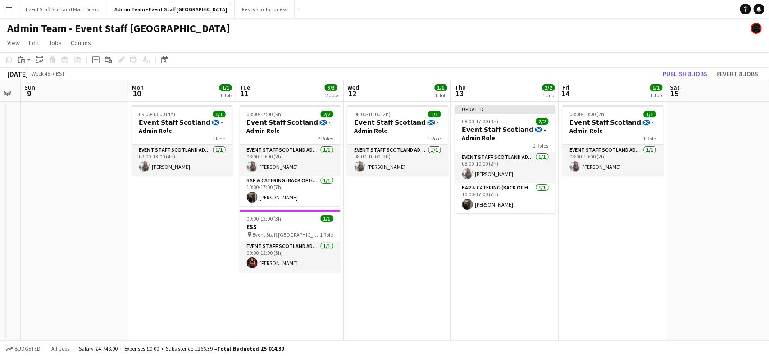
drag, startPoint x: 676, startPoint y: 232, endPoint x: 23, endPoint y: 289, distance: 656.2
click at [23, 289] on app-calendar-viewport "Wed 5 1/1 1 Job Thu 6 2/2 1 Job Fri 7 2/2 1 Job Sat 8 Sun 9 Mon 10 1/1 1 Job Tu…" at bounding box center [384, 210] width 769 height 261
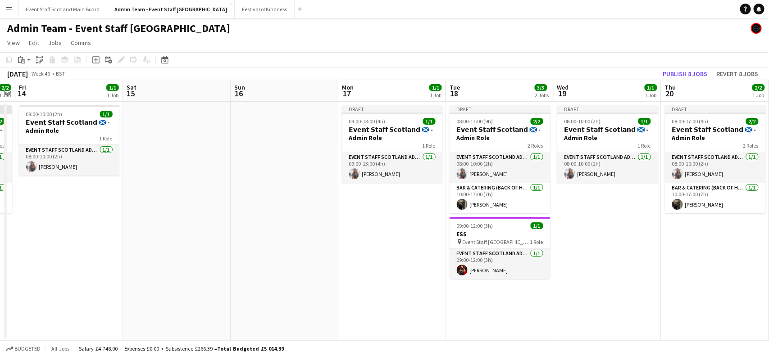
drag, startPoint x: 645, startPoint y: 210, endPoint x: 82, endPoint y: 230, distance: 563.6
click at [82, 230] on app-calendar-viewport "Tue 11 3/3 2 Jobs Wed 12 1/1 1 Job Thu 13 2/2 1 Job Fri 14 1/1 1 Job Sat 15 Sun…" at bounding box center [384, 210] width 769 height 261
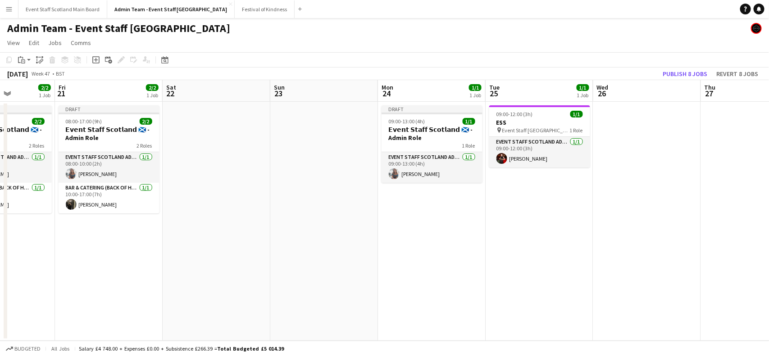
scroll to position [0, 268]
drag, startPoint x: 663, startPoint y: 264, endPoint x: 77, endPoint y: 253, distance: 586.3
click at [77, 253] on app-calendar-viewport "Tue 18 3/3 2 Jobs Wed 19 1/1 1 Job Thu 20 2/2 1 Job Fri 21 2/2 1 Job Sat 22 Sun…" at bounding box center [384, 210] width 769 height 261
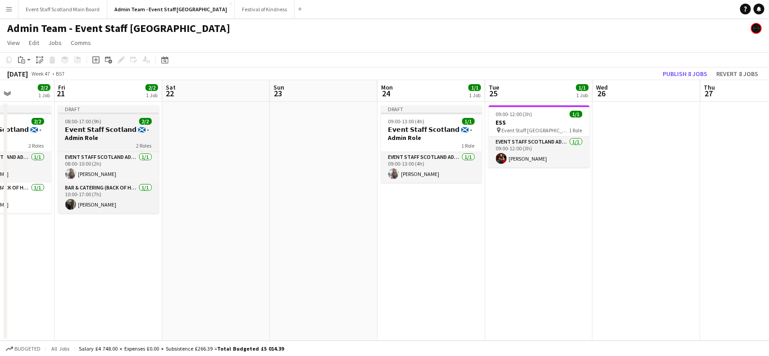
click at [96, 127] on h3 "𝗘𝘃𝗲𝗻𝘁 𝗦𝘁𝗮𝗳𝗳 𝗦𝗰𝗼𝘁𝗹𝗮𝗻𝗱 🏴󠁧󠁢󠁳󠁣󠁴󠁿 - Admin Role" at bounding box center [108, 134] width 101 height 16
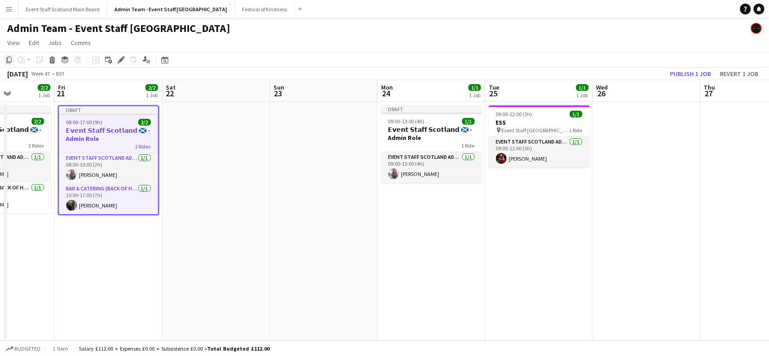
click at [7, 59] on icon at bounding box center [8, 60] width 5 height 6
click at [532, 199] on app-date-cell "09:00-12:00 (3h) 1/1 ESS pin Event Staff Scotland - ESS 1 Role EVENT STAFF SCOT…" at bounding box center [539, 221] width 108 height 239
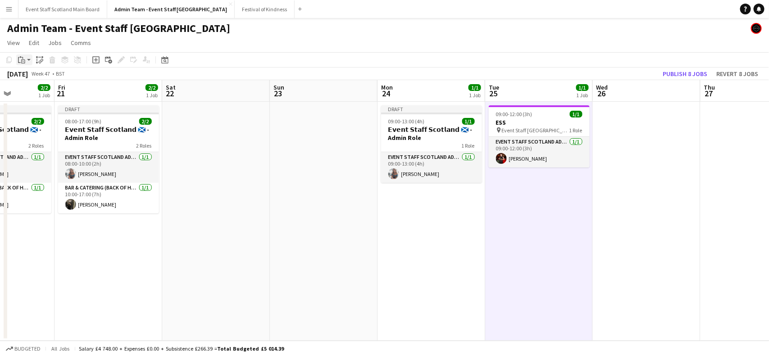
click at [25, 60] on div "Paste" at bounding box center [21, 59] width 11 height 11
click at [30, 86] on div "Paste Ctrl+V Paste with crew Ctrl+Shift+V" at bounding box center [66, 85] width 99 height 38
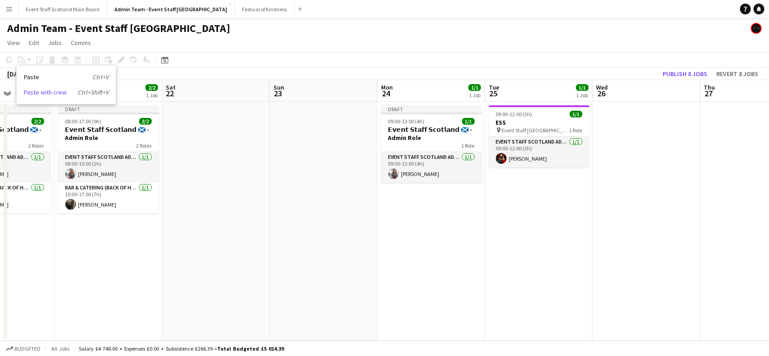
click at [33, 93] on link "Paste with crew Ctrl+Shift+V" at bounding box center [66, 92] width 85 height 8
click at [552, 241] on app-date-cell "09:00-12:00 (3h) 1/1 ESS pin Event Staff Scotland - ESS 1 Role EVENT STAFF SCOT…" at bounding box center [539, 221] width 108 height 239
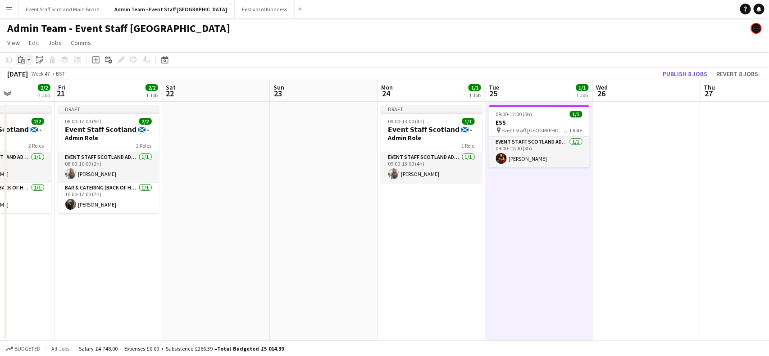
click at [23, 55] on div "Paste" at bounding box center [21, 59] width 11 height 11
click at [30, 93] on link "Paste with crew Ctrl+Shift+V" at bounding box center [66, 92] width 85 height 8
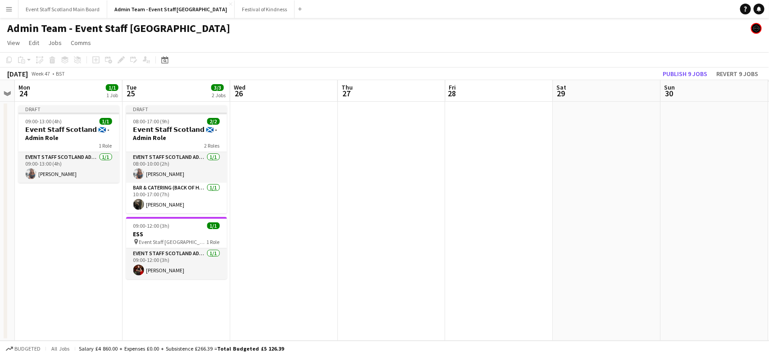
drag, startPoint x: 721, startPoint y: 147, endPoint x: 352, endPoint y: 186, distance: 371.2
click at [352, 186] on app-calendar-viewport "Thu 20 2/2 1 Job Fri 21 2/2 1 Job Sat 22 Sun 23 Mon 24 1/1 1 Job Tue 25 3/3 2 J…" at bounding box center [384, 210] width 769 height 261
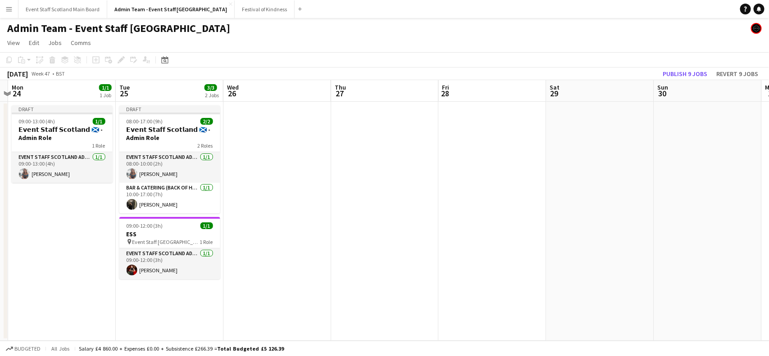
click at [376, 140] on app-date-cell at bounding box center [385, 221] width 108 height 239
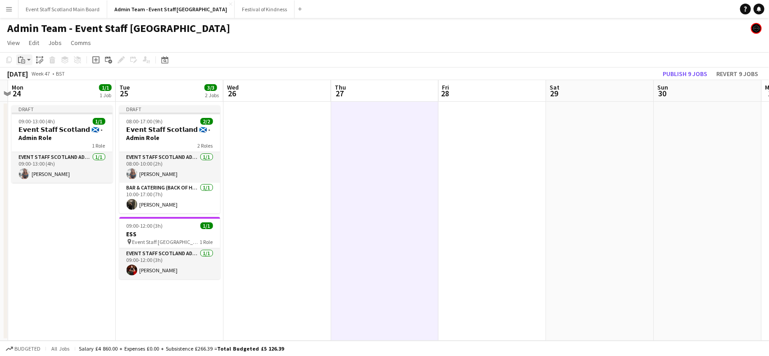
click at [24, 60] on icon "Paste" at bounding box center [21, 59] width 7 height 7
click at [46, 93] on link "Paste with crew Ctrl+Shift+V" at bounding box center [66, 92] width 85 height 8
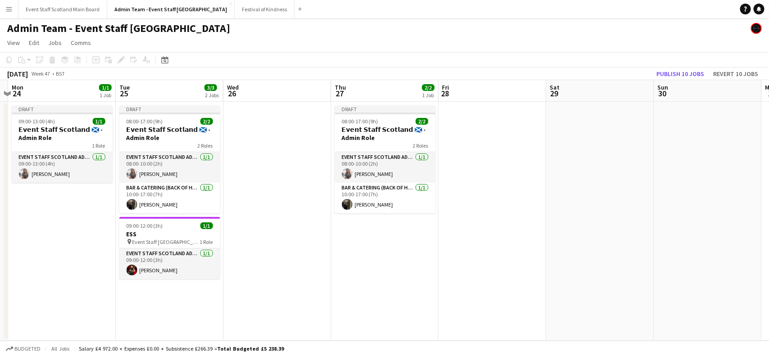
click at [482, 145] on app-date-cell at bounding box center [493, 221] width 108 height 239
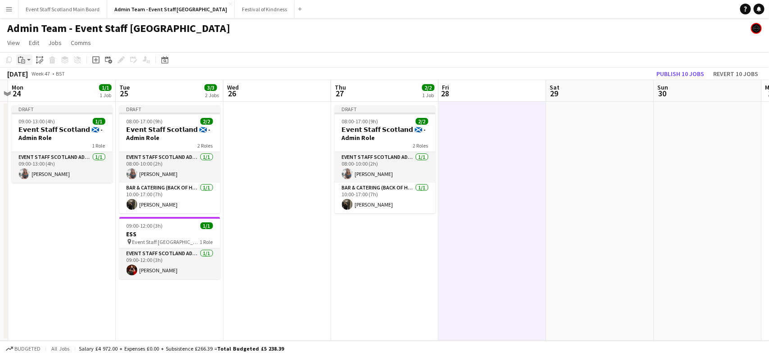
click at [23, 59] on icon "Paste" at bounding box center [21, 59] width 7 height 7
click at [43, 90] on link "Paste with crew Ctrl+Shift+V" at bounding box center [66, 92] width 85 height 8
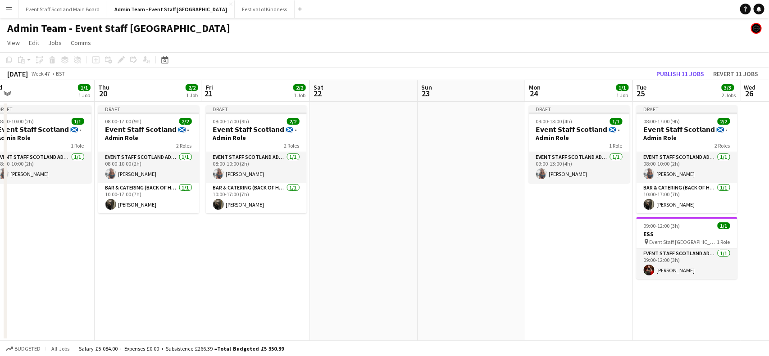
scroll to position [0, 229]
drag, startPoint x: 55, startPoint y: 224, endPoint x: 572, endPoint y: 199, distance: 517.0
click at [572, 199] on app-calendar-viewport "Mon 17 1/1 1 Job Tue 18 3/3 2 Jobs Wed 19 1/1 1 Job Thu 20 2/2 1 Job Fri 21 2/2…" at bounding box center [384, 210] width 769 height 261
click at [36, 133] on h3 "𝗘𝘃𝗲𝗻𝘁 𝗦𝘁𝗮𝗳𝗳 𝗦𝗰𝗼𝘁𝗹𝗮𝗻𝗱 🏴󠁧󠁢󠁳󠁣󠁴󠁿 - Admin Role" at bounding box center [40, 134] width 101 height 16
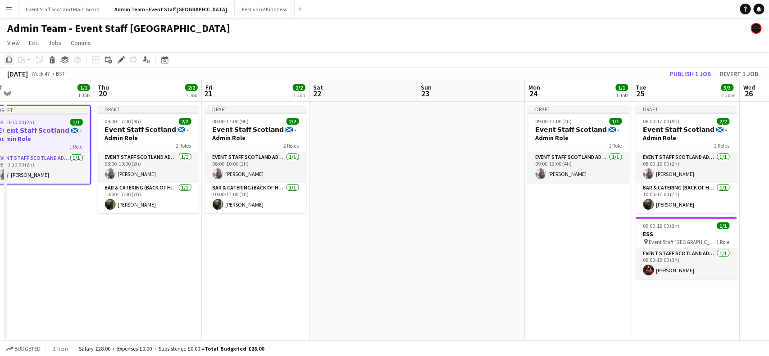
click at [10, 59] on icon "Copy" at bounding box center [8, 59] width 7 height 7
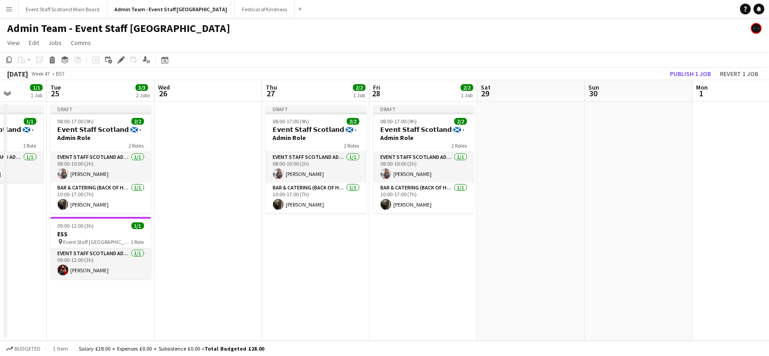
scroll to position [0, 386]
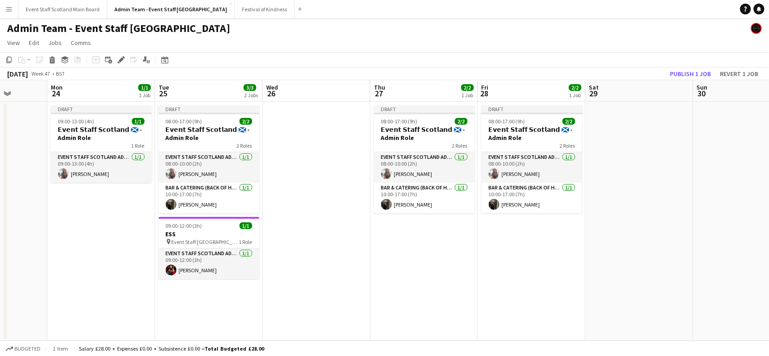
drag, startPoint x: 480, startPoint y: 190, endPoint x: 0, endPoint y: 264, distance: 486.0
click at [0, 264] on app-calendar-viewport "Thu 20 2/2 1 Job Fri 21 2/2 1 Job Sat 22 Sun 23 Mon 24 1/1 1 Job Tue 25 3/3 2 J…" at bounding box center [384, 210] width 769 height 261
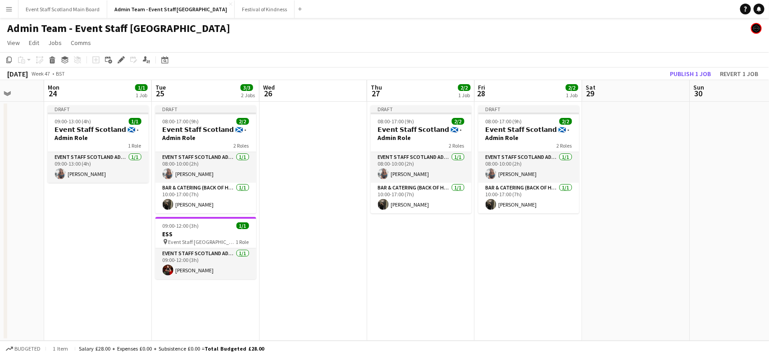
click at [316, 128] on app-date-cell at bounding box center [313, 221] width 108 height 239
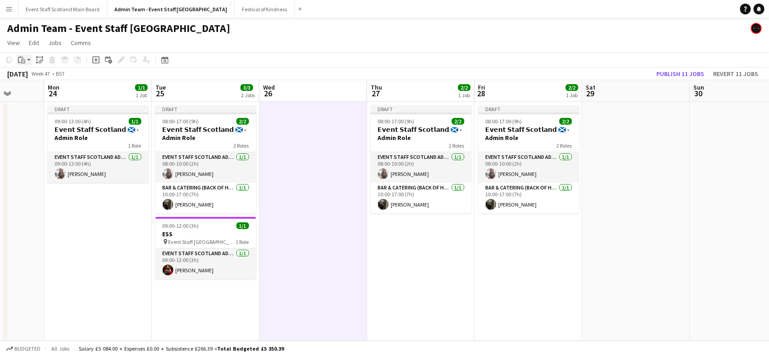
click at [27, 61] on app-action-btn "Paste" at bounding box center [24, 59] width 16 height 11
click at [43, 91] on link "Paste with crew Ctrl+Shift+V" at bounding box center [66, 92] width 85 height 8
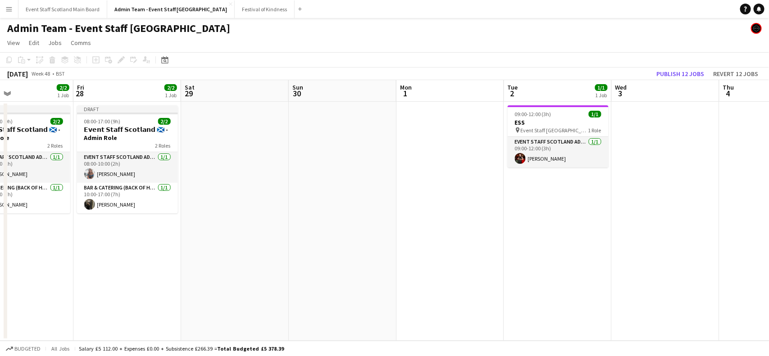
scroll to position [0, 394]
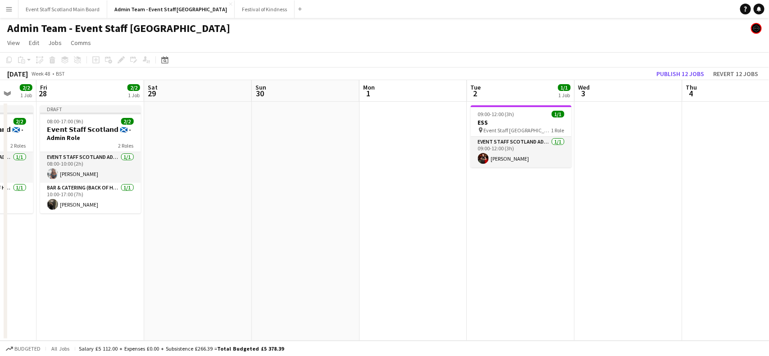
drag, startPoint x: 695, startPoint y: 158, endPoint x: 257, endPoint y: 293, distance: 457.7
click at [257, 293] on app-calendar-viewport "Mon 24 1/1 1 Job Tue 25 3/3 2 Jobs Wed 26 1/1 1 Job Thu 27 2/2 1 Job Fri 28 2/2…" at bounding box center [384, 210] width 769 height 261
click at [620, 134] on app-date-cell at bounding box center [628, 221] width 108 height 239
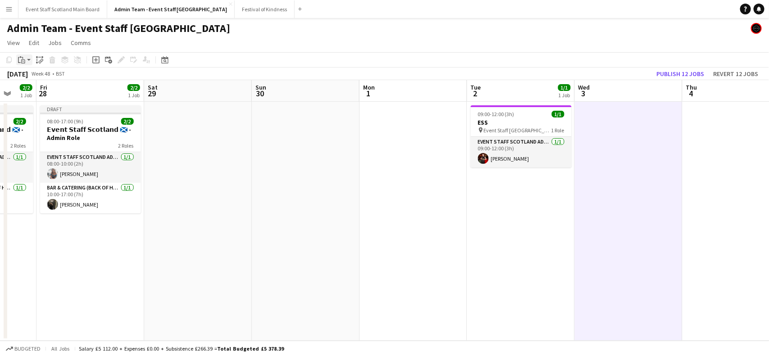
click at [23, 62] on icon "Paste" at bounding box center [21, 59] width 7 height 7
click at [45, 92] on link "Paste with crew Ctrl+Shift+V" at bounding box center [66, 92] width 85 height 8
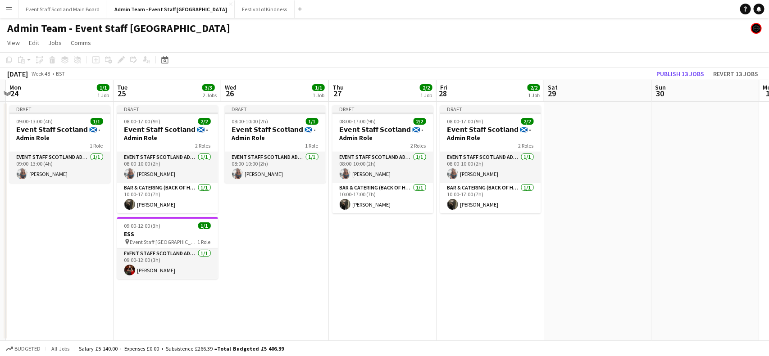
scroll to position [0, 271]
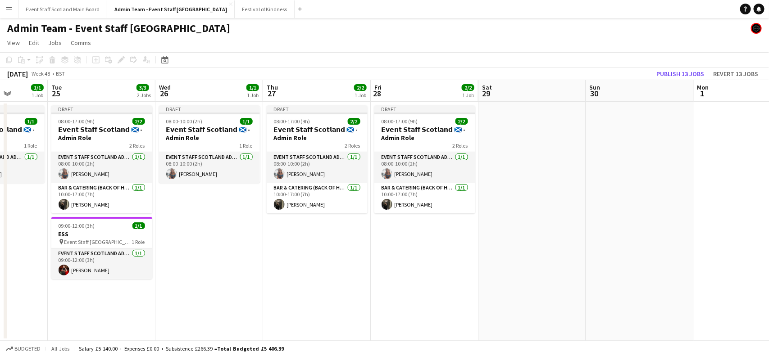
drag, startPoint x: 199, startPoint y: 180, endPoint x: 537, endPoint y: 163, distance: 338.5
click at [537, 163] on app-calendar-viewport "Sat 22 Sun 23 Mon 24 1/1 1 Job Tue 25 3/3 2 Jobs Wed 26 1/1 1 Job Thu 27 2/2 1 …" at bounding box center [384, 210] width 769 height 261
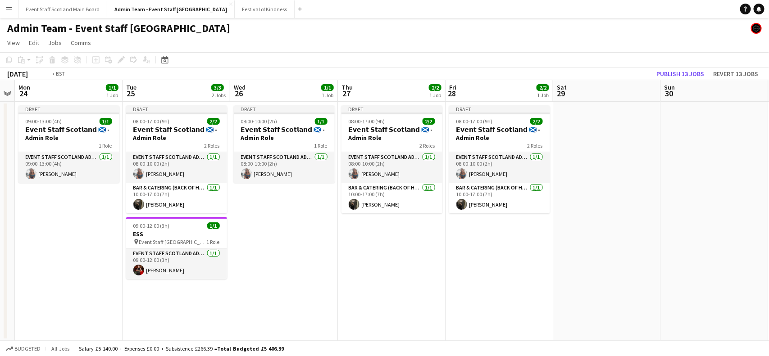
scroll to position [0, 217]
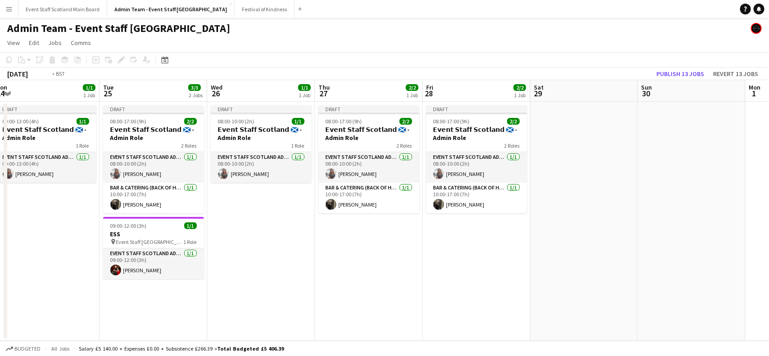
drag, startPoint x: 143, startPoint y: 314, endPoint x: 305, endPoint y: 282, distance: 165.3
click at [305, 282] on app-calendar-viewport "Sat 22 Sun 23 Mon 24 1/1 1 Job Tue 25 3/3 2 Jobs Wed 26 1/1 1 Job Thu 27 2/2 1 …" at bounding box center [384, 210] width 769 height 261
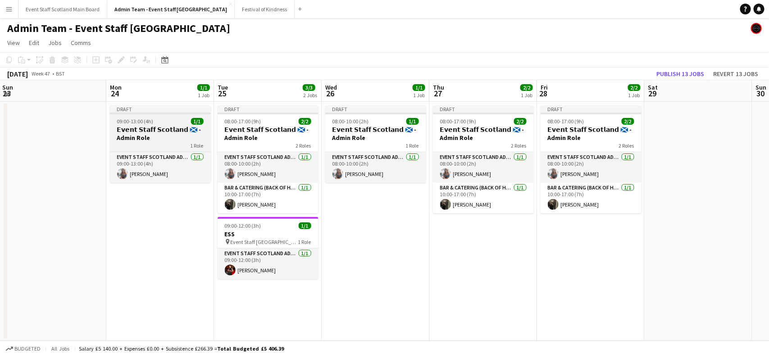
click at [149, 127] on h3 "𝗘𝘃𝗲𝗻𝘁 𝗦𝘁𝗮𝗳𝗳 𝗦𝗰𝗼𝘁𝗹𝗮𝗻𝗱 🏴󠁧󠁢󠁳󠁣󠁴󠁿 - Admin Role" at bounding box center [160, 134] width 101 height 16
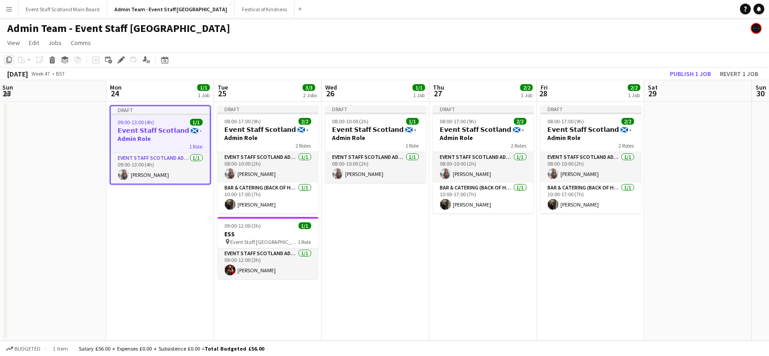
click at [9, 62] on icon "Copy" at bounding box center [8, 59] width 7 height 7
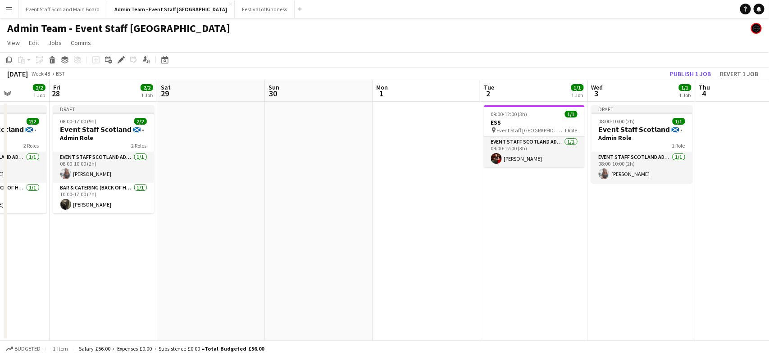
drag, startPoint x: 694, startPoint y: 194, endPoint x: 165, endPoint y: 241, distance: 531.5
click at [165, 241] on app-calendar-viewport "Tue 25 3/3 2 Jobs Wed 26 1/1 1 Job Thu 27 2/2 1 Job Fri 28 2/2 1 Job Sat 29 Sun…" at bounding box center [384, 210] width 769 height 261
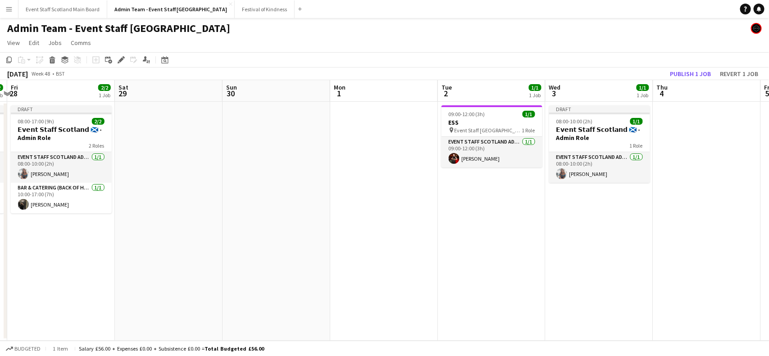
click at [340, 158] on app-date-cell at bounding box center [384, 221] width 108 height 239
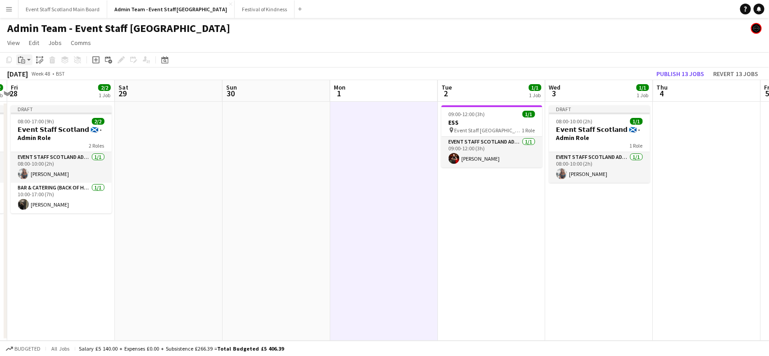
click at [21, 59] on icon "Paste" at bounding box center [21, 59] width 7 height 7
click at [35, 92] on link "Paste with crew Ctrl+Shift+V" at bounding box center [66, 92] width 85 height 8
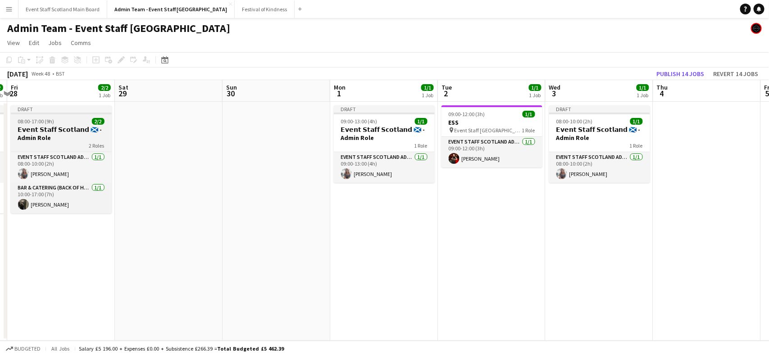
click at [42, 130] on h3 "𝗘𝘃𝗲𝗻𝘁 𝗦𝘁𝗮𝗳𝗳 𝗦𝗰𝗼𝘁𝗹𝗮𝗻𝗱 🏴󠁧󠁢󠁳󠁣󠁴󠁿 - Admin Role" at bounding box center [61, 134] width 101 height 16
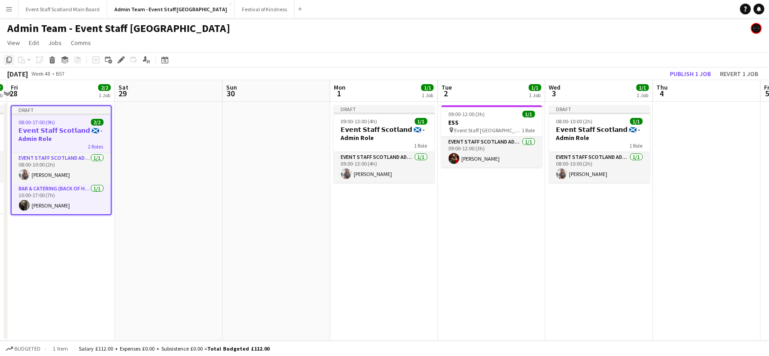
click at [5, 59] on icon "Copy" at bounding box center [8, 59] width 7 height 7
click at [515, 195] on app-date-cell "09:00-12:00 (3h) 1/1 ESS pin Event Staff Scotland - ESS 1 Role EVENT STAFF SCOT…" at bounding box center [492, 221] width 108 height 239
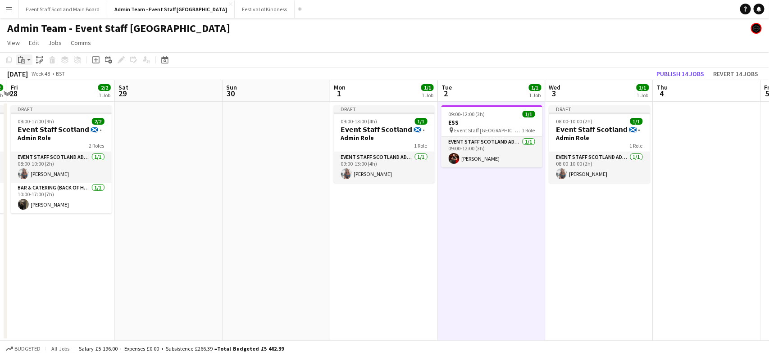
click at [26, 59] on div "Paste" at bounding box center [21, 59] width 11 height 11
click at [48, 89] on link "Paste with crew Ctrl+Shift+V" at bounding box center [66, 92] width 85 height 8
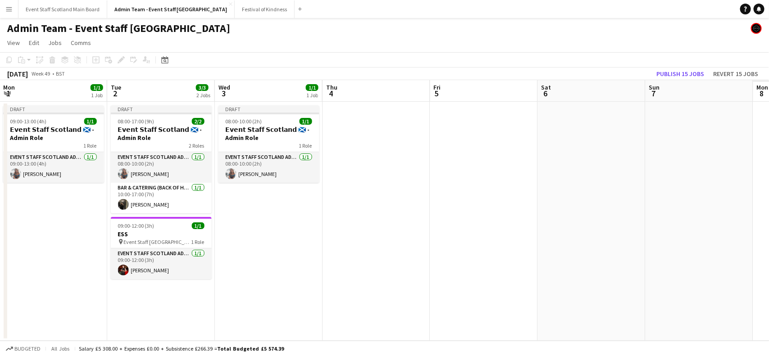
scroll to position [0, 262]
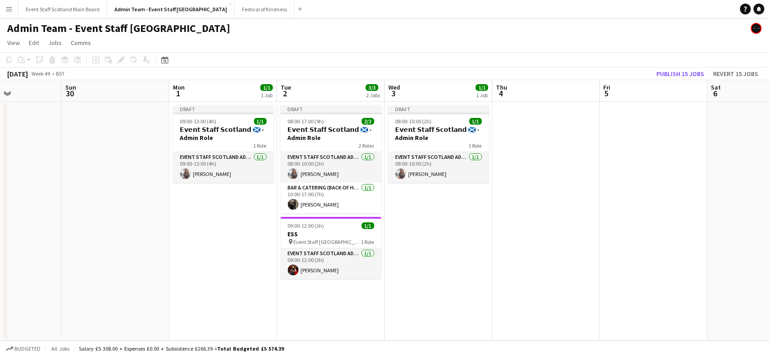
drag, startPoint x: 709, startPoint y: 203, endPoint x: 332, endPoint y: 242, distance: 378.9
click at [332, 242] on app-calendar-viewport "Thu 27 2/2 1 Job Fri 28 2/2 1 Job Sat 29 Sun 30 Mon 1 1/1 1 Job Tue 2 3/3 2 Job…" at bounding box center [384, 210] width 769 height 261
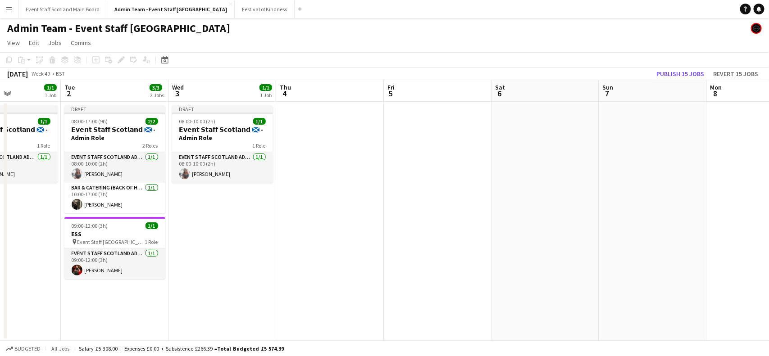
click at [344, 138] on app-date-cell at bounding box center [330, 221] width 108 height 239
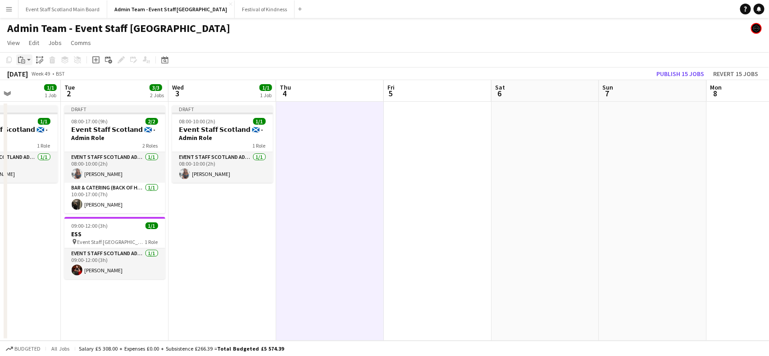
click at [23, 59] on icon at bounding box center [23, 61] width 4 height 4
click at [55, 94] on link "Paste with crew Ctrl+Shift+V" at bounding box center [66, 92] width 85 height 8
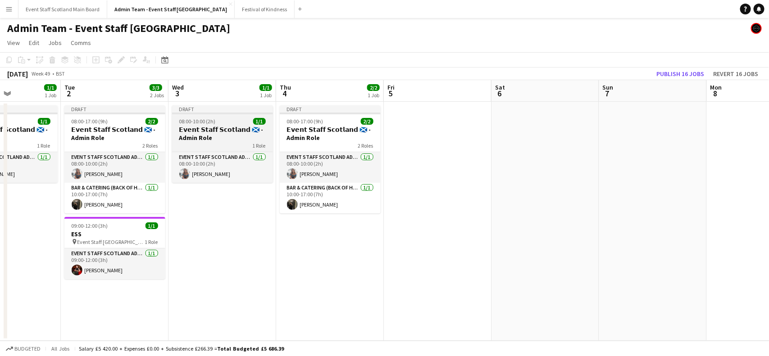
click at [199, 126] on h3 "𝗘𝘃𝗲𝗻𝘁 𝗦𝘁𝗮𝗳𝗳 𝗦𝗰𝗼𝘁𝗹𝗮𝗻𝗱 🏴󠁧󠁢󠁳󠁣󠁴󠁿 - Admin Role" at bounding box center [222, 134] width 101 height 16
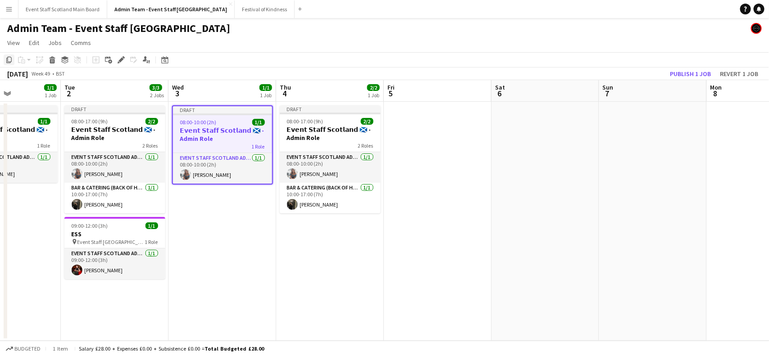
click at [6, 59] on icon "Copy" at bounding box center [8, 59] width 7 height 7
click at [423, 147] on app-date-cell at bounding box center [438, 221] width 108 height 239
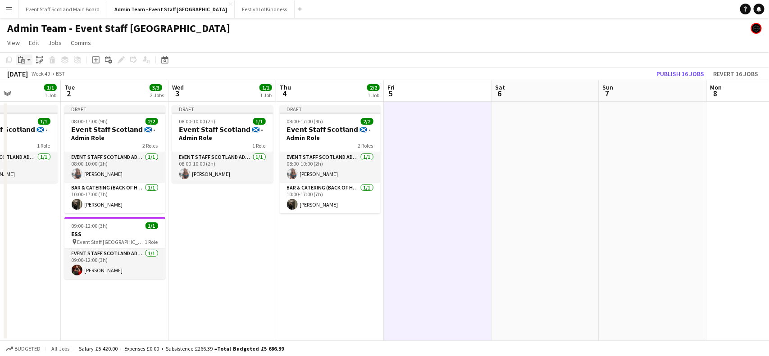
click at [27, 60] on app-action-btn "Paste" at bounding box center [24, 59] width 16 height 11
click at [44, 89] on link "Paste with crew Ctrl+Shift+V" at bounding box center [66, 92] width 85 height 8
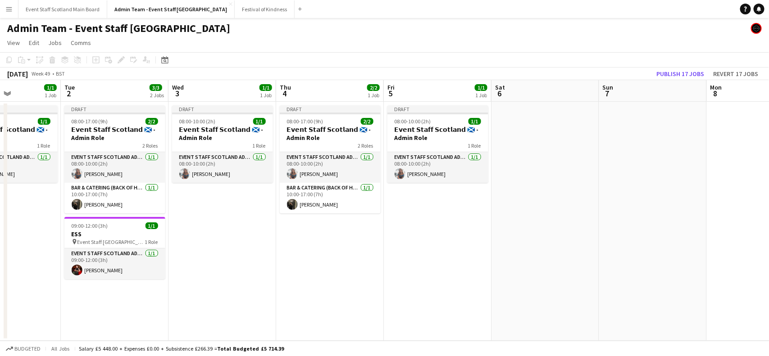
click at [541, 147] on app-date-cell at bounding box center [545, 221] width 108 height 239
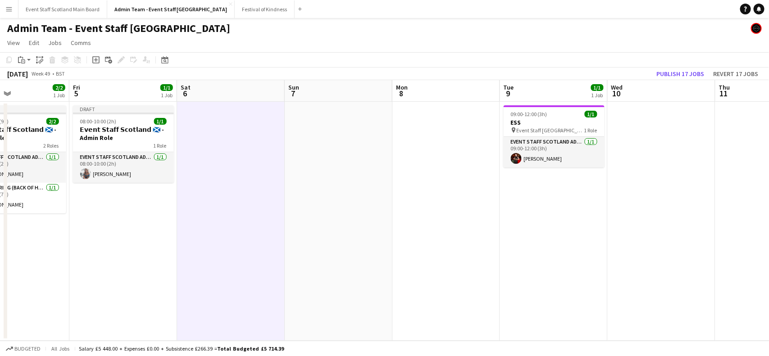
scroll to position [0, 403]
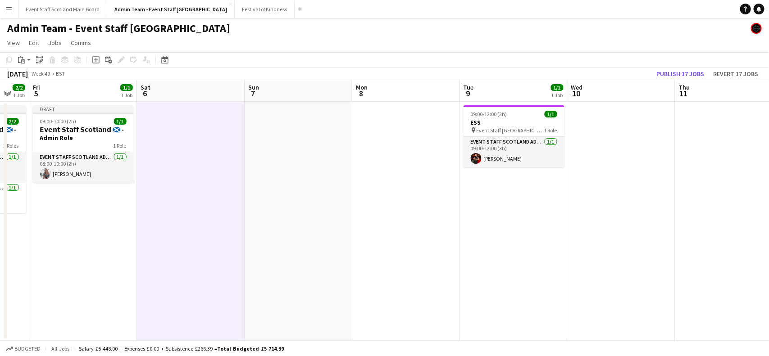
drag, startPoint x: 688, startPoint y: 176, endPoint x: 332, endPoint y: 192, distance: 356.0
click at [332, 192] on app-calendar-viewport "Mon 1 1/1 1 Job Tue 2 3/3 2 Jobs Wed 3 1/1 1 Job Thu 4 2/2 1 Job Fri 5 1/1 1 Jo…" at bounding box center [384, 210] width 769 height 261
click at [500, 194] on app-date-cell "09:00-12:00 (3h) 1/1 ESS pin Event Staff Scotland - ESS 1 Role EVENT STAFF SCOT…" at bounding box center [512, 221] width 108 height 239
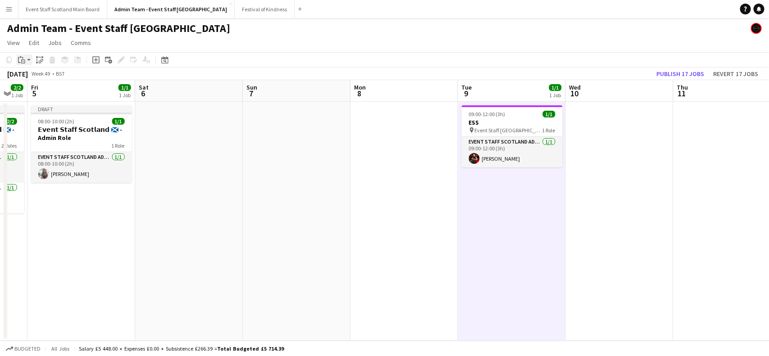
click at [28, 59] on app-action-btn "Paste" at bounding box center [24, 59] width 16 height 11
click at [34, 91] on link "Paste with crew Ctrl+Shift+V" at bounding box center [66, 92] width 85 height 8
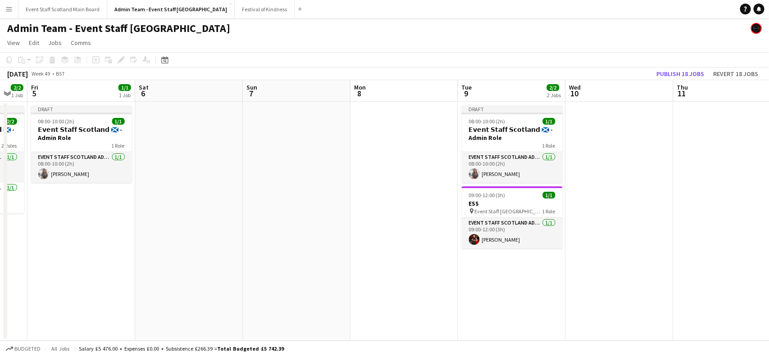
click at [610, 120] on app-date-cell at bounding box center [619, 221] width 108 height 239
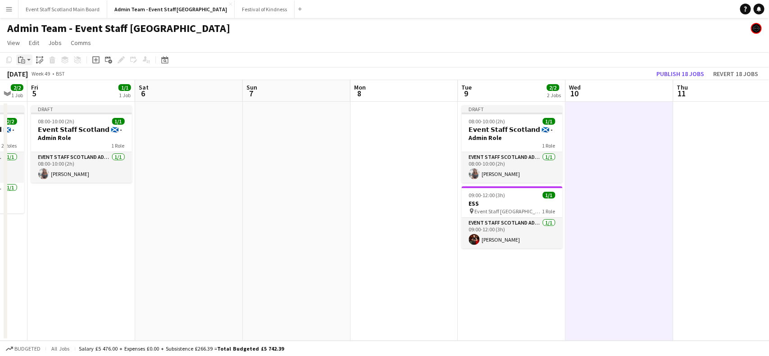
click at [23, 60] on icon "Paste" at bounding box center [21, 59] width 7 height 7
click at [40, 90] on link "Paste with crew Ctrl+Shift+V" at bounding box center [66, 92] width 85 height 8
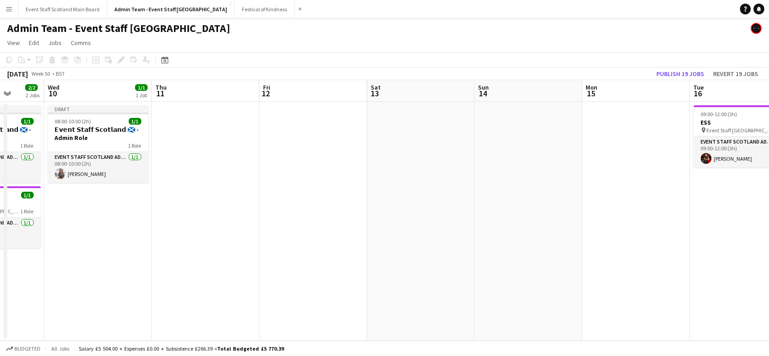
drag, startPoint x: 705, startPoint y: 124, endPoint x: 151, endPoint y: 176, distance: 556.7
click at [151, 176] on app-calendar-viewport "Sat 6 Sun 7 Mon 8 Tue 9 2/2 2 Jobs Wed 10 1/1 1 Job Thu 11 Fri 12 Sat 13 Sun 14…" at bounding box center [384, 210] width 769 height 261
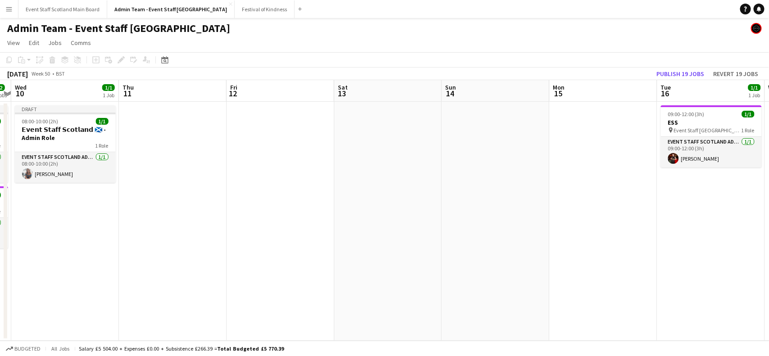
click at [190, 145] on app-date-cell at bounding box center [173, 221] width 108 height 239
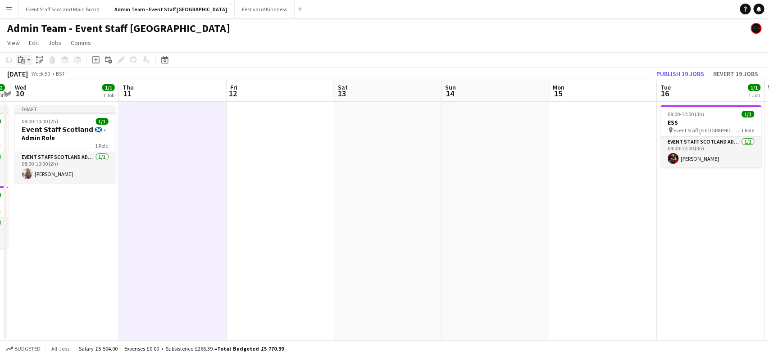
click at [21, 59] on icon "Paste" at bounding box center [21, 59] width 7 height 7
click at [36, 93] on link "Paste with crew Ctrl+Shift+V" at bounding box center [66, 92] width 85 height 8
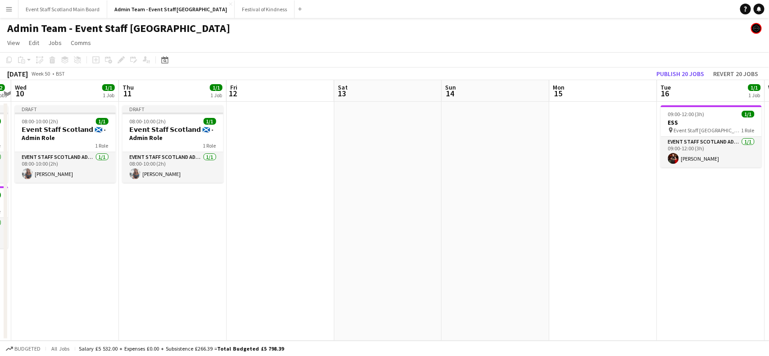
click at [280, 127] on app-date-cell at bounding box center [280, 221] width 108 height 239
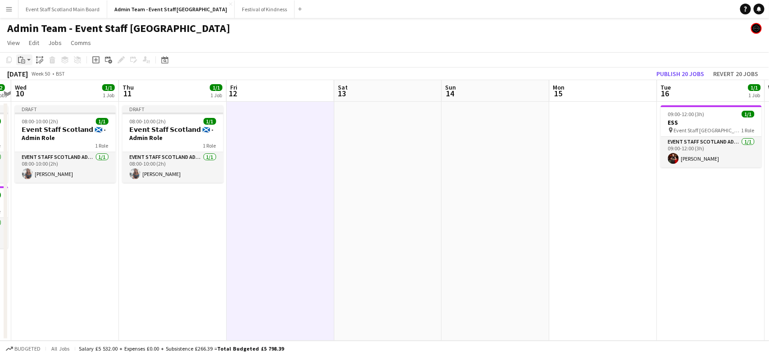
click at [26, 61] on div "Paste" at bounding box center [21, 59] width 11 height 11
click at [46, 92] on link "Paste with crew Ctrl+Shift+V" at bounding box center [66, 92] width 85 height 8
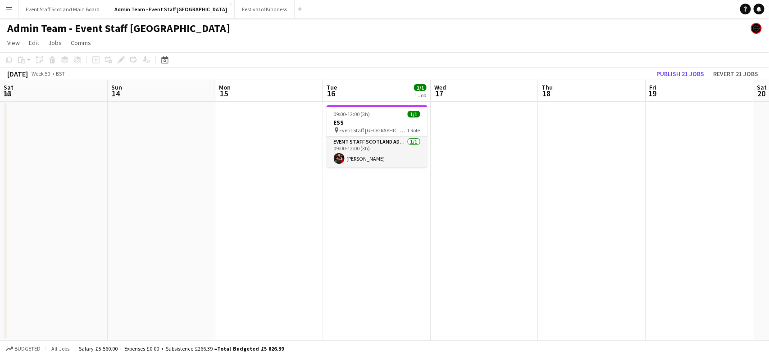
drag, startPoint x: 744, startPoint y: 188, endPoint x: 385, endPoint y: 215, distance: 359.8
click at [385, 215] on app-calendar-viewport "Wed 10 1/1 1 Job Thu 11 1/1 1 Job Fri 12 1/1 1 Job Sat 13 Sun 14 Mon 15 Tue 16 …" at bounding box center [384, 210] width 769 height 261
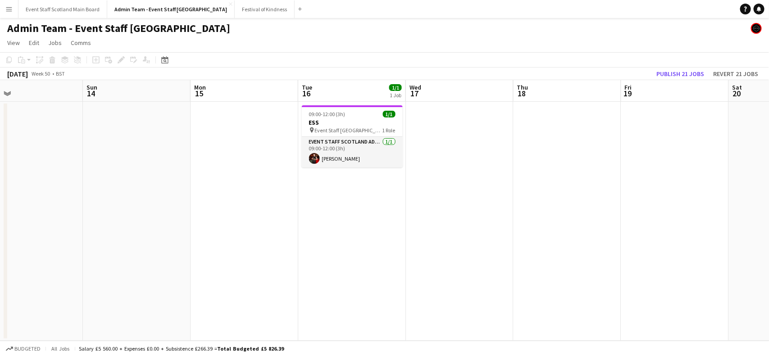
click at [439, 141] on app-date-cell at bounding box center [460, 221] width 108 height 239
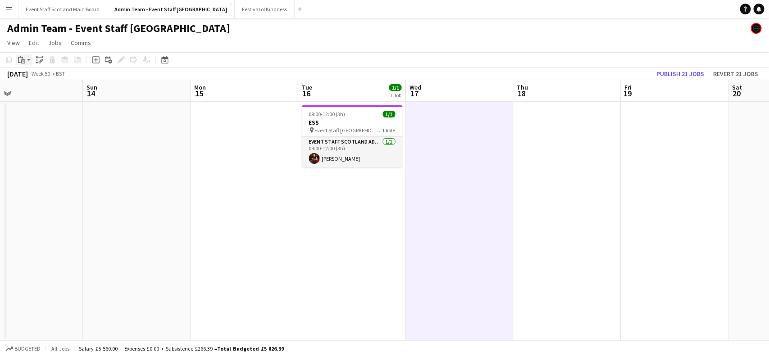
click at [27, 59] on app-action-btn "Paste" at bounding box center [24, 59] width 16 height 11
click at [39, 92] on link "Paste with crew Ctrl+Shift+V" at bounding box center [66, 92] width 85 height 8
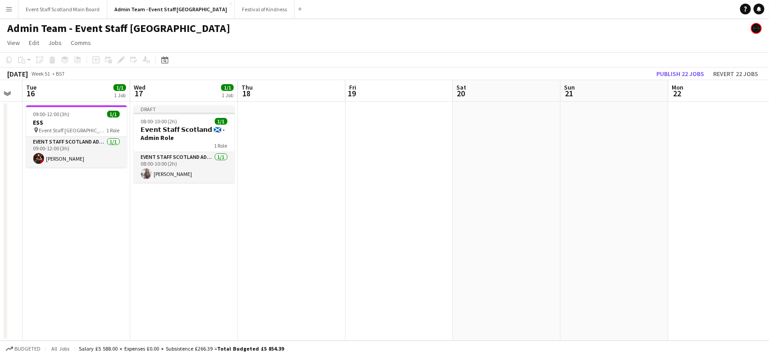
drag, startPoint x: 677, startPoint y: 151, endPoint x: 384, endPoint y: 211, distance: 299.1
click at [384, 211] on app-calendar-viewport "Fri 12 1/1 1 Job Sat 13 Sun 14 Mon 15 Tue 16 1/1 1 Job Wed 17 1/1 1 Job Thu 18 …" at bounding box center [384, 210] width 769 height 261
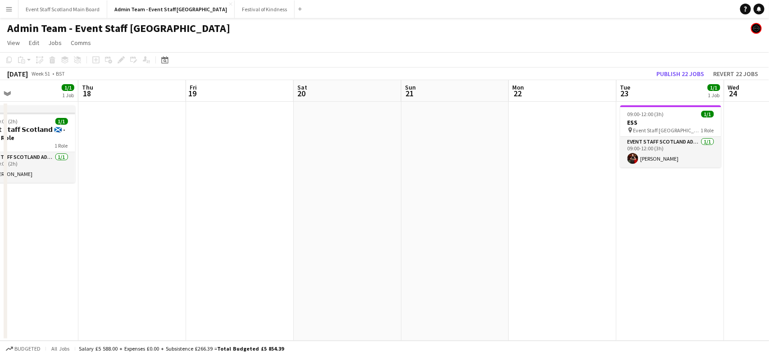
scroll to position [0, 291]
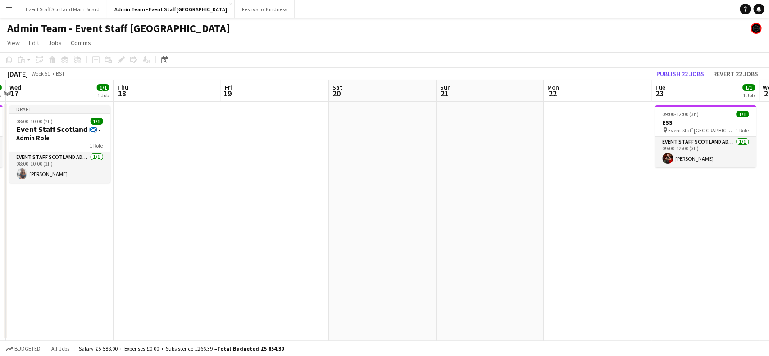
drag, startPoint x: 747, startPoint y: 145, endPoint x: 452, endPoint y: 189, distance: 299.1
click at [452, 189] on app-calendar-viewport "Sun 14 Mon 15 Tue 16 1/1 1 Job Wed 17 1/1 1 Job Thu 18 Fri 19 Sat 20 Sun 21 Mon…" at bounding box center [384, 210] width 769 height 261
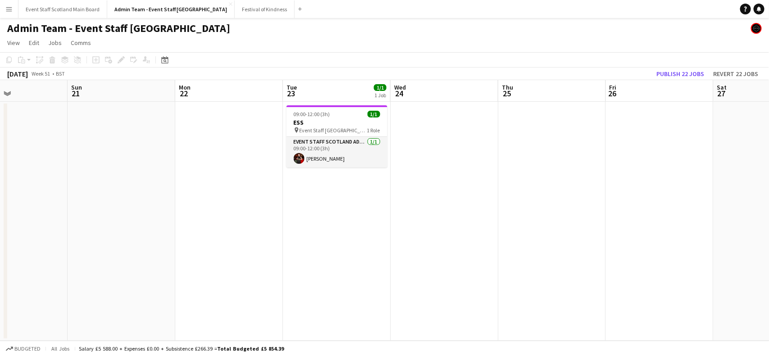
scroll to position [0, 262]
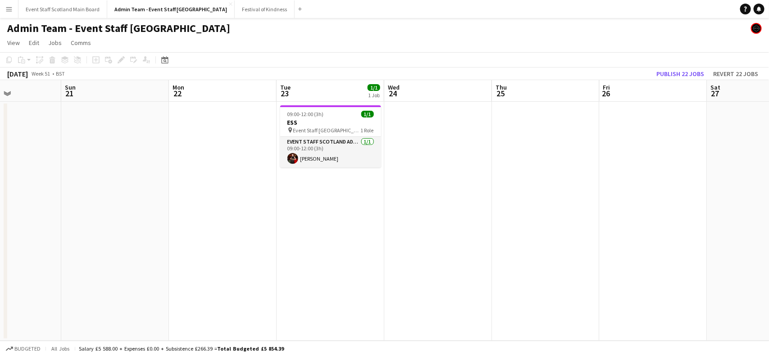
drag, startPoint x: 611, startPoint y: 165, endPoint x: 425, endPoint y: 172, distance: 186.5
click at [425, 172] on app-calendar-viewport "Thu 18 Fri 19 Sat 20 Sun 21 Mon 22 Tue 23 1/1 1 Job Wed 24 Thu 25 Fri 26 Sat 27…" at bounding box center [384, 210] width 769 height 261
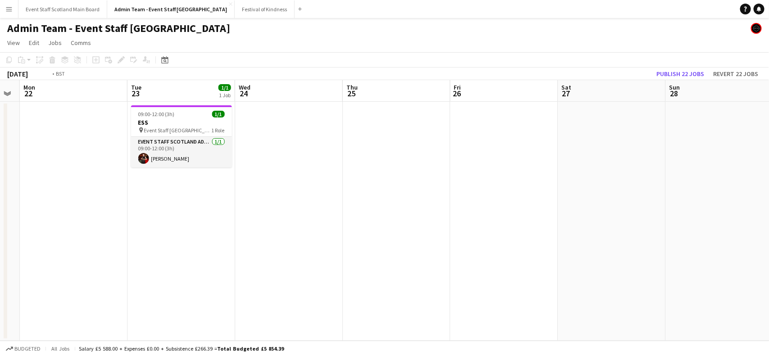
drag, startPoint x: 680, startPoint y: 140, endPoint x: 282, endPoint y: 169, distance: 399.1
click at [282, 169] on app-calendar-viewport "Thu 18 Fri 19 Sat 20 Sun 21 Mon 22 Tue 23 1/1 1 Job Wed 24 Thu 25 Fri 26 Sat 27…" at bounding box center [384, 210] width 769 height 261
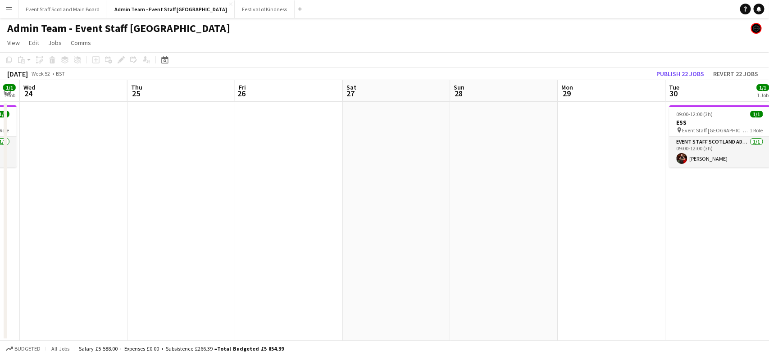
scroll to position [0, 445]
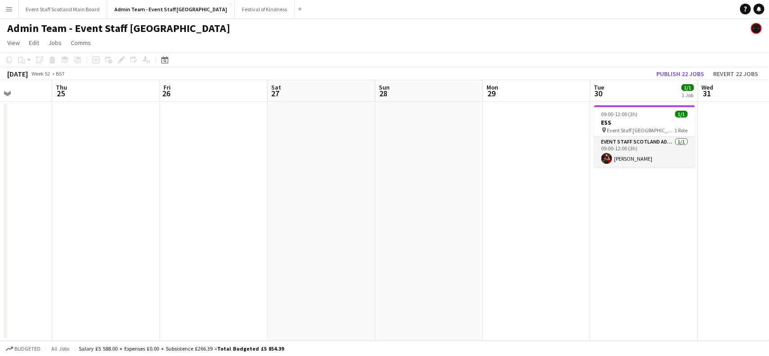
drag, startPoint x: 552, startPoint y: 174, endPoint x: 290, endPoint y: 197, distance: 263.0
click at [290, 197] on app-calendar-viewport "Mon 22 Tue 23 1/1 1 Job Wed 24 Thu 25 Fri 26 Sat 27 Sun 28 Mon 29 Tue 30 1/1 1 …" at bounding box center [384, 210] width 769 height 261
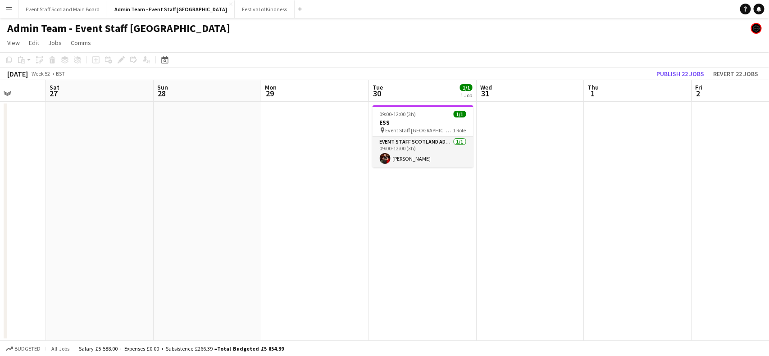
click at [512, 140] on app-date-cell at bounding box center [530, 221] width 108 height 239
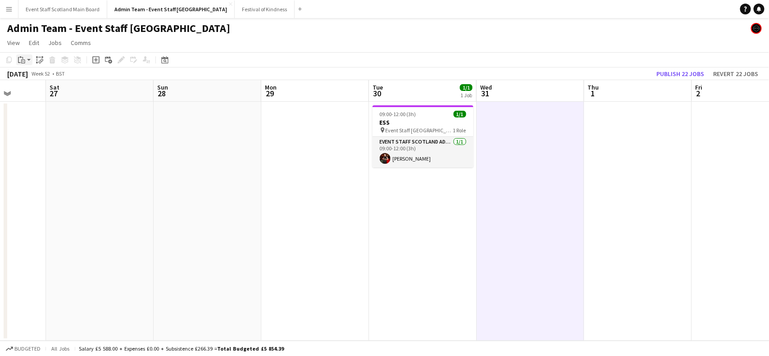
click at [27, 55] on app-action-btn "Paste" at bounding box center [24, 59] width 16 height 11
click at [36, 89] on link "Paste with crew Ctrl+Shift+V" at bounding box center [66, 92] width 85 height 8
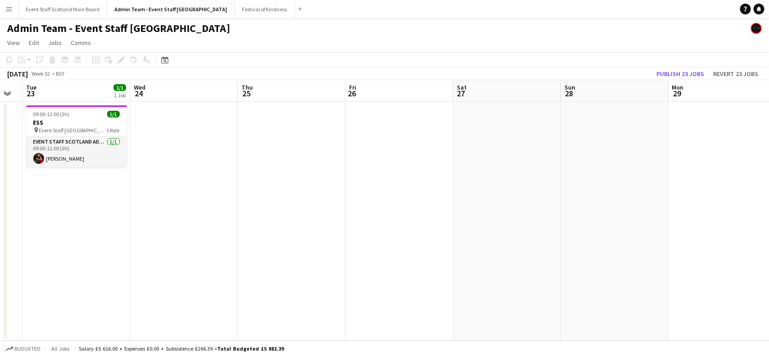
drag, startPoint x: 109, startPoint y: 172, endPoint x: 599, endPoint y: 139, distance: 491.9
click at [599, 139] on app-calendar-viewport "Sun 21 Mon 22 Tue 23 1/1 1 Job Wed 24 Thu 25 Fri 26 Sat 27 Sun 28 Mon 29 Tue 30…" at bounding box center [384, 210] width 769 height 261
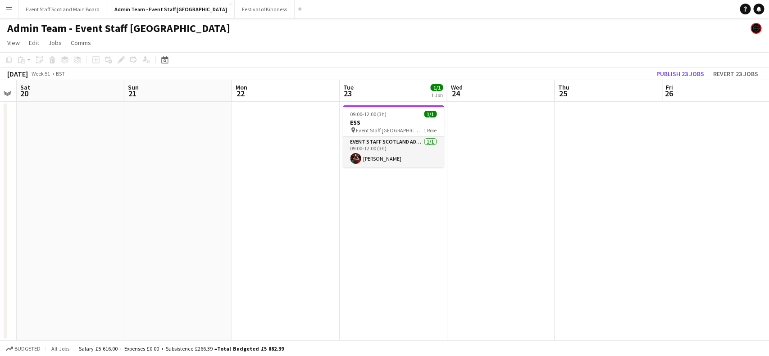
drag, startPoint x: 174, startPoint y: 233, endPoint x: 633, endPoint y: 199, distance: 460.0
click at [633, 199] on app-calendar-viewport "Wed 17 1/1 1 Job Thu 18 Fri 19 Sat 20 Sun 21 Mon 22 Tue 23 1/1 1 Job Wed 24 Thu…" at bounding box center [384, 210] width 769 height 261
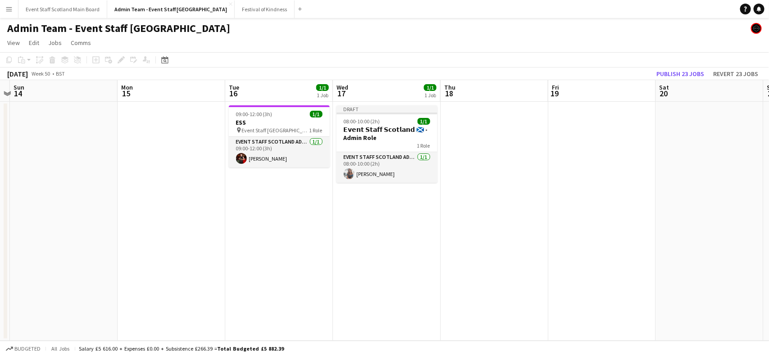
scroll to position [0, 230]
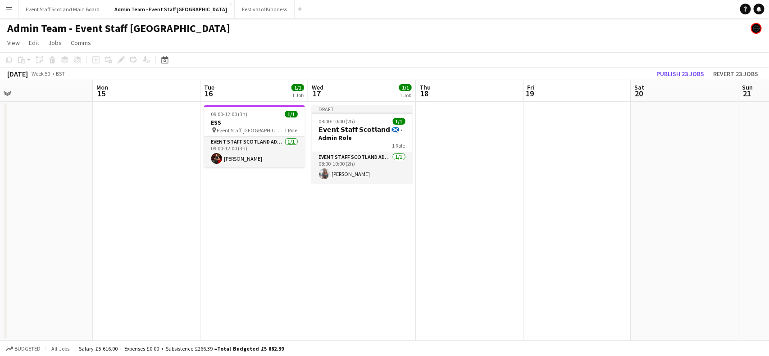
drag, startPoint x: 210, startPoint y: 212, endPoint x: 599, endPoint y: 179, distance: 390.4
click at [599, 179] on app-calendar-viewport "Fri 12 1/1 1 Job Sat 13 Sun 14 Mon 15 Tue 16 1/1 1 Job Wed 17 1/1 1 Job Thu 18 …" at bounding box center [384, 210] width 769 height 261
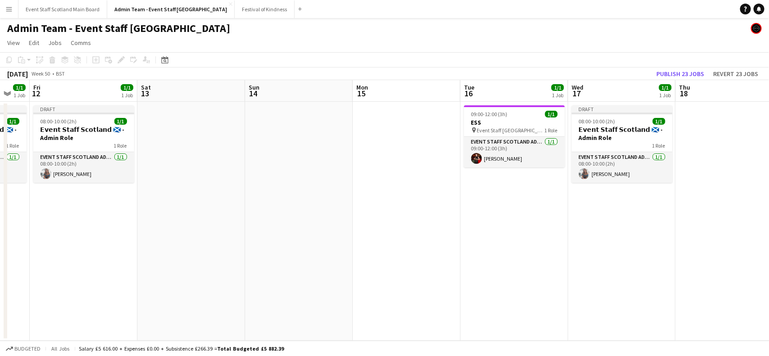
drag, startPoint x: 113, startPoint y: 206, endPoint x: 498, endPoint y: 218, distance: 385.1
click at [498, 218] on app-calendar-viewport "Wed 10 1/1 1 Job Thu 11 1/1 1 Job Fri 12 1/1 1 Job Sat 13 Sun 14 Mon 15 Tue 16 …" at bounding box center [384, 210] width 769 height 261
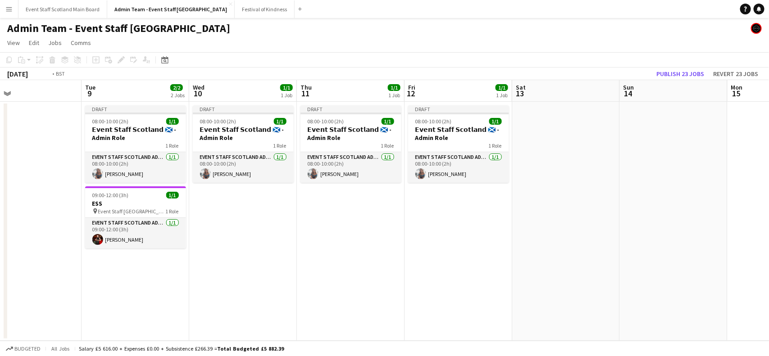
drag, startPoint x: 185, startPoint y: 242, endPoint x: 557, endPoint y: 198, distance: 374.5
click at [557, 198] on app-calendar-viewport "Sat 6 Sun 7 Mon 8 Tue 9 2/2 2 Jobs Wed 10 1/1 1 Job Thu 11 1/1 1 Job Fri 12 1/1…" at bounding box center [384, 210] width 769 height 261
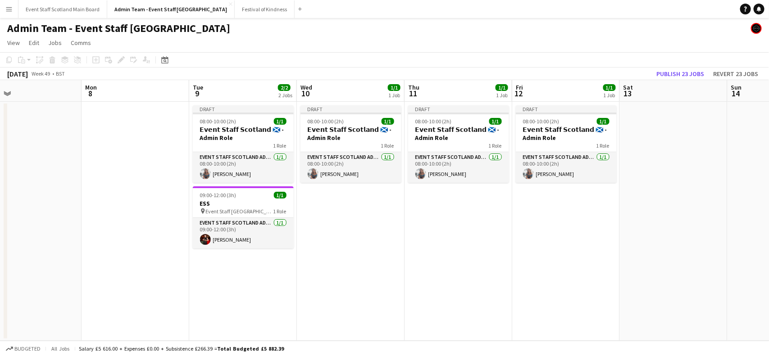
scroll to position [0, 226]
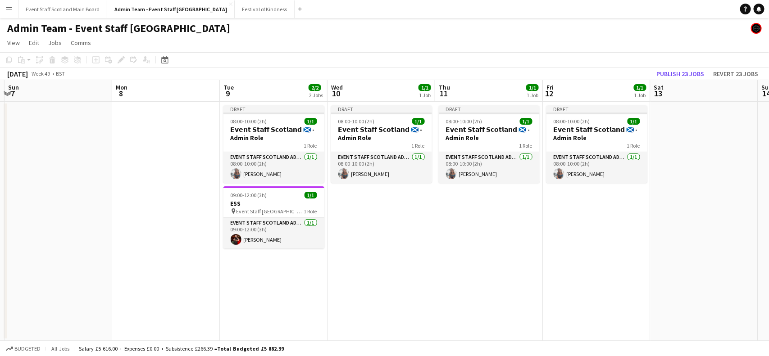
drag, startPoint x: 75, startPoint y: 161, endPoint x: 443, endPoint y: 120, distance: 370.1
click at [443, 120] on app-calendar-viewport "Fri 5 1/1 1 Job Sat 6 Sun 7 Mon 8 Tue 9 2/2 2 Jobs Wed 10 1/1 1 Job Thu 11 1/1 …" at bounding box center [384, 210] width 769 height 261
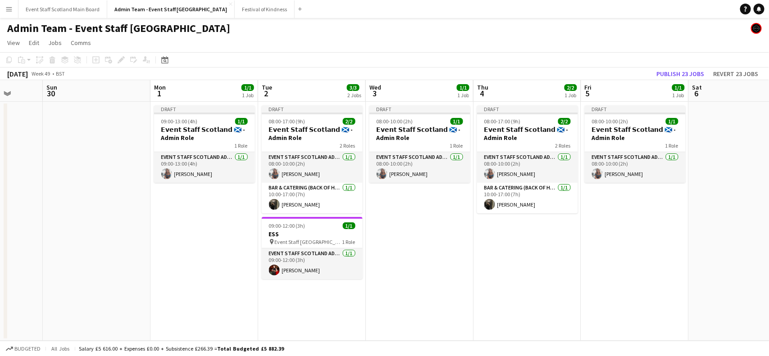
scroll to position [0, 262]
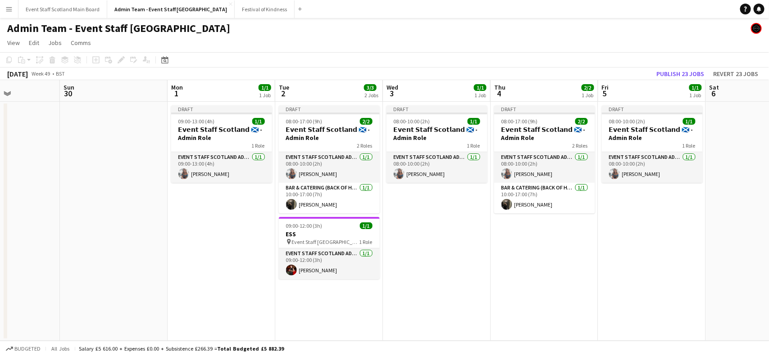
drag, startPoint x: 110, startPoint y: 249, endPoint x: 567, endPoint y: 214, distance: 458.3
click at [567, 214] on app-calendar-viewport "Thu 27 2/2 1 Job Fri 28 2/2 1 Job Sat 29 Sun 30 Mon 1 1/1 1 Job Tue 2 3/3 2 Job…" at bounding box center [384, 210] width 769 height 261
click at [232, 127] on h3 "𝗘𝘃𝗲𝗻𝘁 𝗦𝘁𝗮𝗳𝗳 𝗦𝗰𝗼𝘁𝗹𝗮𝗻𝗱 🏴󠁧󠁢󠁳󠁣󠁴󠁿 - Admin Role" at bounding box center [222, 134] width 101 height 16
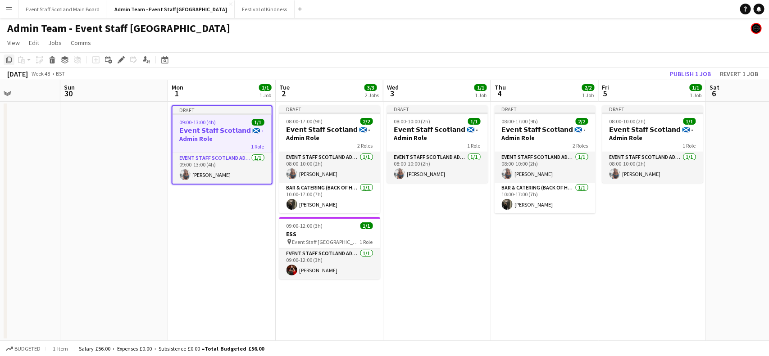
click at [9, 58] on icon "Copy" at bounding box center [8, 59] width 7 height 7
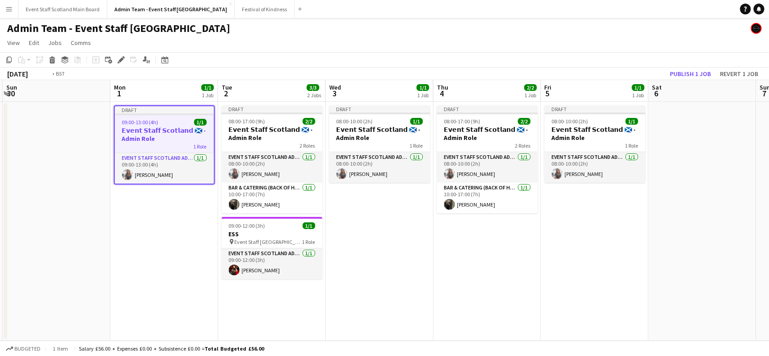
drag, startPoint x: 626, startPoint y: 253, endPoint x: 135, endPoint y: 252, distance: 491.2
click at [135, 252] on app-calendar-viewport "Thu 27 2/2 1 Job Fri 28 2/2 1 Job Sat 29 Sun 30 Mon 1 1/1 1 Job Tue 2 3/3 2 Job…" at bounding box center [384, 210] width 769 height 261
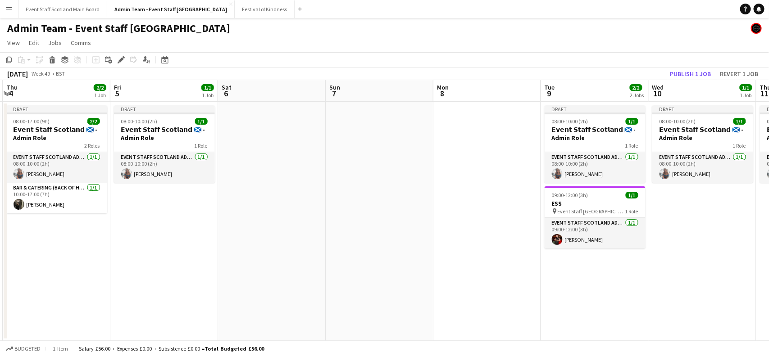
scroll to position [0, 323]
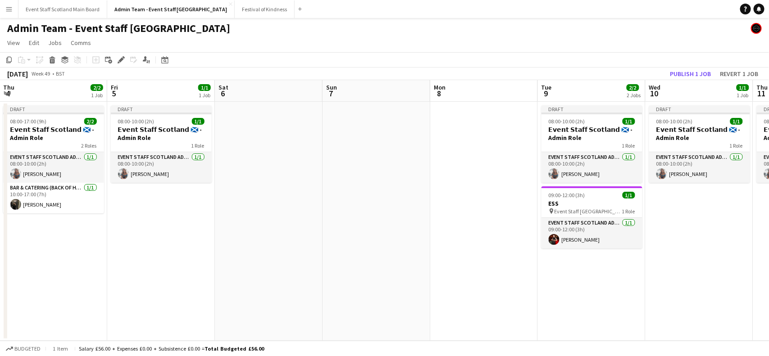
click at [443, 150] on app-date-cell at bounding box center [484, 221] width 108 height 239
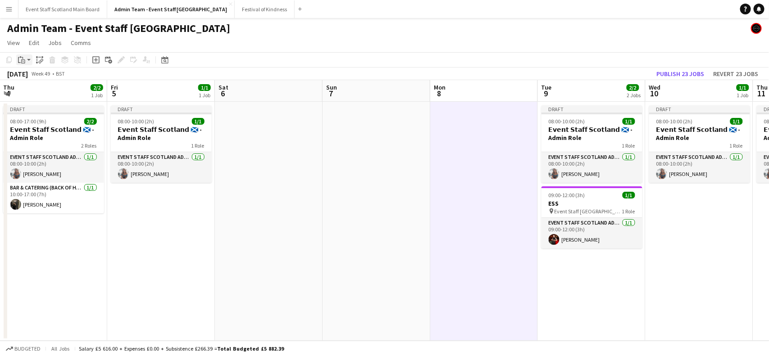
click at [24, 60] on icon "Paste" at bounding box center [21, 59] width 7 height 7
click at [45, 91] on link "Paste with crew Ctrl+Shift+V" at bounding box center [66, 92] width 85 height 8
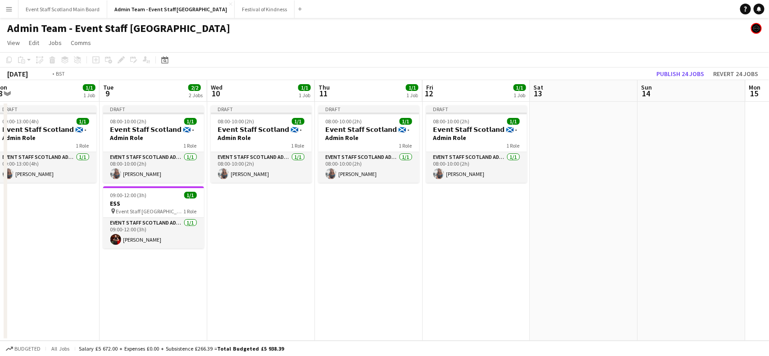
drag, startPoint x: 753, startPoint y: 227, endPoint x: 305, endPoint y: 297, distance: 452.9
click at [305, 297] on app-calendar-viewport "Fri 5 1/1 1 Job Sat 6 Sun 7 Mon 8 1/1 1 Job Tue 9 2/2 2 Jobs Wed 10 1/1 1 Job T…" at bounding box center [384, 210] width 769 height 261
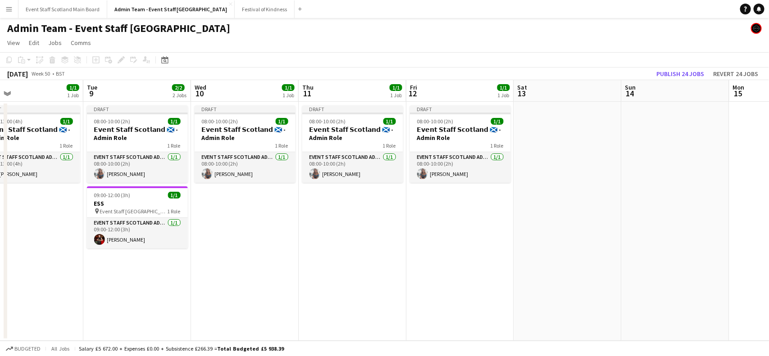
drag, startPoint x: 676, startPoint y: 196, endPoint x: 227, endPoint y: 247, distance: 451.2
click at [227, 247] on app-calendar-viewport "Fri 5 1/1 1 Job Sat 6 Sun 7 Mon 8 1/1 1 Job Tue 9 2/2 2 Jobs Wed 10 1/1 1 Job T…" at bounding box center [384, 210] width 769 height 261
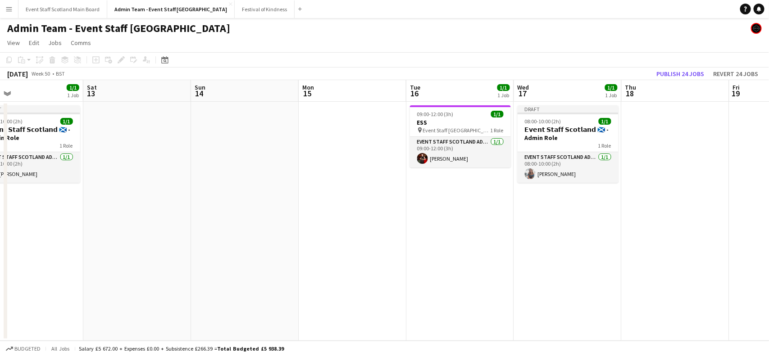
scroll to position [0, 358]
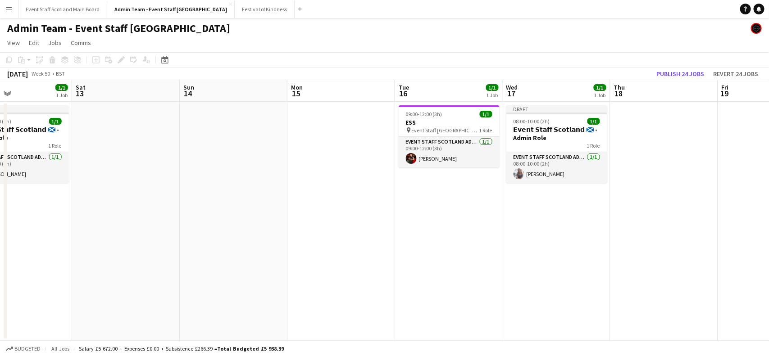
click at [311, 161] on app-date-cell at bounding box center [341, 221] width 108 height 239
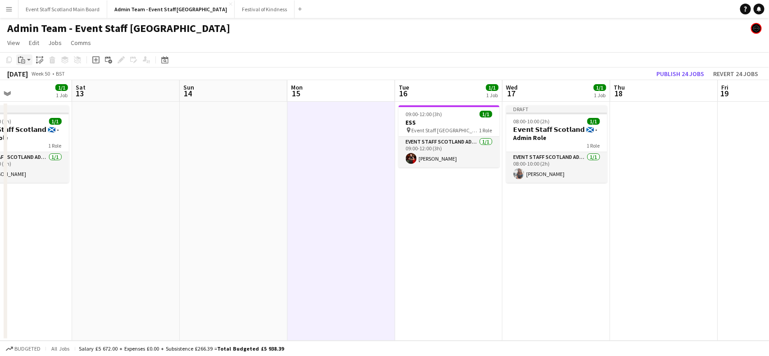
click at [21, 58] on icon "Paste" at bounding box center [21, 59] width 7 height 7
click at [35, 89] on link "Paste with crew Ctrl+Shift+V" at bounding box center [66, 92] width 85 height 8
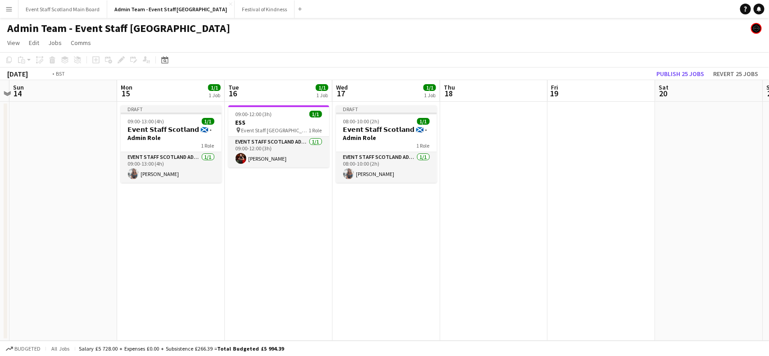
scroll to position [0, 342]
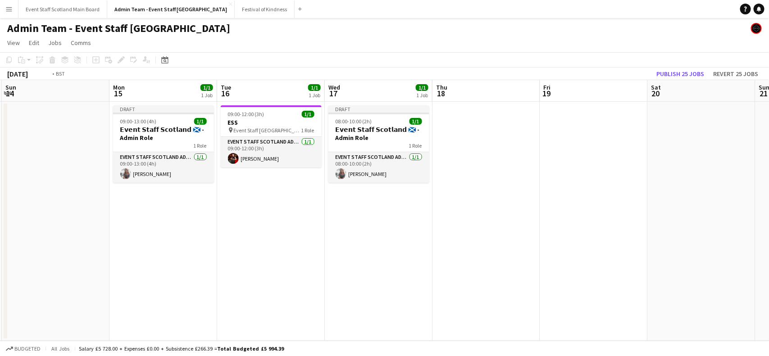
drag, startPoint x: 680, startPoint y: 136, endPoint x: 266, endPoint y: 215, distance: 421.6
click at [266, 215] on app-calendar-viewport "Thu 11 1/1 1 Job Fri 12 1/1 1 Job Sat 13 Sun 14 Mon 15 1/1 1 Job Tue 16 1/1 1 J…" at bounding box center [384, 210] width 769 height 261
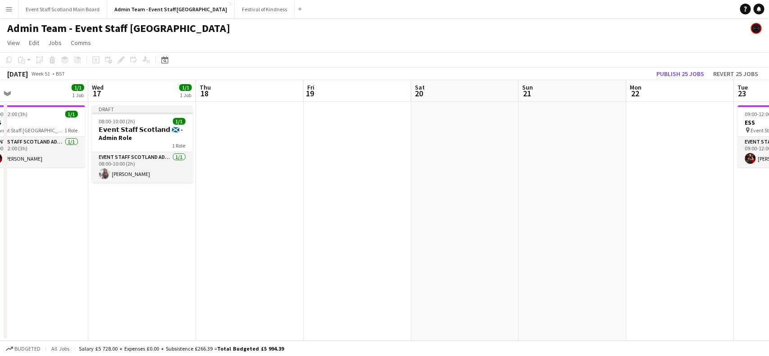
click at [723, 131] on app-date-cell at bounding box center [680, 221] width 108 height 239
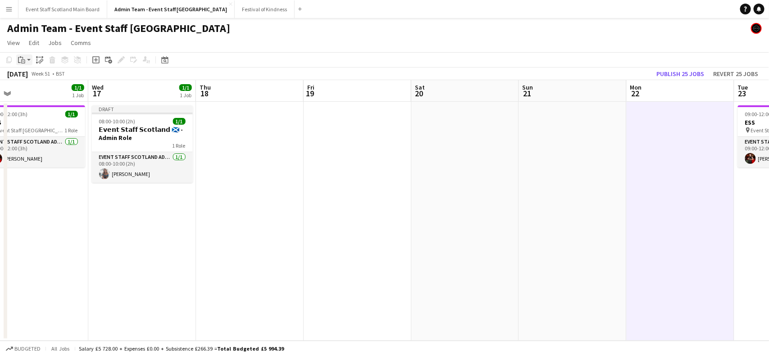
click at [18, 57] on icon "Paste" at bounding box center [21, 59] width 7 height 7
click at [37, 91] on link "Paste with crew Ctrl+Shift+V" at bounding box center [66, 92] width 85 height 8
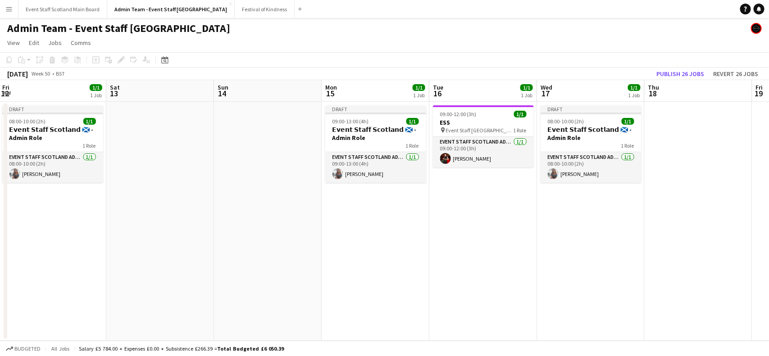
drag, startPoint x: 73, startPoint y: 241, endPoint x: 545, endPoint y: 222, distance: 472.2
click at [545, 222] on app-calendar-viewport "Wed 10 1/1 1 Job Thu 11 1/1 1 Job Fri 12 1/1 1 Job Sat 13 Sun 14 Mon 15 1/1 1 J…" at bounding box center [384, 210] width 769 height 261
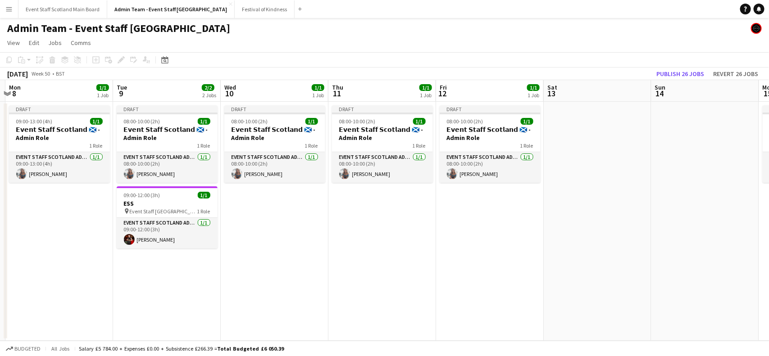
drag, startPoint x: 136, startPoint y: 221, endPoint x: 499, endPoint y: 212, distance: 363.0
click at [499, 212] on app-calendar-viewport "Sat 6 Sun 7 Mon 8 1/1 1 Job Tue 9 2/2 2 Jobs Wed 10 1/1 1 Job Thu 11 1/1 1 Job …" at bounding box center [384, 210] width 769 height 261
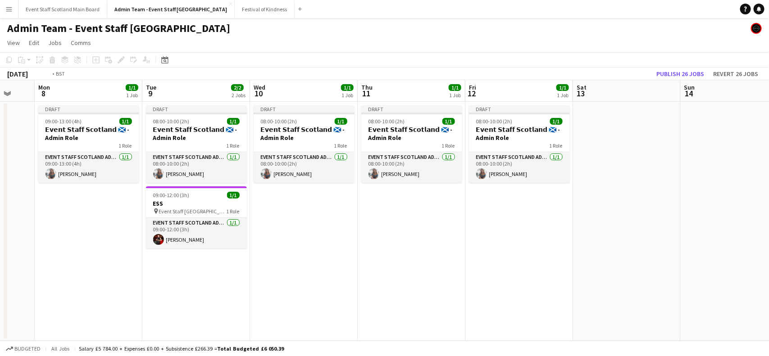
drag, startPoint x: 80, startPoint y: 288, endPoint x: 440, endPoint y: 287, distance: 360.2
click at [440, 287] on app-calendar-viewport "Sat 6 Sun 7 Mon 8 1/1 1 Job Tue 9 2/2 2 Jobs Wed 10 1/1 1 Job Thu 11 1/1 1 Job …" at bounding box center [384, 210] width 769 height 261
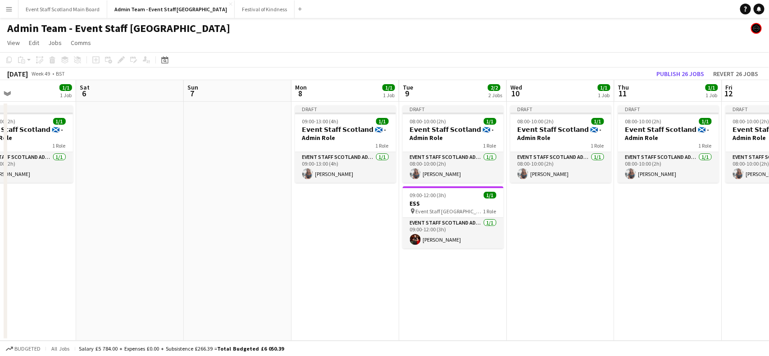
drag, startPoint x: 136, startPoint y: 271, endPoint x: 568, endPoint y: 259, distance: 432.4
click at [568, 259] on app-calendar-viewport "Wed 3 1/1 1 Job Thu 4 2/2 1 Job Fri 5 1/1 1 Job Sat 6 Sun 7 Mon 8 1/1 1 Job Tue…" at bounding box center [384, 210] width 769 height 261
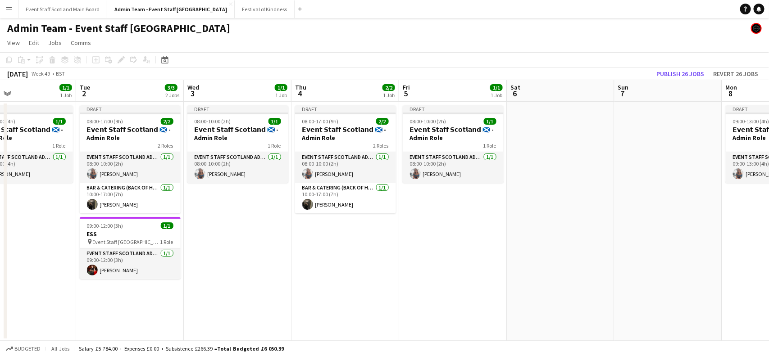
scroll to position [0, 222]
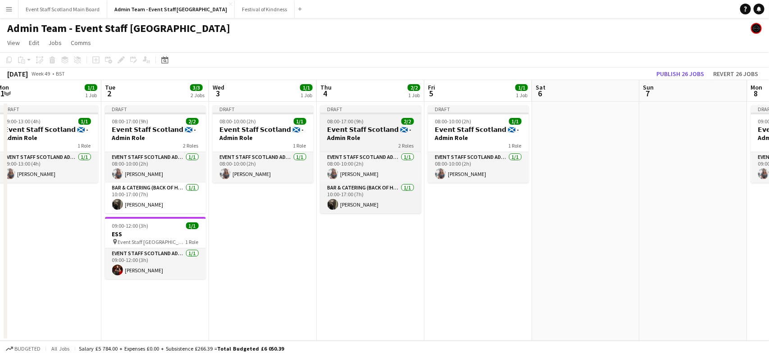
click at [349, 122] on span "08:00-17:00 (9h)" at bounding box center [345, 121] width 36 height 7
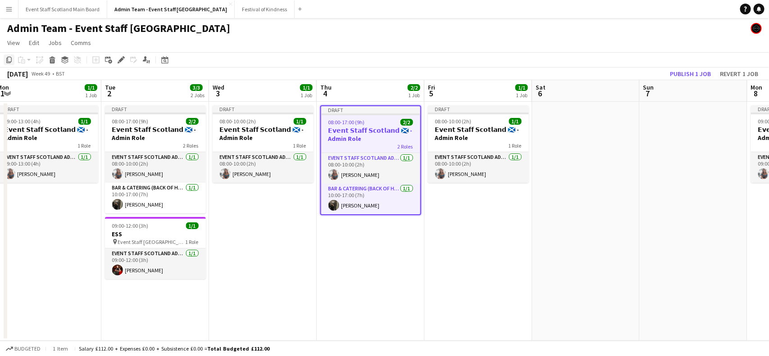
click at [6, 58] on icon "Copy" at bounding box center [8, 59] width 7 height 7
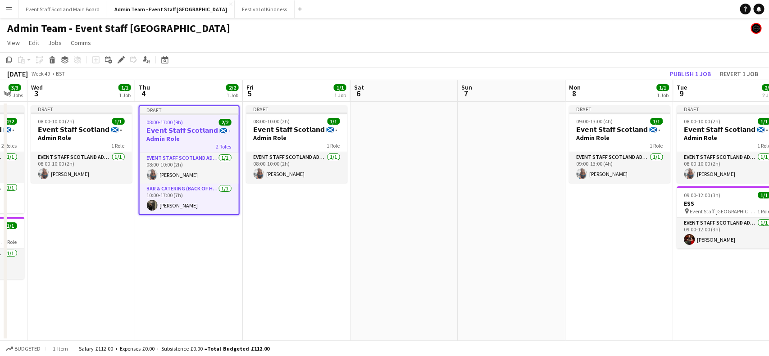
scroll to position [0, 338]
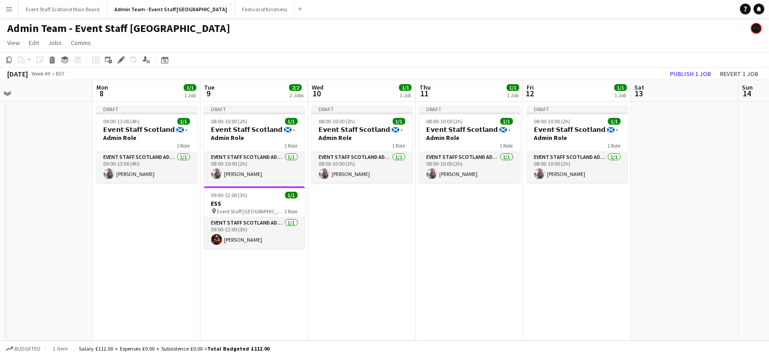
drag, startPoint x: 654, startPoint y: 228, endPoint x: 0, endPoint y: 272, distance: 655.2
click at [0, 272] on app-calendar-viewport "Thu 4 2/2 1 Job Fri 5 1/1 1 Job Sat 6 Sun 7 Mon 8 1/1 1 Job Tue 9 2/2 2 Jobs We…" at bounding box center [384, 210] width 769 height 261
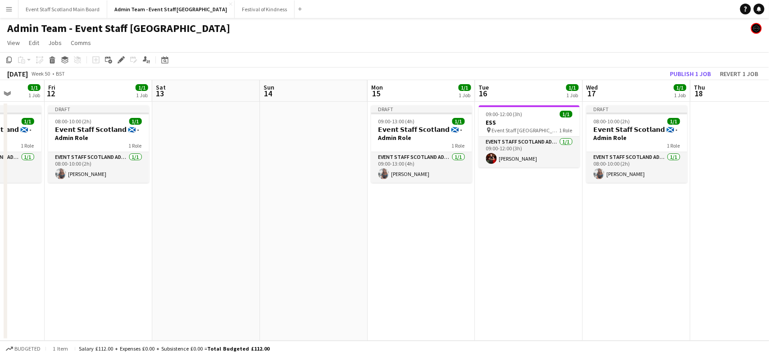
drag, startPoint x: 486, startPoint y: 267, endPoint x: 0, endPoint y: 298, distance: 486.8
click at [0, 298] on app-calendar-viewport "Mon 8 1/1 1 Job Tue 9 2/2 2 Jobs Wed 10 1/1 1 Job Thu 11 1/1 1 Job Fri 12 1/1 1…" at bounding box center [384, 210] width 769 height 261
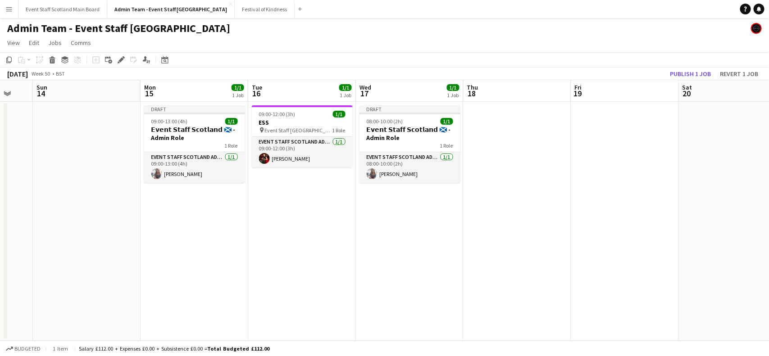
scroll to position [0, 412]
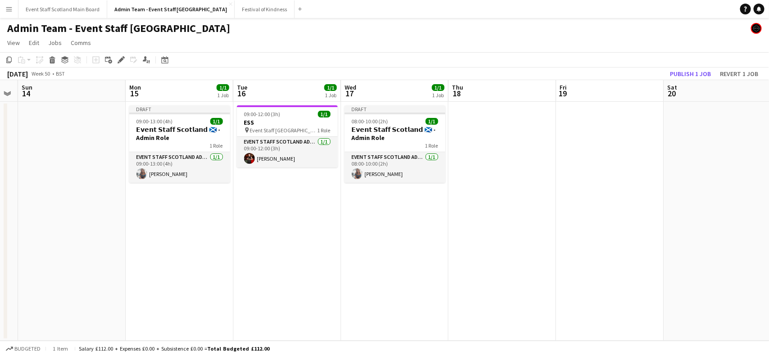
drag, startPoint x: 617, startPoint y: 244, endPoint x: 382, endPoint y: 246, distance: 235.0
click at [382, 246] on app-calendar-viewport "Wed 10 1/1 1 Job Thu 11 1/1 1 Job Fri 12 1/1 1 Job Sat 13 Sun 14 Mon 15 1/1 1 J…" at bounding box center [384, 210] width 769 height 261
click at [289, 203] on app-date-cell "09:00-12:00 (3h) 1/1 ESS pin Event Staff Scotland - ESS 1 Role EVENT STAFF SCOT…" at bounding box center [287, 221] width 108 height 239
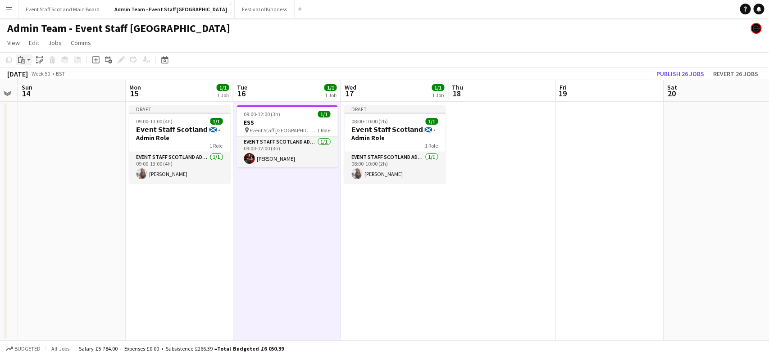
click at [23, 61] on icon "Paste" at bounding box center [21, 59] width 7 height 7
click at [50, 95] on link "Paste with crew Ctrl+Shift+V" at bounding box center [66, 92] width 85 height 8
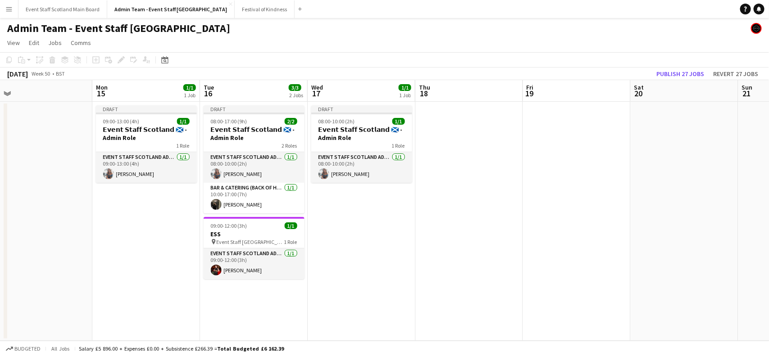
drag, startPoint x: 72, startPoint y: 210, endPoint x: 39, endPoint y: 216, distance: 34.3
click at [39, 216] on app-calendar-viewport "Thu 11 1/1 1 Job Fri 12 1/1 1 Job Sat 13 Sun 14 Mon 15 1/1 1 Job Tue 16 3/3 2 J…" at bounding box center [384, 210] width 769 height 261
click at [429, 114] on app-date-cell at bounding box center [469, 221] width 108 height 239
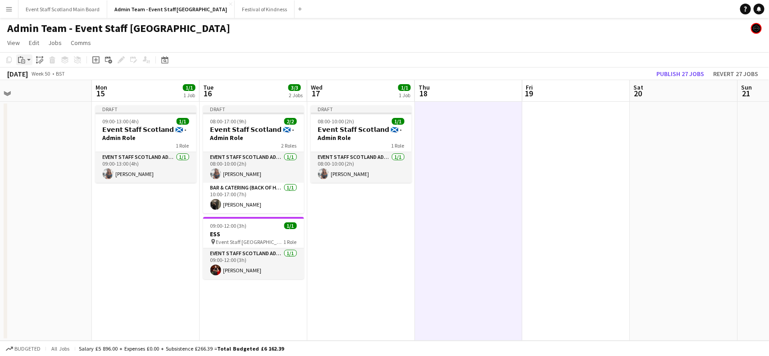
click at [27, 61] on app-action-btn "Paste" at bounding box center [24, 59] width 16 height 11
click at [34, 89] on link "Paste with crew Ctrl+Shift+V" at bounding box center [66, 92] width 85 height 8
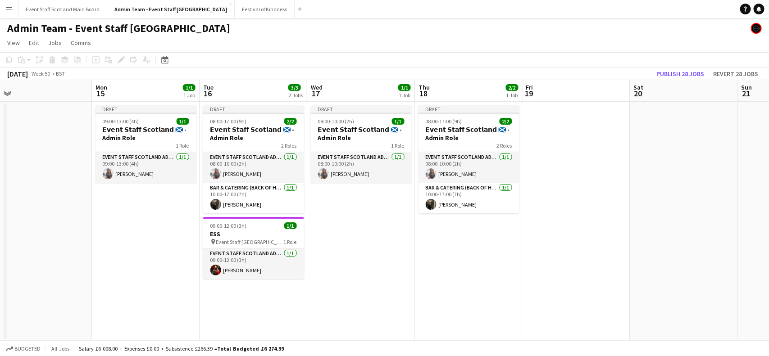
click at [554, 145] on app-date-cell at bounding box center [576, 221] width 108 height 239
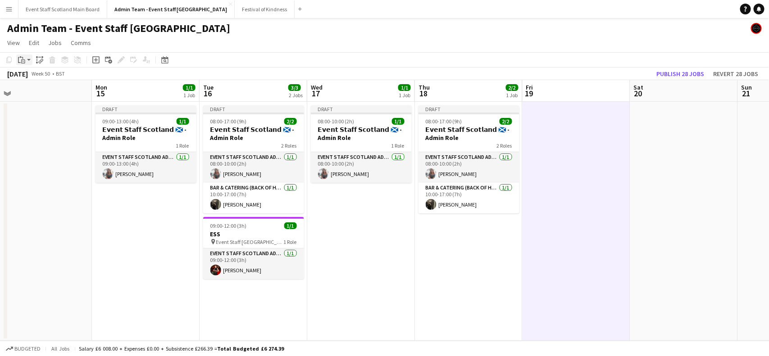
click at [24, 59] on icon at bounding box center [23, 61] width 4 height 4
click at [38, 91] on link "Paste with crew Ctrl+Shift+V" at bounding box center [66, 92] width 85 height 8
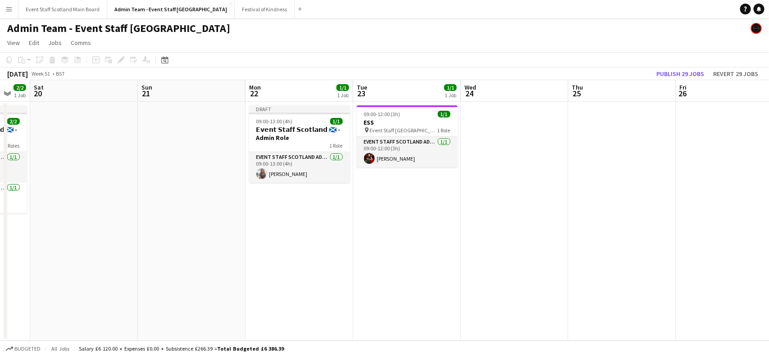
scroll to position [0, 311]
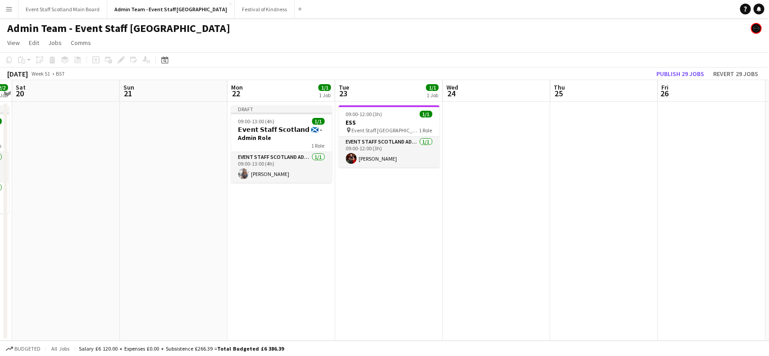
drag, startPoint x: 672, startPoint y: 145, endPoint x: 55, endPoint y: 228, distance: 622.8
click at [55, 228] on app-calendar-viewport "Wed 17 1/1 1 Job Thu 18 2/2 1 Job Fri 19 2/2 1 Job Sat 20 Sun 21 Mon 22 1/1 1 J…" at bounding box center [384, 210] width 769 height 261
click at [384, 188] on app-date-cell "09:00-12:00 (3h) 1/1 ESS pin Event Staff Scotland - ESS 1 Role EVENT STAFF SCOT…" at bounding box center [389, 221] width 108 height 239
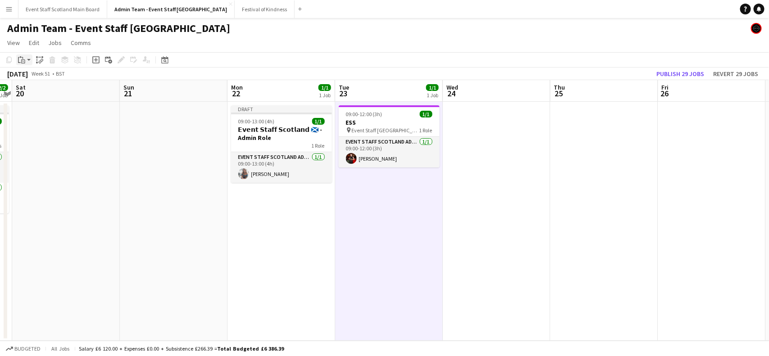
click at [28, 59] on app-action-btn "Paste" at bounding box center [24, 59] width 16 height 11
click at [41, 96] on link "Paste with crew Ctrl+Shift+V" at bounding box center [66, 92] width 85 height 8
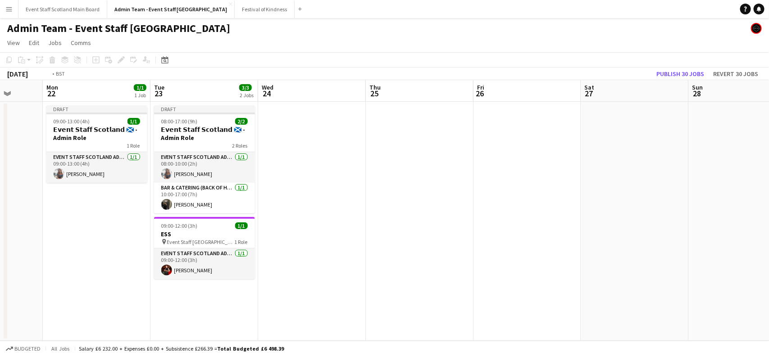
drag, startPoint x: 674, startPoint y: 163, endPoint x: 394, endPoint y: 163, distance: 279.6
click at [394, 163] on app-calendar-viewport "Fri 19 2/2 1 Job Sat 20 Sun 21 Mon 22 1/1 1 Job Tue 23 3/3 2 Jobs Wed 24 Thu 25…" at bounding box center [384, 210] width 769 height 261
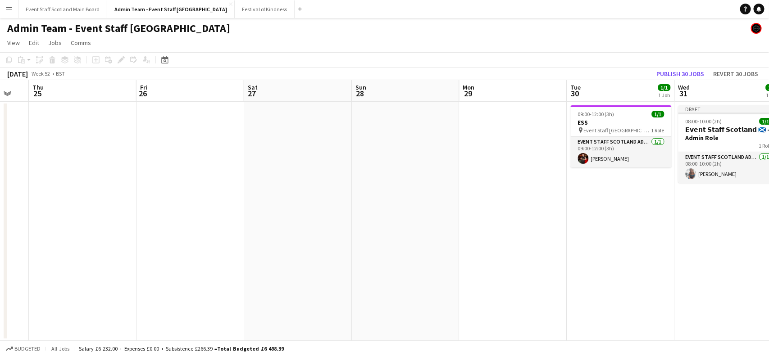
scroll to position [0, 416]
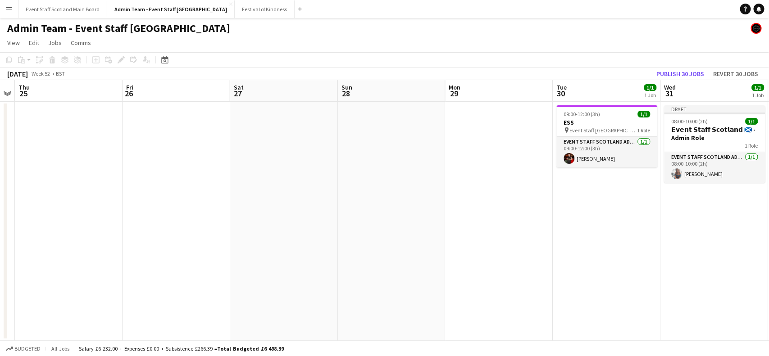
drag, startPoint x: 660, startPoint y: 163, endPoint x: 404, endPoint y: 143, distance: 257.0
click at [404, 143] on app-calendar-viewport "Sun 21 Mon 22 1/1 1 Job Tue 23 3/3 2 Jobs Wed 24 Thu 25 Fri 26 Sat 27 Sun 28 Mo…" at bounding box center [384, 210] width 769 height 261
click at [593, 190] on app-date-cell "09:00-12:00 (3h) 1/1 ESS pin Event Staff Scotland - ESS 1 Role EVENT STAFF SCOT…" at bounding box center [607, 221] width 108 height 239
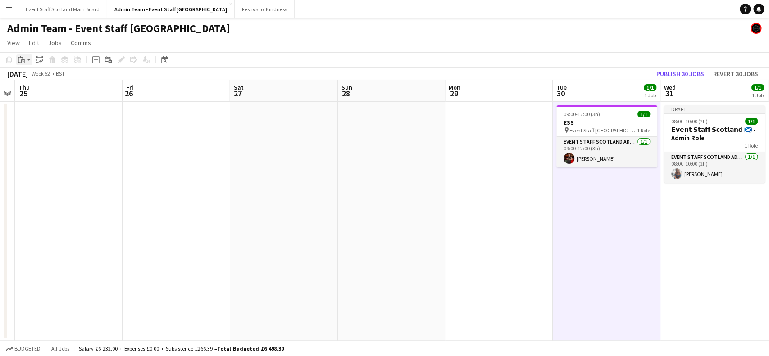
click at [23, 59] on icon "Paste" at bounding box center [21, 59] width 7 height 7
click at [44, 93] on link "Paste with crew Ctrl+Shift+V" at bounding box center [66, 92] width 85 height 8
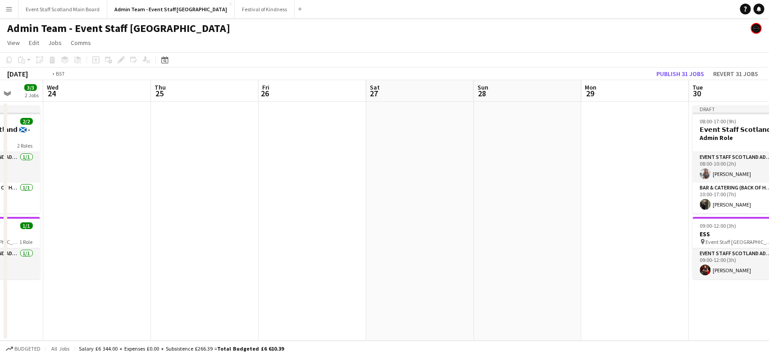
scroll to position [0, 259]
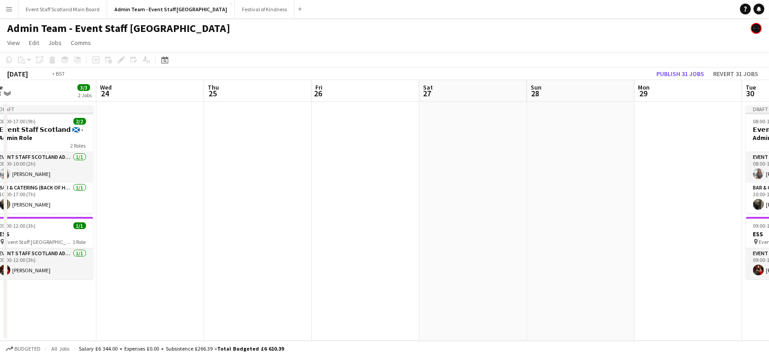
drag, startPoint x: 72, startPoint y: 214, endPoint x: 444, endPoint y: 185, distance: 372.6
click at [444, 185] on app-calendar-viewport "Sun 21 Mon 22 1/1 1 Job Tue 23 3/3 2 Jobs Wed 24 Thu 25 Fri 26 Sat 27 Sun 28 Mo…" at bounding box center [384, 210] width 769 height 261
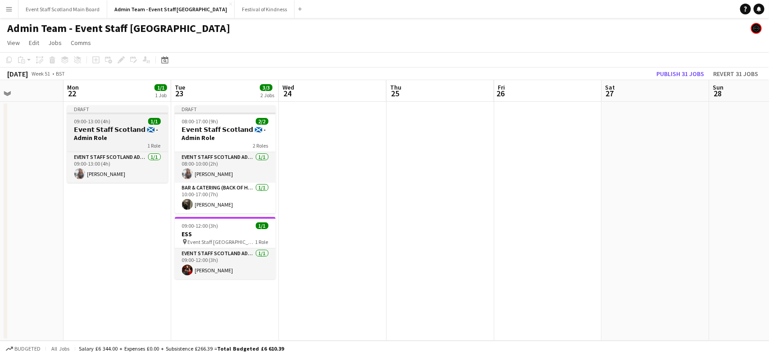
click at [122, 131] on h3 "𝗘𝘃𝗲𝗻𝘁 𝗦𝘁𝗮𝗳𝗳 𝗦𝗰𝗼𝘁𝗹𝗮𝗻𝗱 🏴󠁧󠁢󠁳󠁣󠁴󠁿 - Admin Role" at bounding box center [117, 134] width 101 height 16
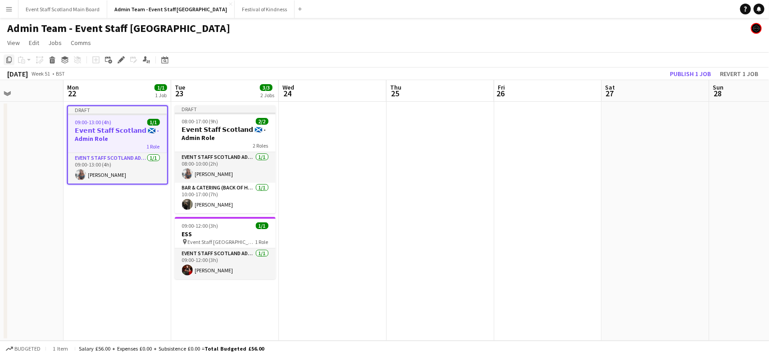
click at [7, 62] on icon "Copy" at bounding box center [8, 59] width 7 height 7
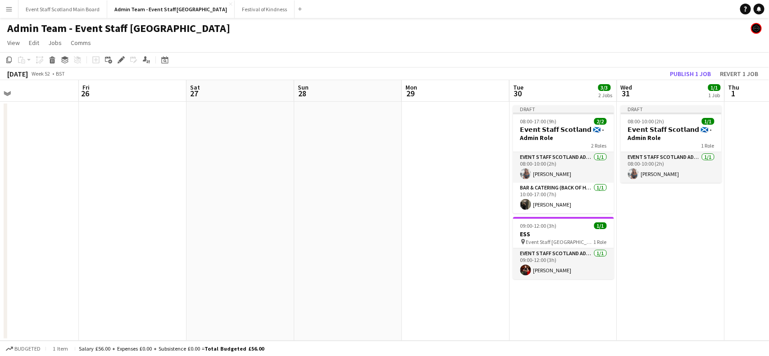
drag, startPoint x: 539, startPoint y: 144, endPoint x: 111, endPoint y: 191, distance: 430.8
click at [111, 191] on app-calendar-viewport "Tue 23 3/3 2 Jobs Wed 24 Thu 25 Fri 26 Sat 27 Sun 28 Mon 29 Tue 30 3/3 2 Jobs W…" at bounding box center [384, 210] width 769 height 261
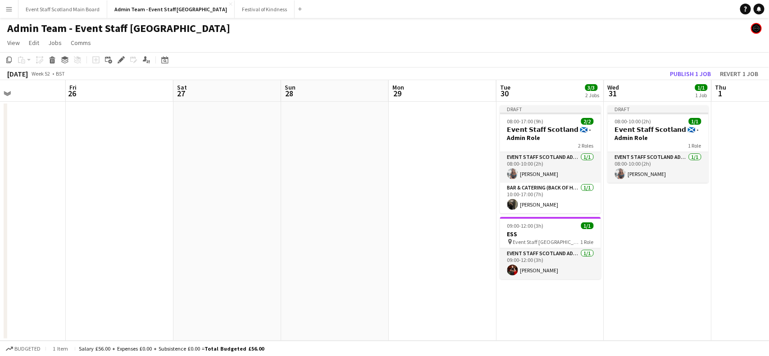
click at [416, 137] on app-date-cell at bounding box center [443, 221] width 108 height 239
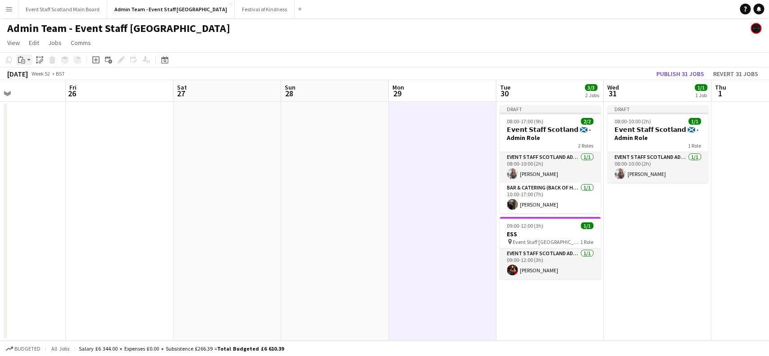
click at [23, 59] on icon at bounding box center [23, 61] width 4 height 4
click at [31, 93] on link "Paste with crew Ctrl+Shift+V" at bounding box center [66, 92] width 85 height 8
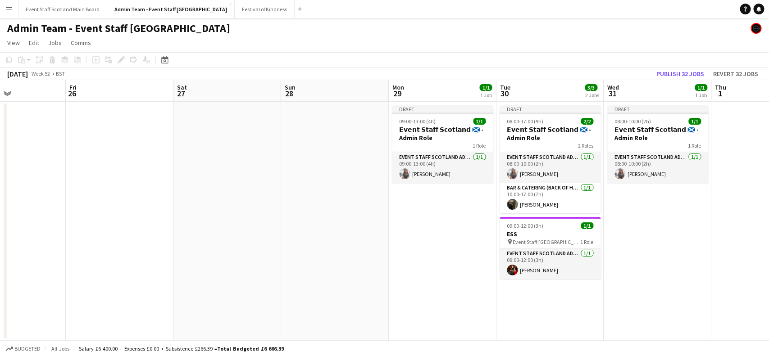
click at [726, 231] on app-date-cell at bounding box center [765, 221] width 108 height 239
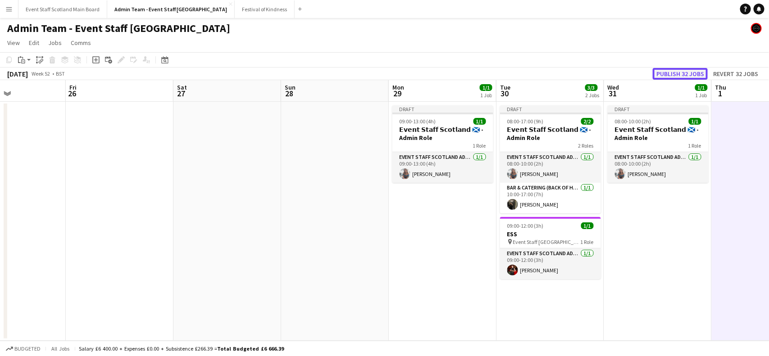
click at [663, 75] on button "Publish 32 jobs" at bounding box center [679, 74] width 55 height 12
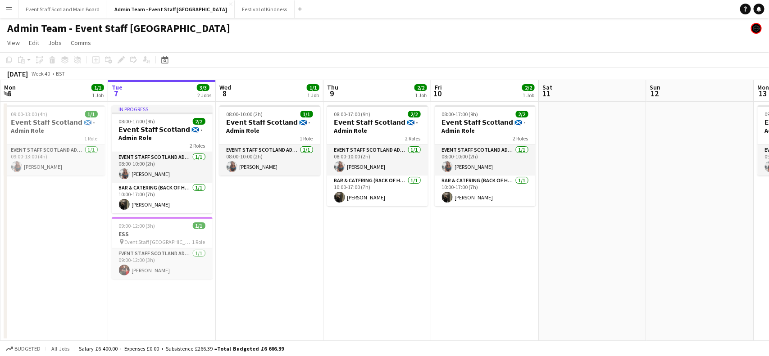
click at [12, 11] on app-icon "Menu" at bounding box center [8, 8] width 7 height 7
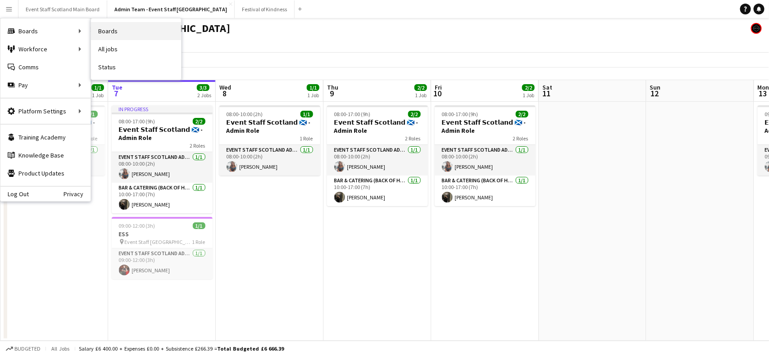
click at [116, 35] on link "Boards" at bounding box center [136, 31] width 90 height 18
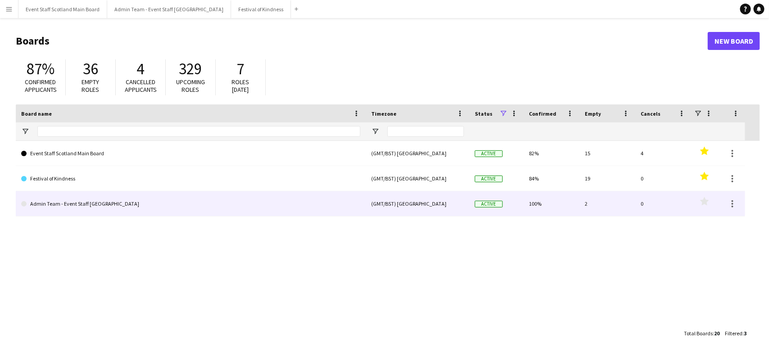
click at [585, 203] on div "2" at bounding box center [607, 203] width 56 height 25
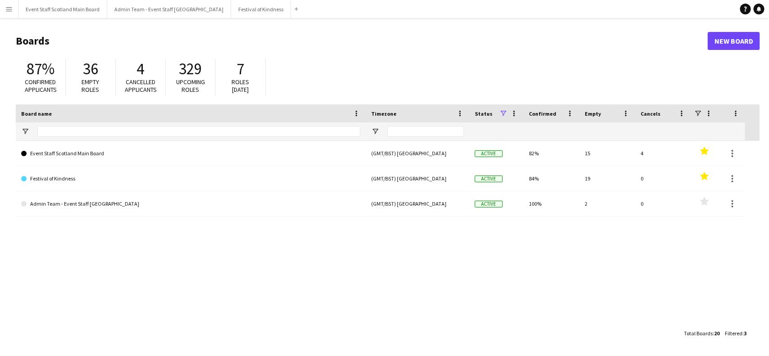
click at [5, 7] on button "Menu" at bounding box center [9, 9] width 18 height 18
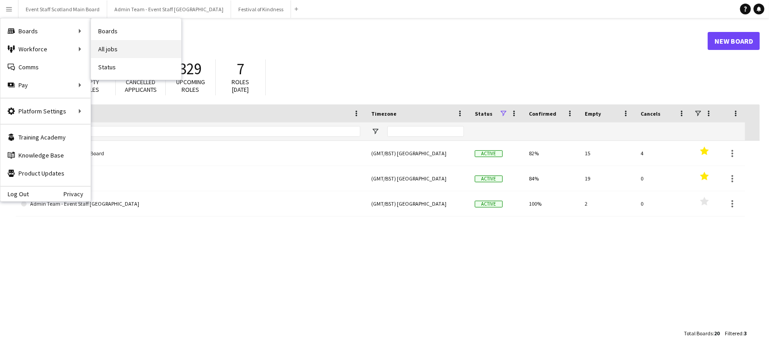
click at [129, 48] on link "All jobs" at bounding box center [136, 49] width 90 height 18
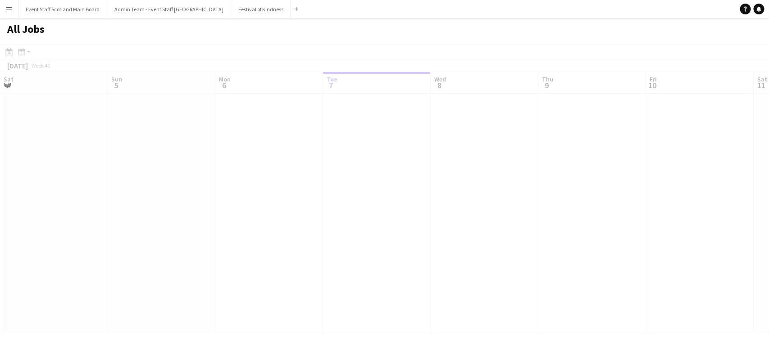
scroll to position [0, 215]
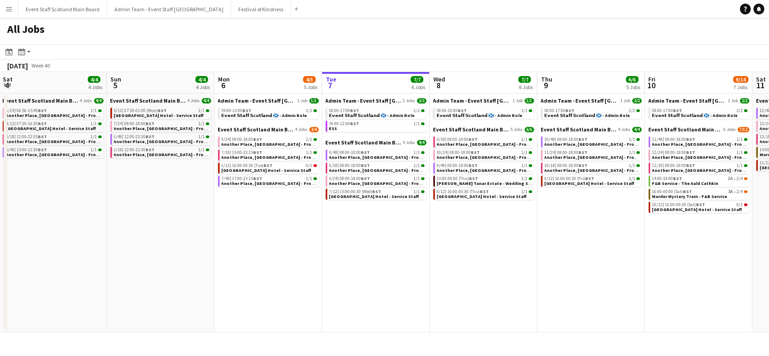
click at [404, 232] on app-all-jobs "All Jobs Date picker OCT 2025 OCT 2025 Monday M Tuesday T Wednesday W Thursday …" at bounding box center [384, 175] width 769 height 315
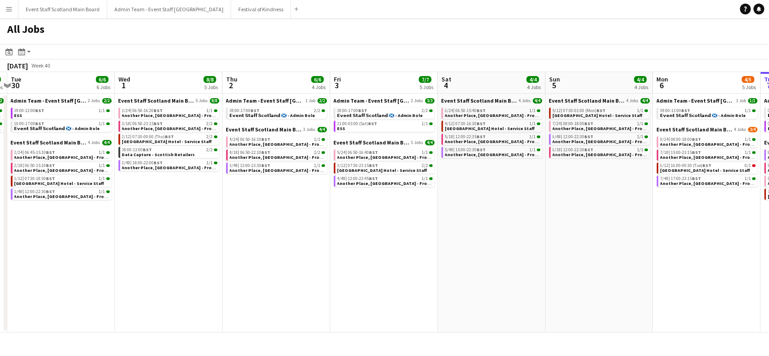
drag, startPoint x: 127, startPoint y: 237, endPoint x: 448, endPoint y: 235, distance: 321.5
click at [448, 235] on app-calendar-viewport "Sun 28 3/3 2 Jobs Mon 29 2/2 2 Jobs Tue 30 6/6 6 Jobs Wed 1 8/8 5 Jobs Thu 2 6/…" at bounding box center [384, 202] width 769 height 261
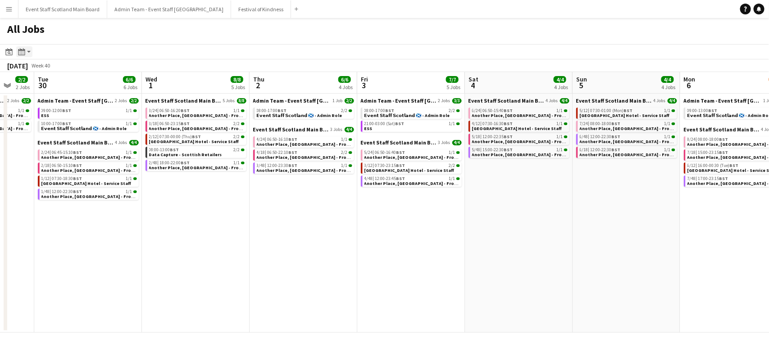
click at [26, 56] on div "Month view / Day view" at bounding box center [21, 51] width 11 height 11
click at [45, 97] on link "Month view" at bounding box center [49, 100] width 50 height 8
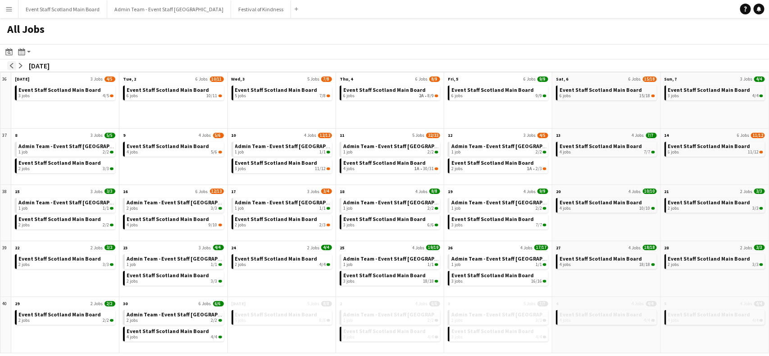
click at [10, 63] on app-icon "arrow-left" at bounding box center [11, 65] width 5 height 5
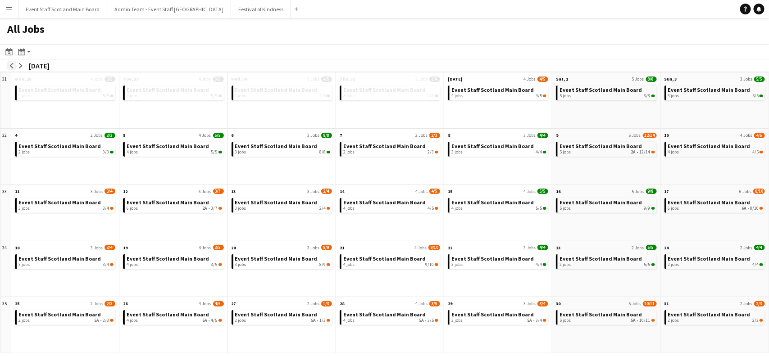
click at [10, 63] on app-icon "arrow-left" at bounding box center [11, 65] width 5 height 5
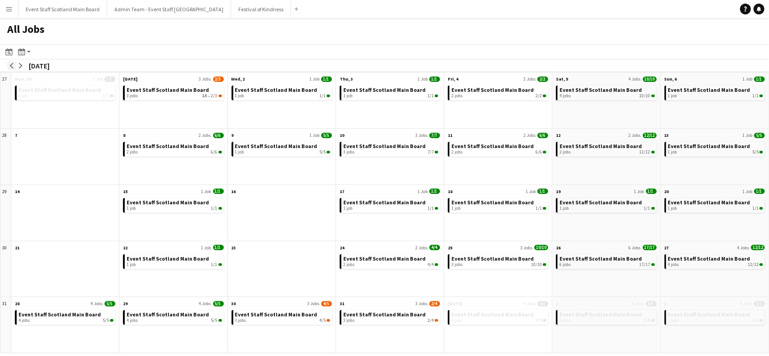
click at [10, 63] on app-icon "arrow-left" at bounding box center [11, 65] width 5 height 5
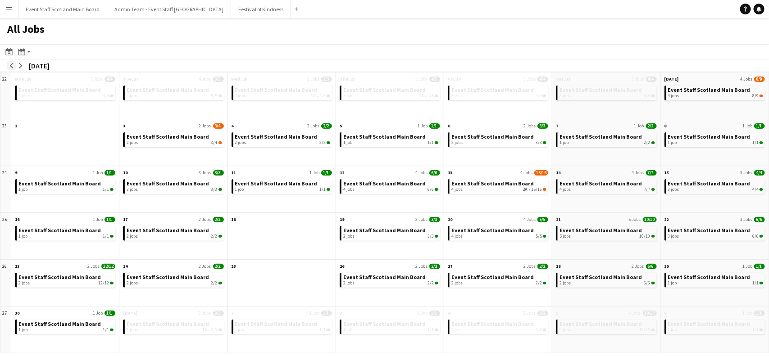
click at [10, 63] on app-icon "arrow-left" at bounding box center [11, 65] width 5 height 5
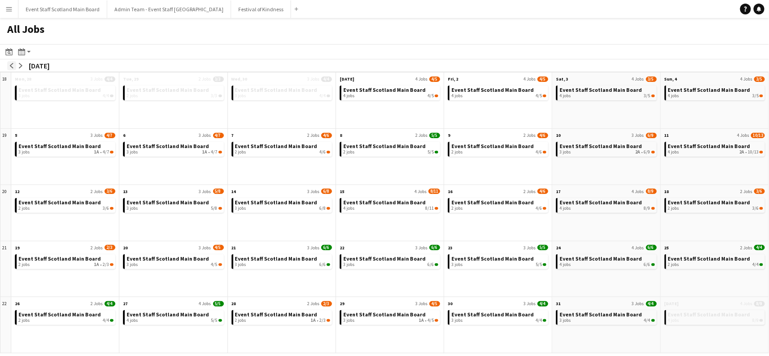
click at [10, 63] on app-icon "arrow-left" at bounding box center [11, 65] width 5 height 5
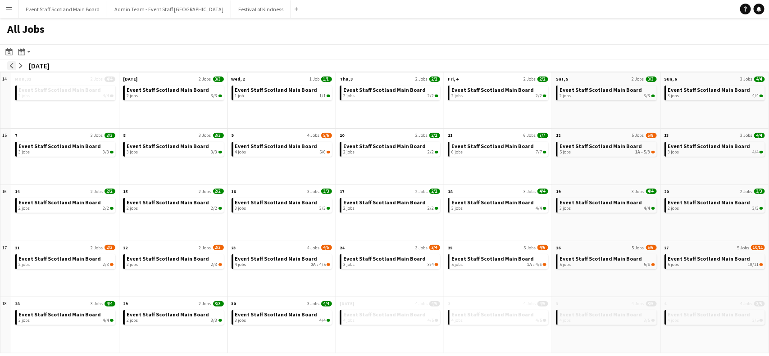
click at [10, 63] on app-icon "arrow-left" at bounding box center [11, 65] width 5 height 5
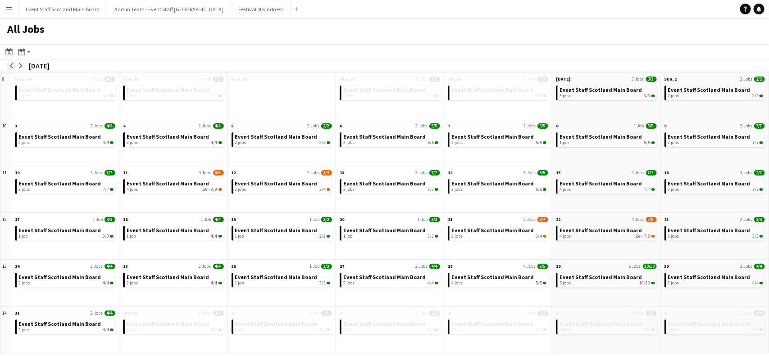
click at [10, 63] on app-icon "arrow-left" at bounding box center [11, 65] width 5 height 5
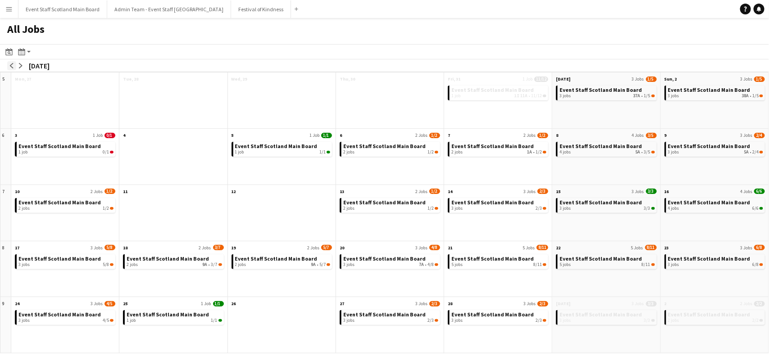
click at [10, 63] on app-icon "arrow-left" at bounding box center [11, 65] width 5 height 5
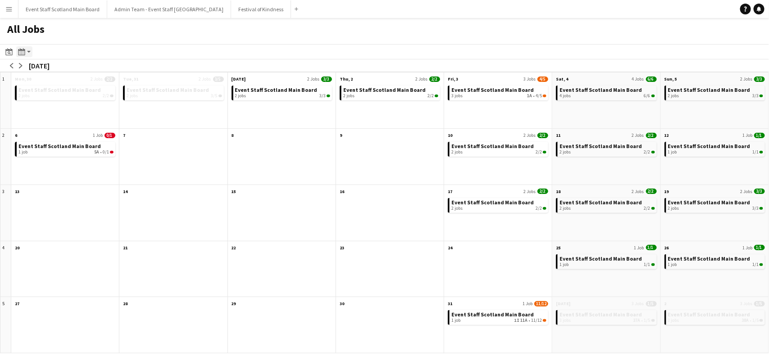
click at [27, 54] on app-action-btn "Month view / Day view" at bounding box center [24, 51] width 16 height 11
click at [42, 73] on div "Day view by Board Day view by Job Month view" at bounding box center [49, 85] width 64 height 54
click at [51, 69] on link "Day view by Board" at bounding box center [49, 69] width 50 height 8
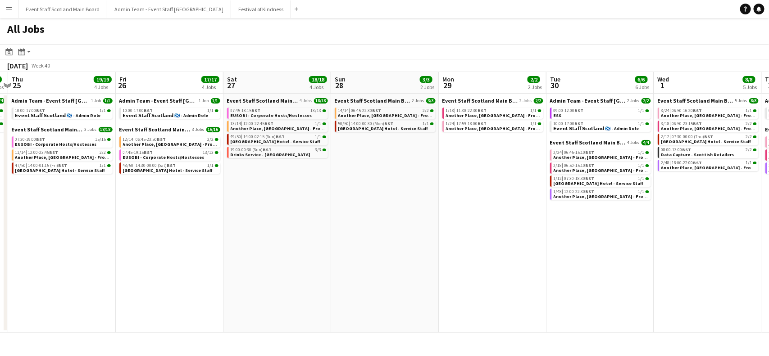
drag, startPoint x: 80, startPoint y: 241, endPoint x: 591, endPoint y: 214, distance: 511.7
click at [591, 214] on app-calendar-viewport "Tue 23 4/4 3 Jobs Wed 24 4/4 2 Jobs Thu 25 19/19 4 Jobs Fri 26 17/17 4 Jobs Sat…" at bounding box center [384, 202] width 769 height 261
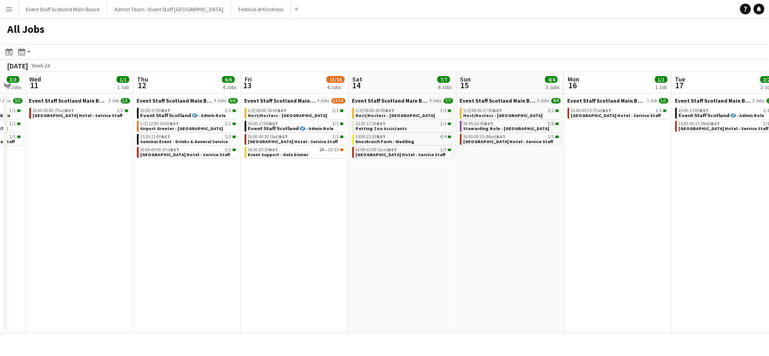
scroll to position [0, 234]
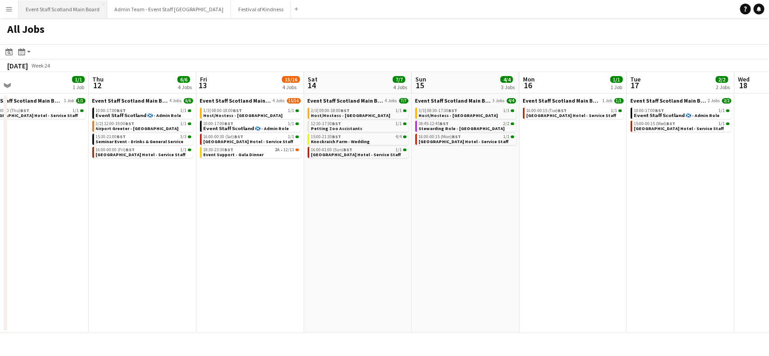
click at [62, 4] on button "Event Staff Scotland Main Board Close" at bounding box center [62, 9] width 89 height 18
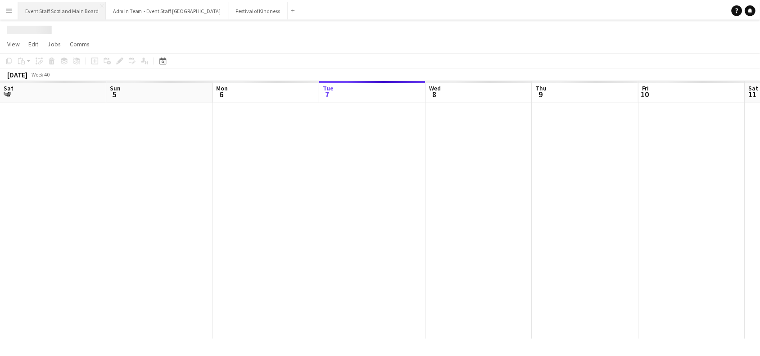
scroll to position [0, 215]
